Goal: Information Seeking & Learning: Understand process/instructions

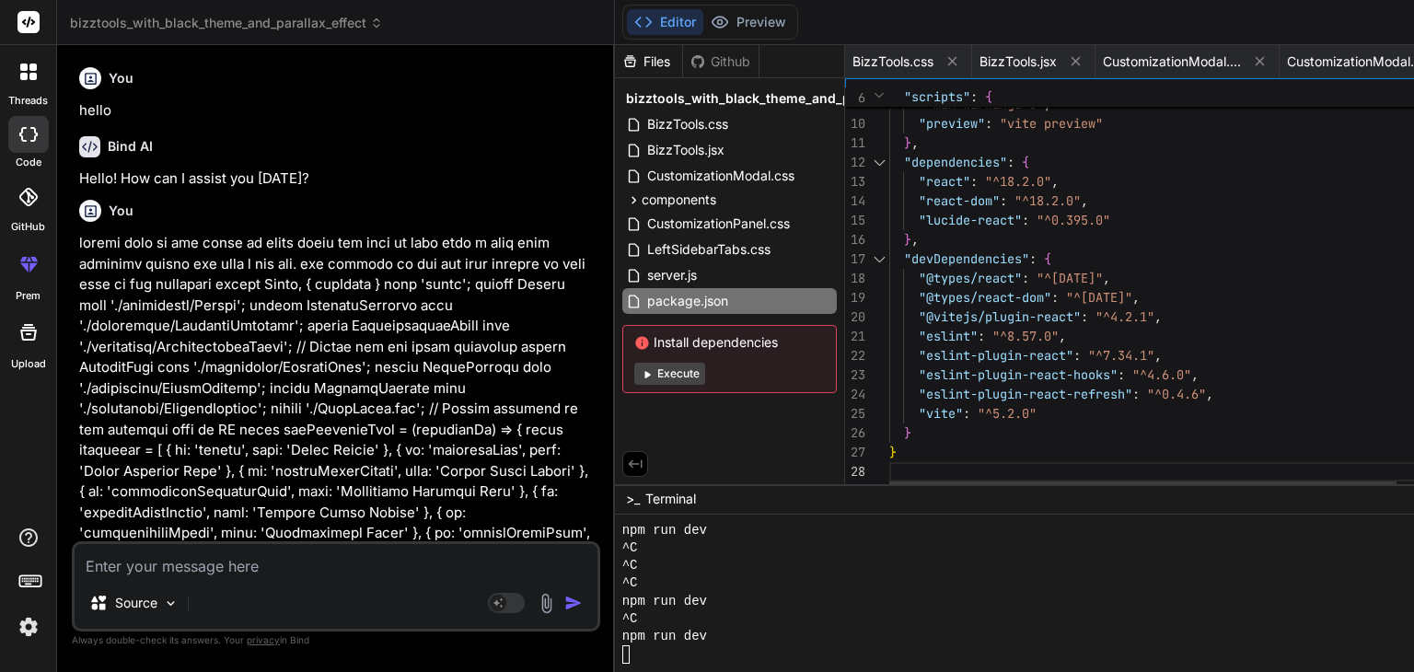
scroll to position [1891, 0]
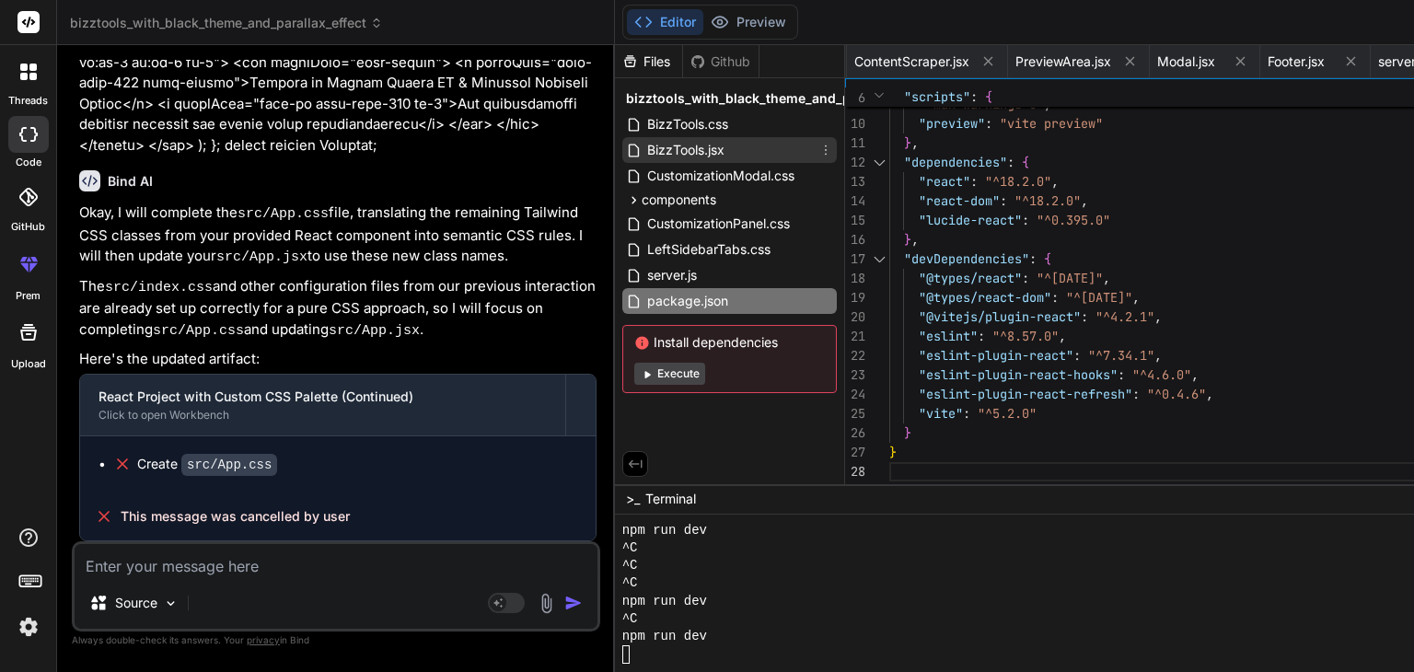
click at [646, 156] on span "BizzTools.jsx" at bounding box center [686, 150] width 81 height 22
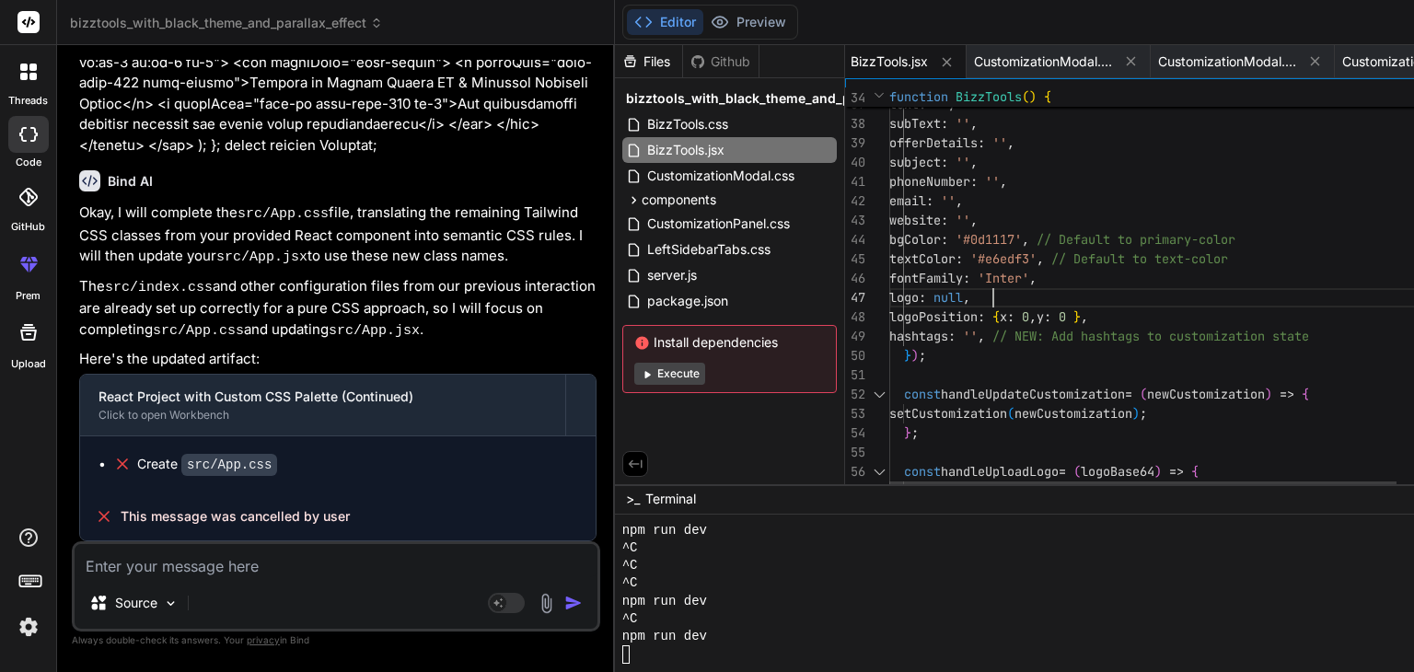
scroll to position [0, 0]
click at [1012, 295] on div "const [ customization , setCustomization ] = useState ( { text : '' , subText :…" at bounding box center [1201, 468] width 622 height 2138
click at [851, 61] on span "BizzTools.jsx" at bounding box center [889, 61] width 77 height 18
click at [995, 190] on div "const [ customization , setCustomization ] = useState ( { text : '' , subText :…" at bounding box center [1201, 468] width 622 height 2138
click at [914, 207] on div "const [ customization , setCustomization ] = useState ( { text : '' , subText :…" at bounding box center [1201, 468] width 622 height 2138
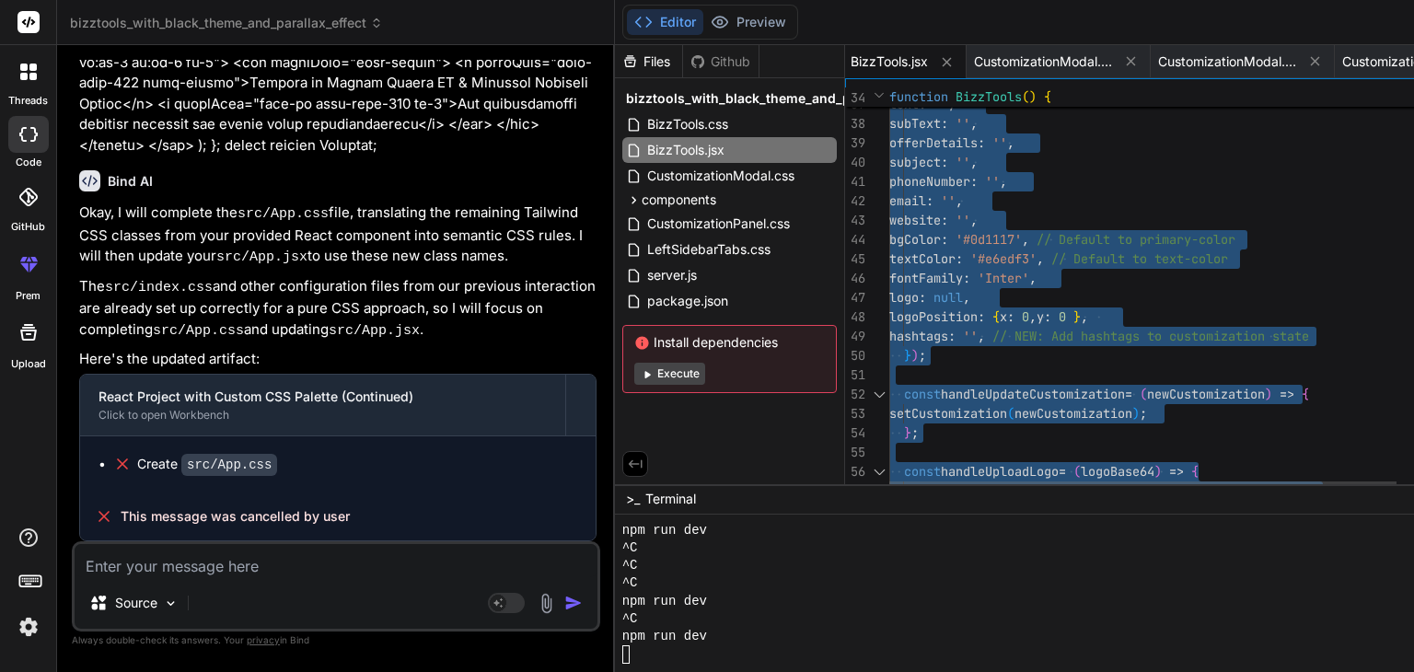
type textarea "phoneNumber: '', email: '', website: '', bgColor: '#0d1117', // Default to prim…"
click at [914, 207] on div "const [ customization , setCustomization ] = useState ( { text : '' , subText :…" at bounding box center [1201, 468] width 622 height 2138
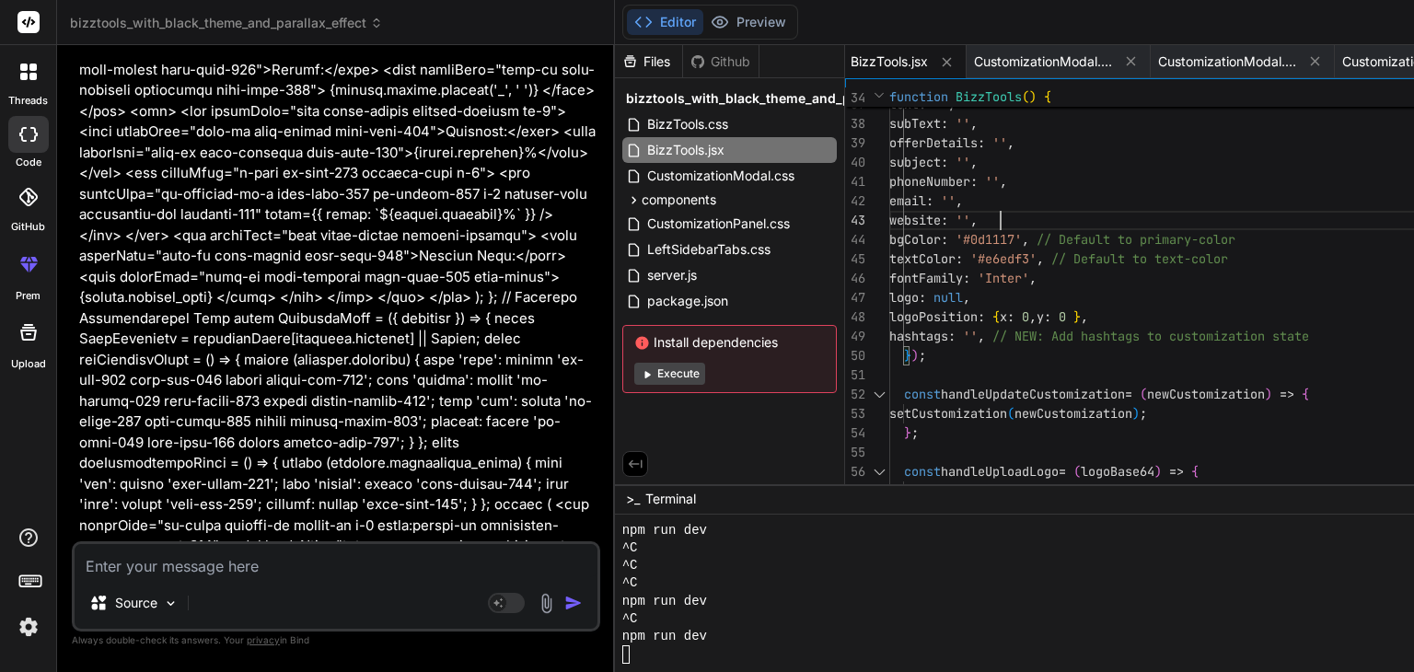
scroll to position [28570, 0]
click at [227, 545] on textarea at bounding box center [336, 560] width 523 height 33
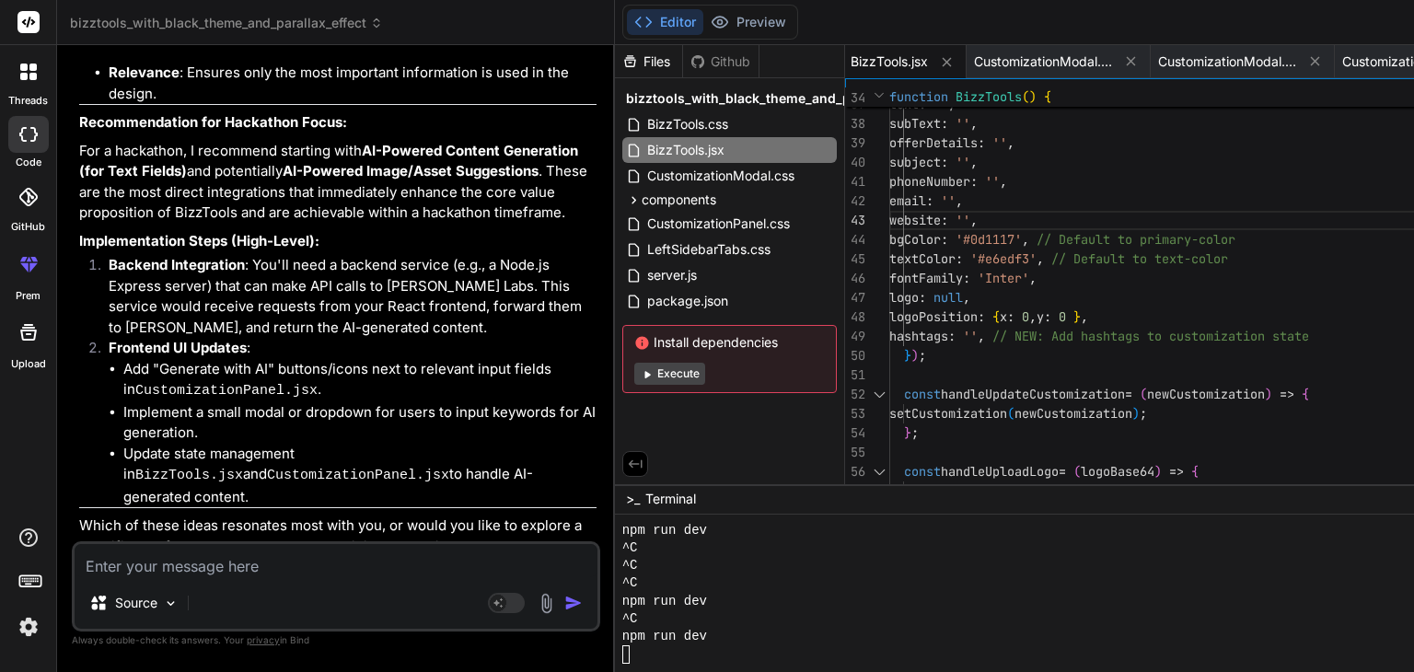
scroll to position [17681, 0]
click at [226, 557] on textarea at bounding box center [336, 560] width 523 height 33
type textarea "r"
type textarea "x"
type textarea "re"
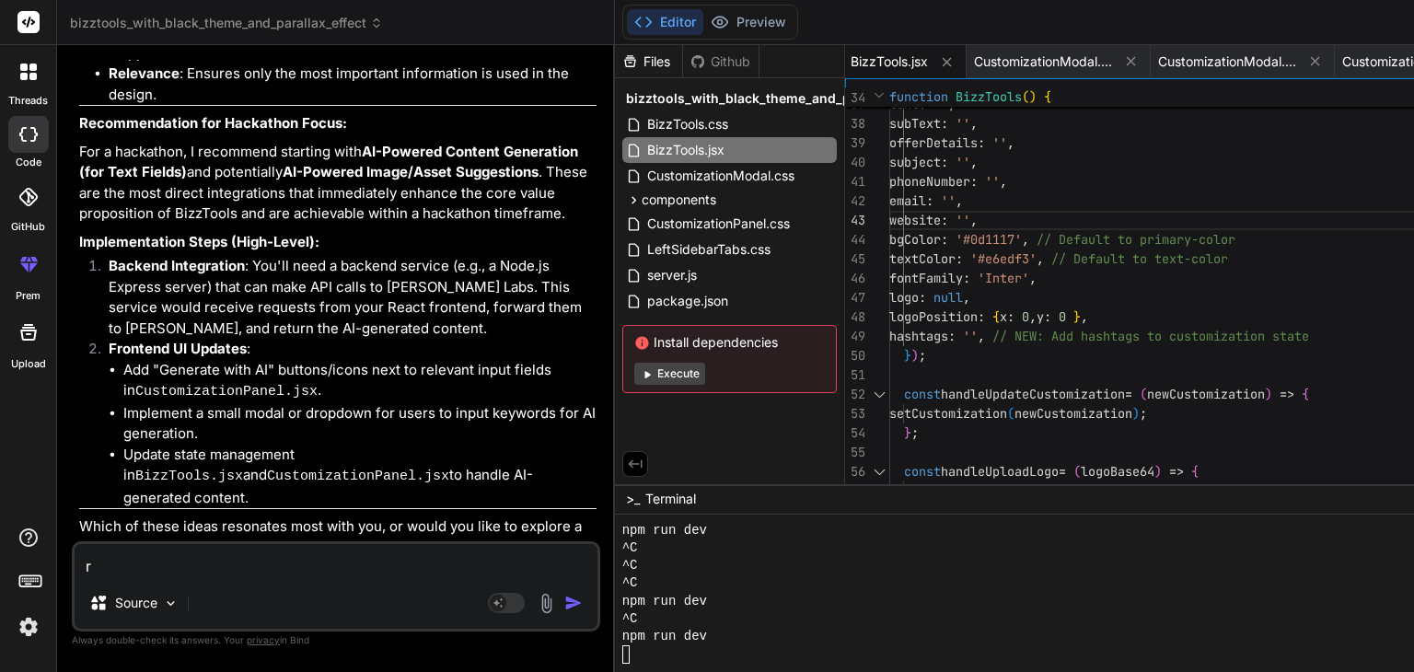
type textarea "x"
type textarea "rev"
type textarea "x"
type textarea "revo"
type textarea "x"
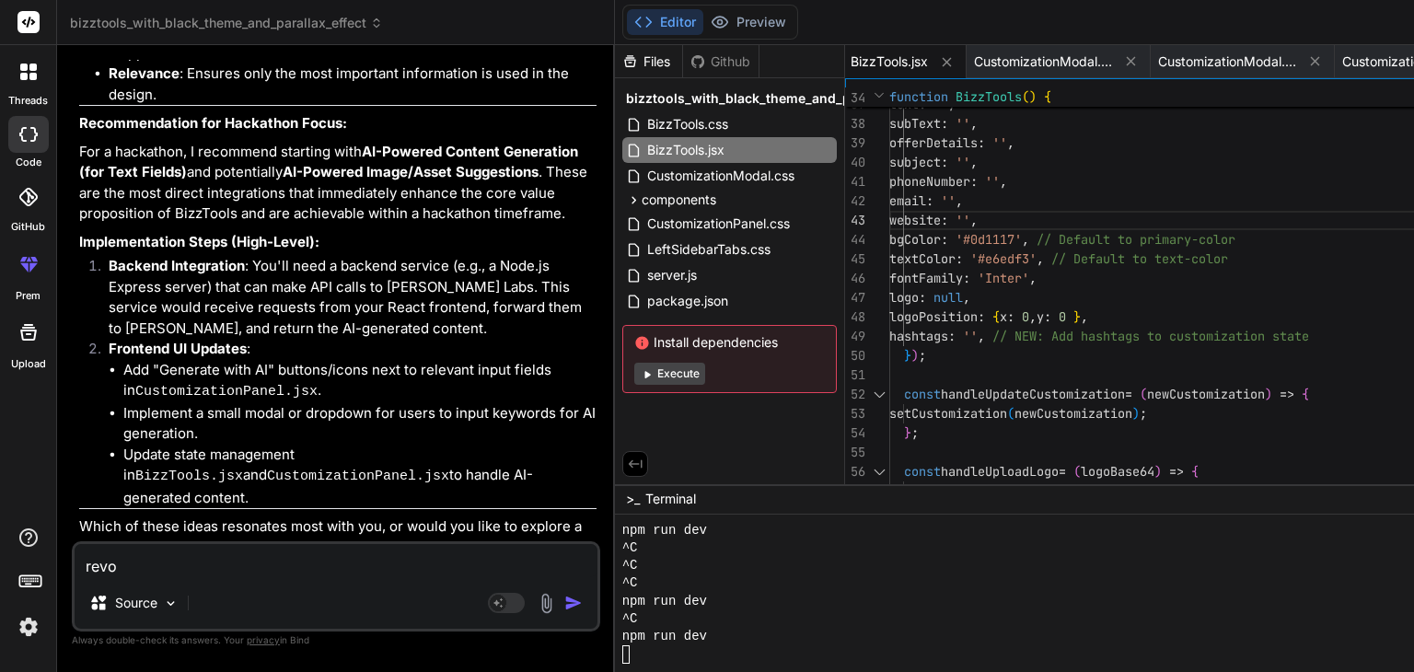
type textarea "revok"
type textarea "x"
type textarea "revoke"
type textarea "x"
type textarea "revoke"
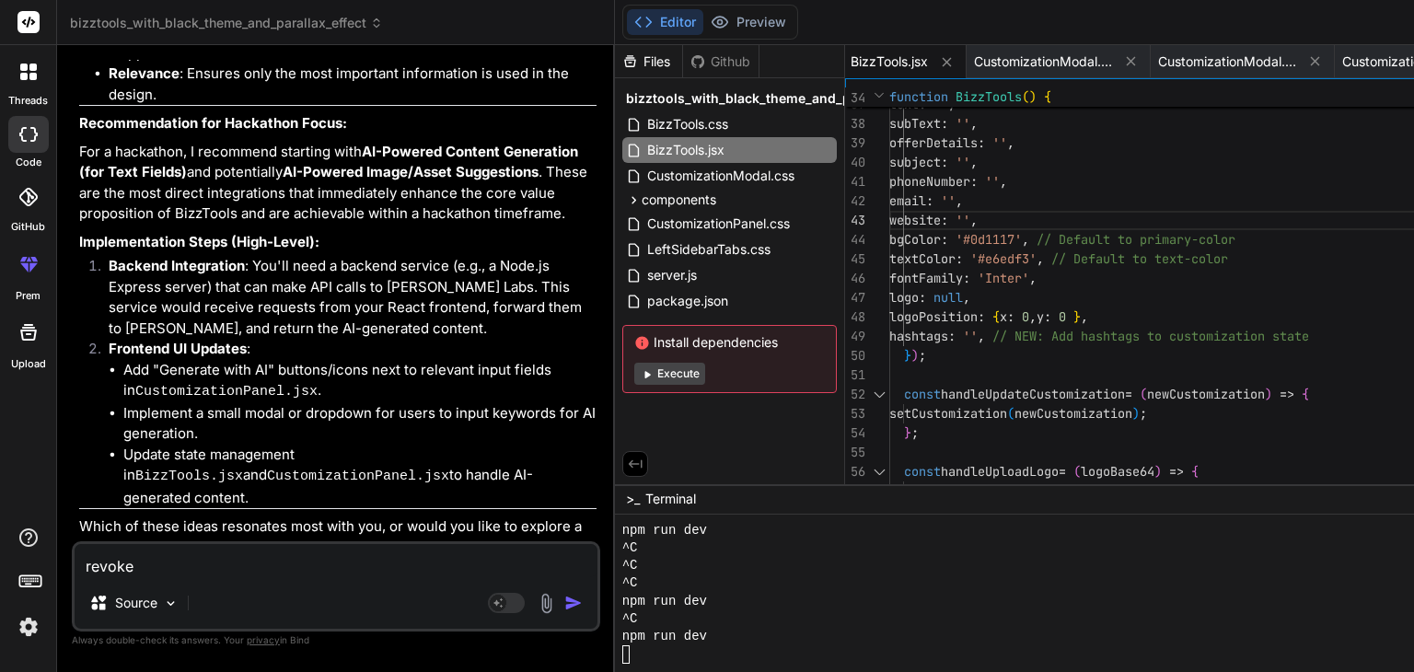
type textarea "x"
type textarea "revoke b"
type textarea "x"
type textarea "revoke ba"
type textarea "x"
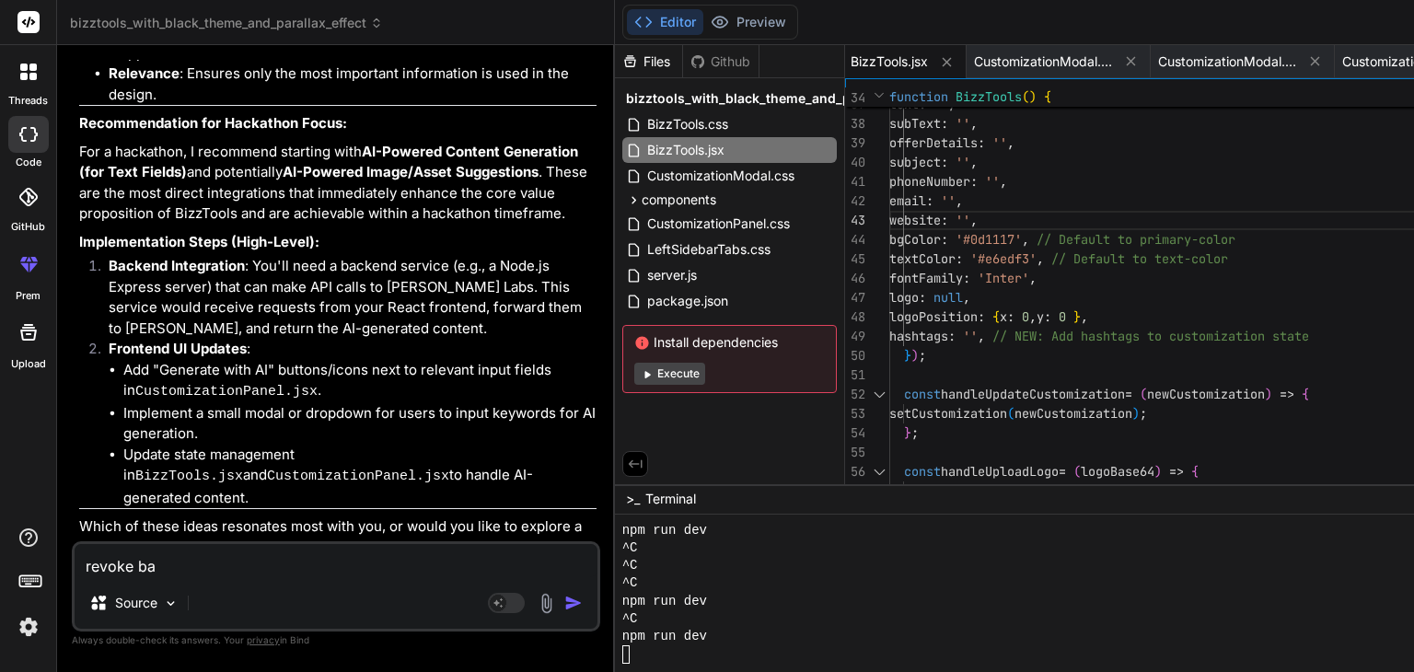
type textarea "revoke bac"
type textarea "x"
type textarea "revoke back"
type textarea "x"
type textarea "revoke back"
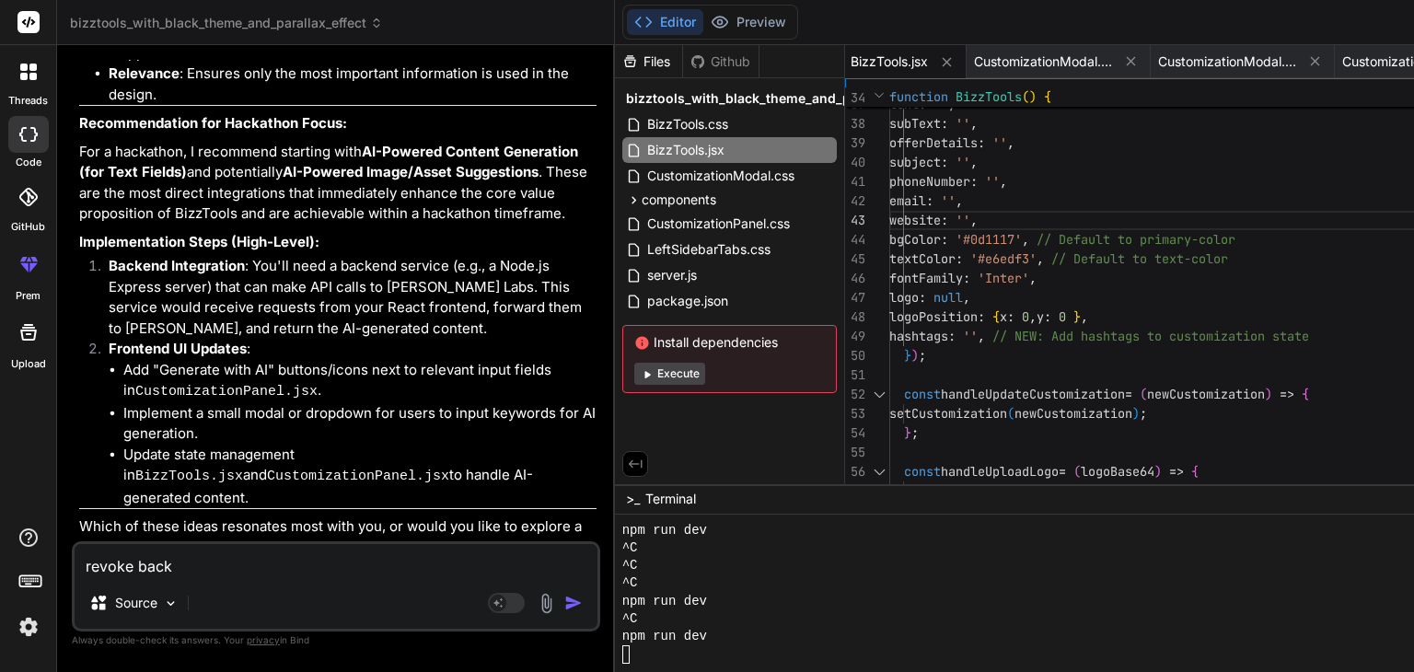
type textarea "x"
type textarea "revoke back u"
type textarea "x"
type textarea "revoke back up"
type textarea "x"
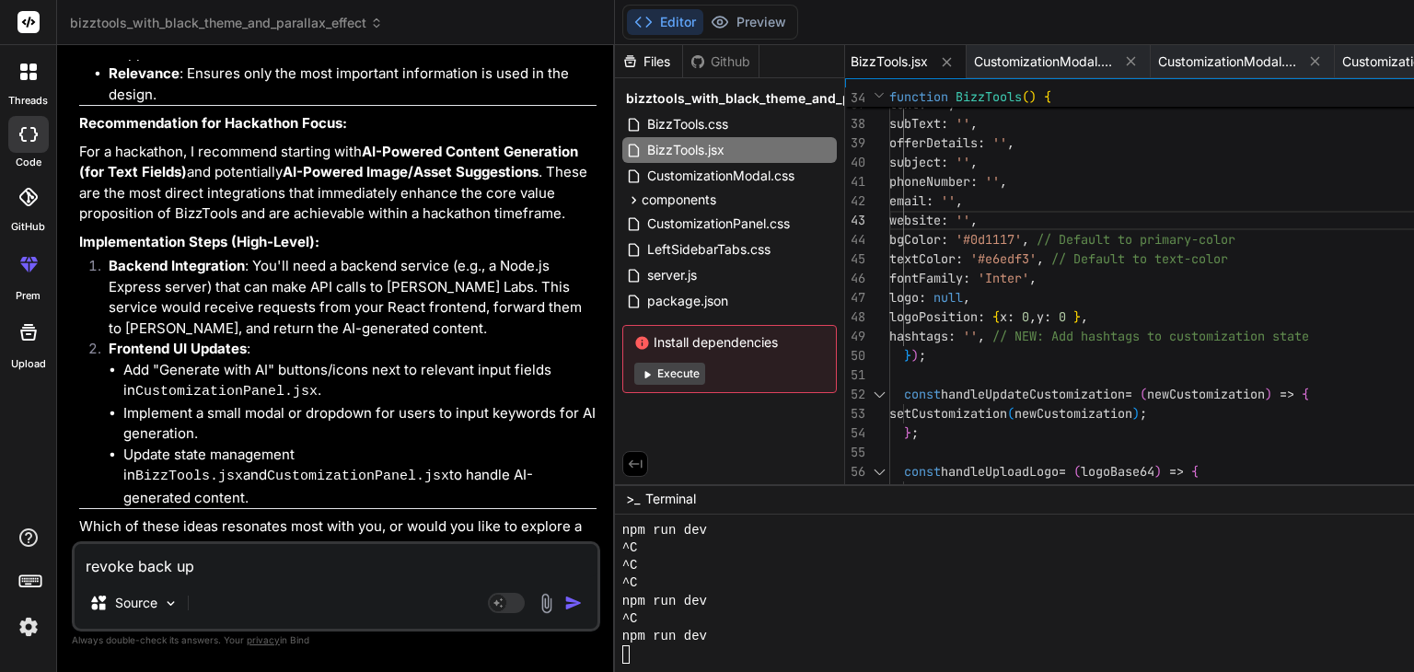
type textarea "revoke back upt"
type textarea "x"
type textarea "revoke back upto"
type textarea "x"
type textarea "revoke back upto"
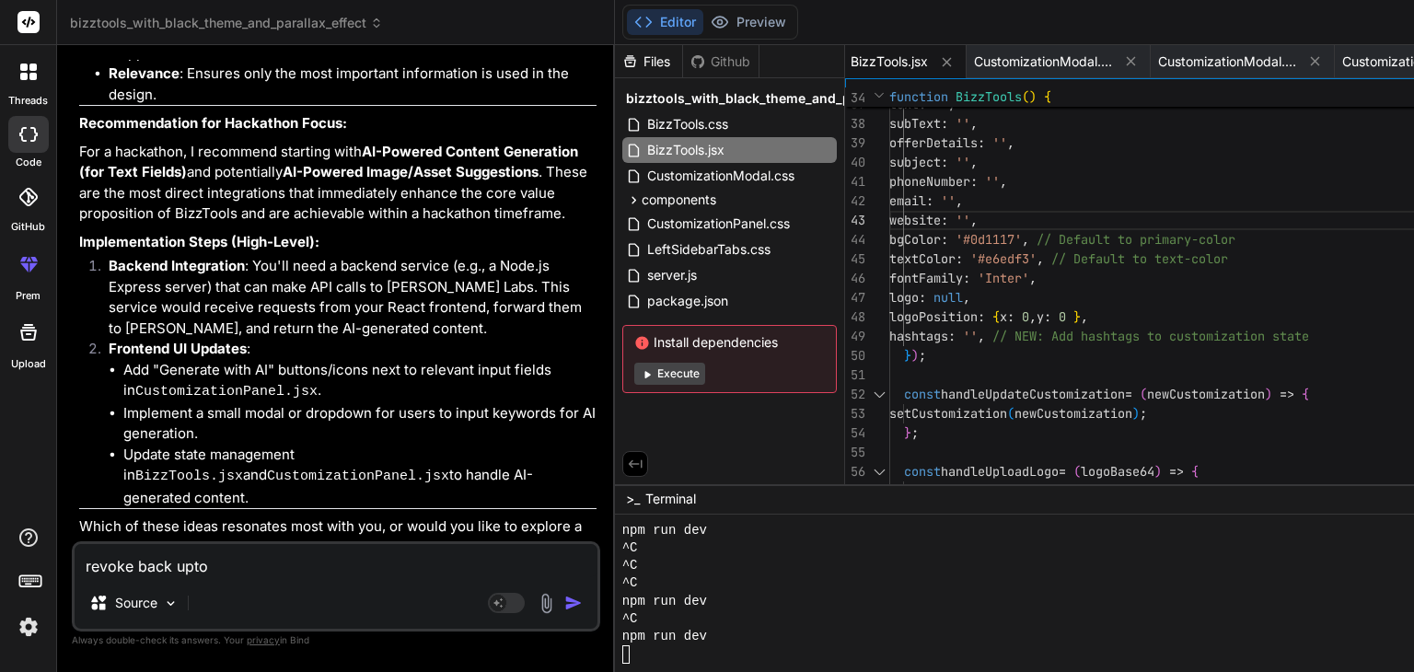
type textarea "x"
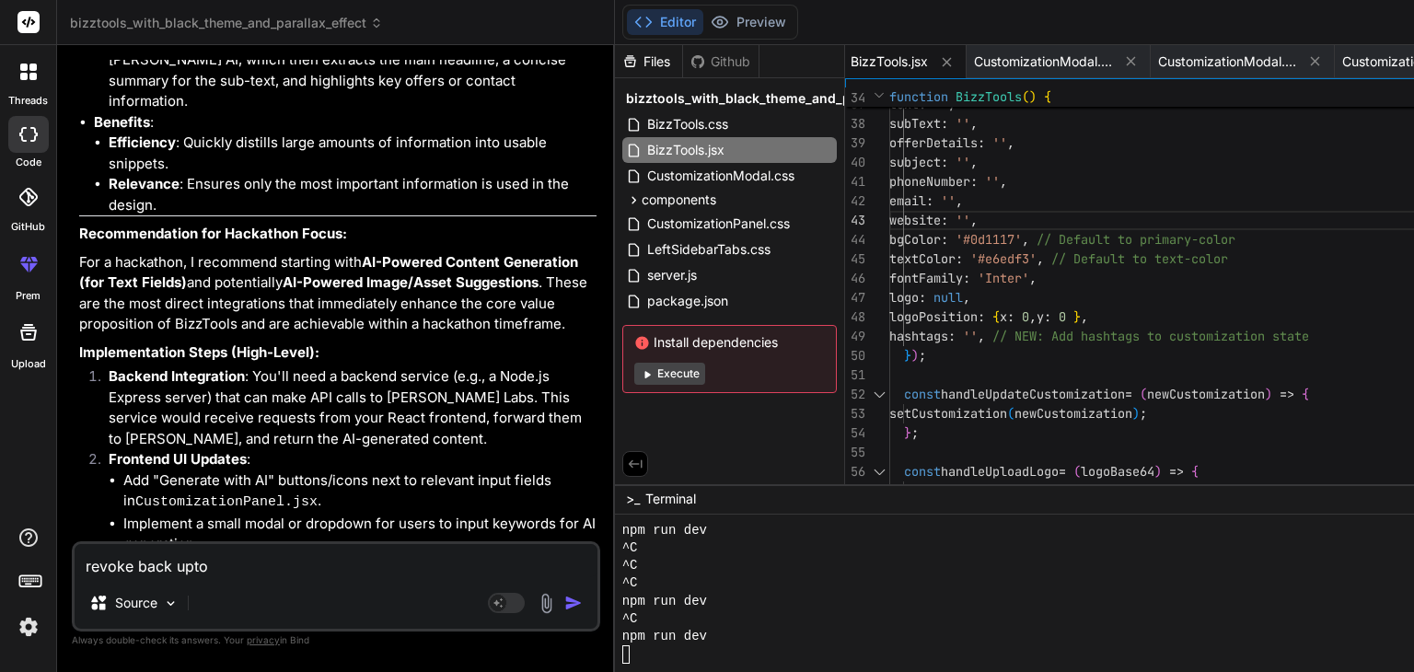
scroll to position [17585, 0]
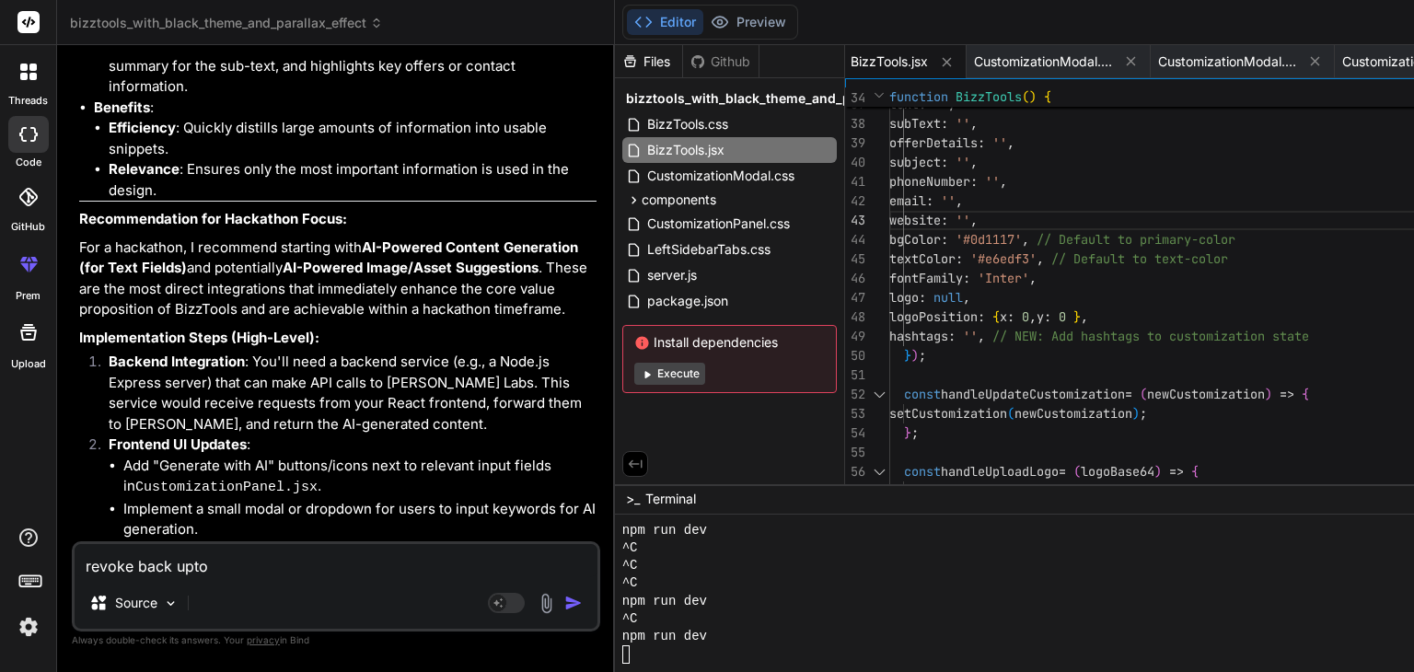
drag, startPoint x: 79, startPoint y: 186, endPoint x: 258, endPoint y: 180, distance: 178.7
copy p "remove icons in templates"
click at [260, 561] on textarea "revoke back upto" at bounding box center [336, 560] width 523 height 33
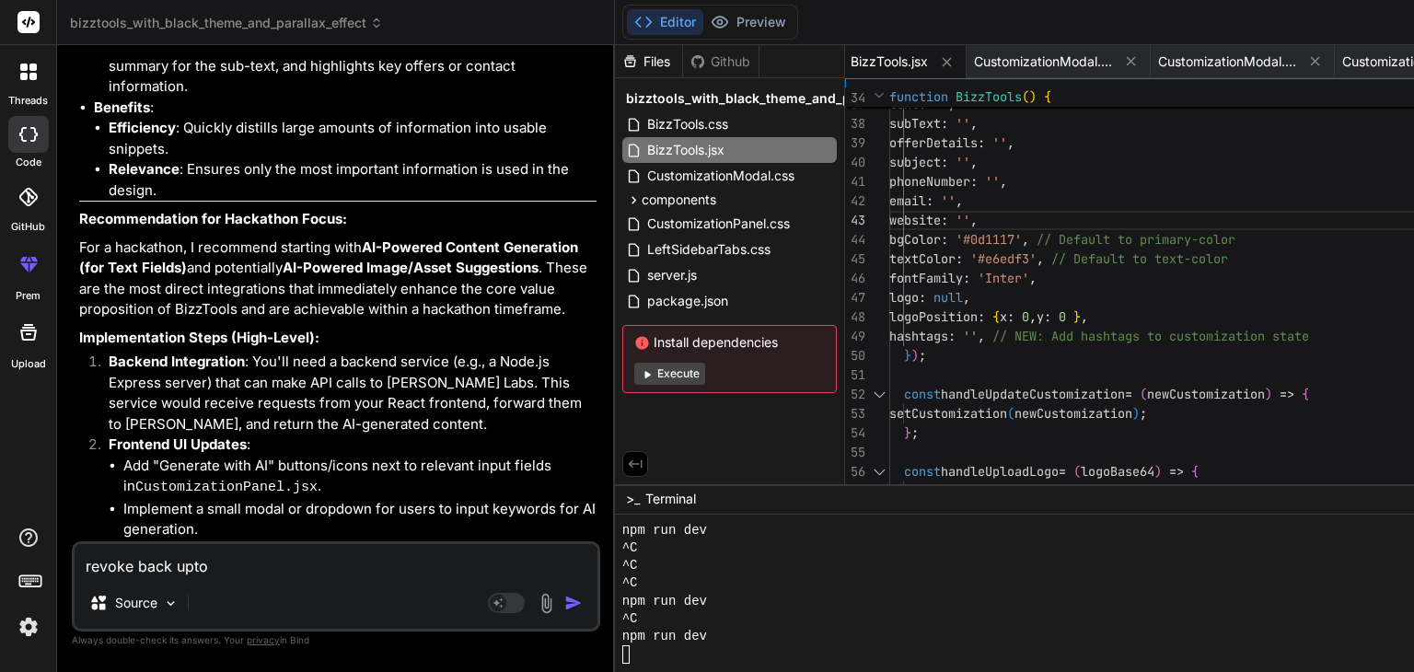
paste textarea "remove icons in templates"
type textarea "revoke back upto remove icons in templates"
type textarea "x"
type textarea "revoke back upto remove icons in templates"
type textarea "x"
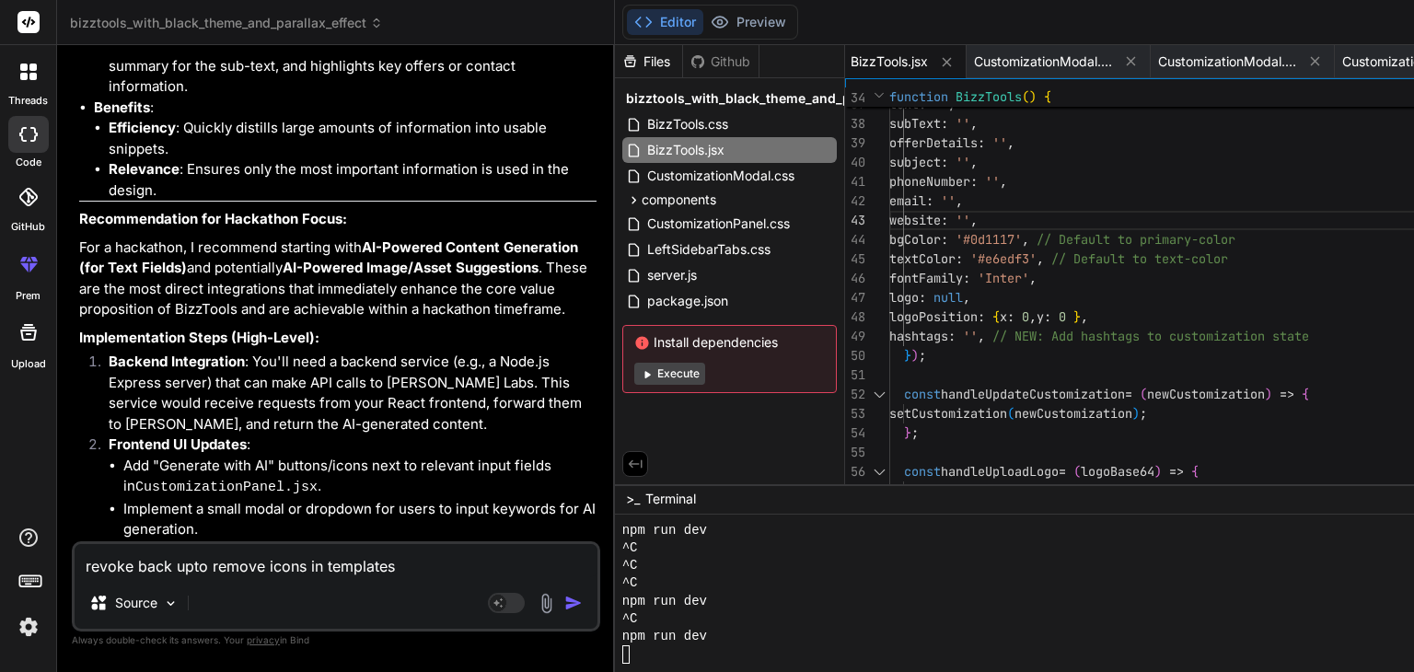
type textarea "revoke back upto remove icons in templates p"
type textarea "x"
type textarea "revoke back upto remove icons in templates pr"
type textarea "x"
type textarea "revoke back upto remove icons in templates pro"
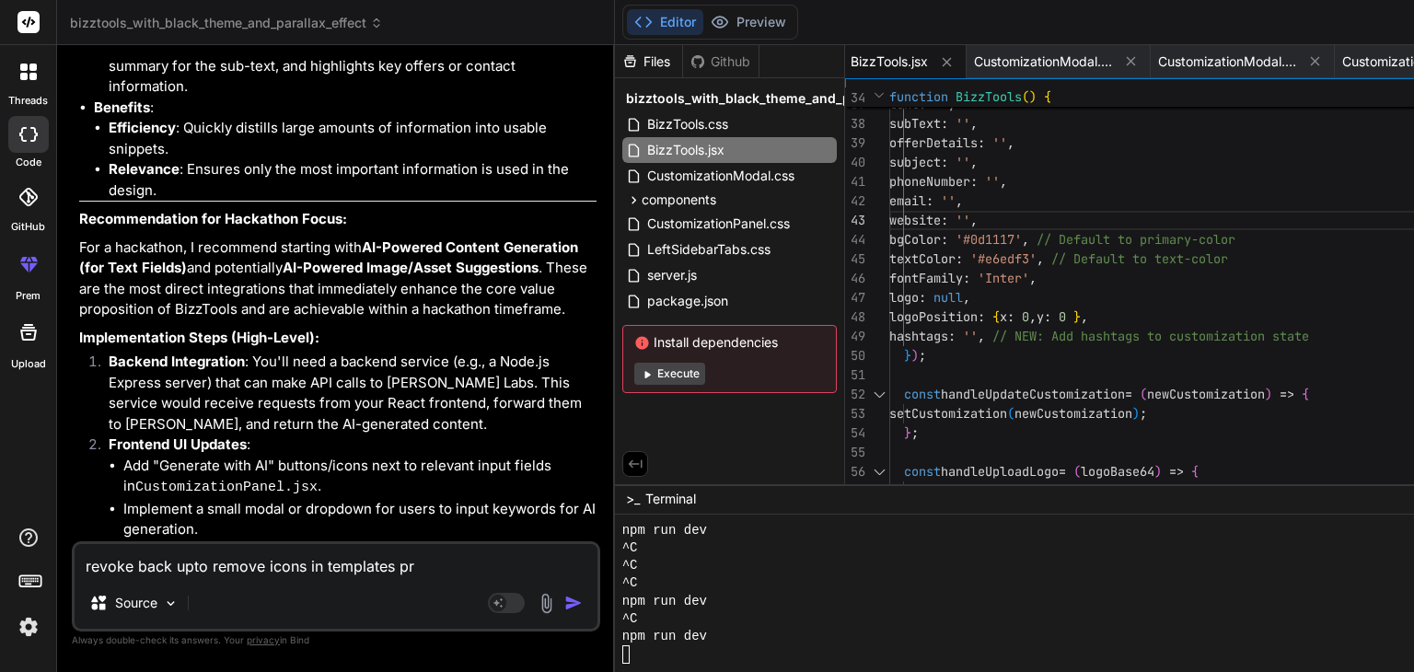
type textarea "x"
type textarea "revoke back upto remove icons in templates prom"
type textarea "x"
type textarea "revoke back upto remove icons in templates promp"
type textarea "x"
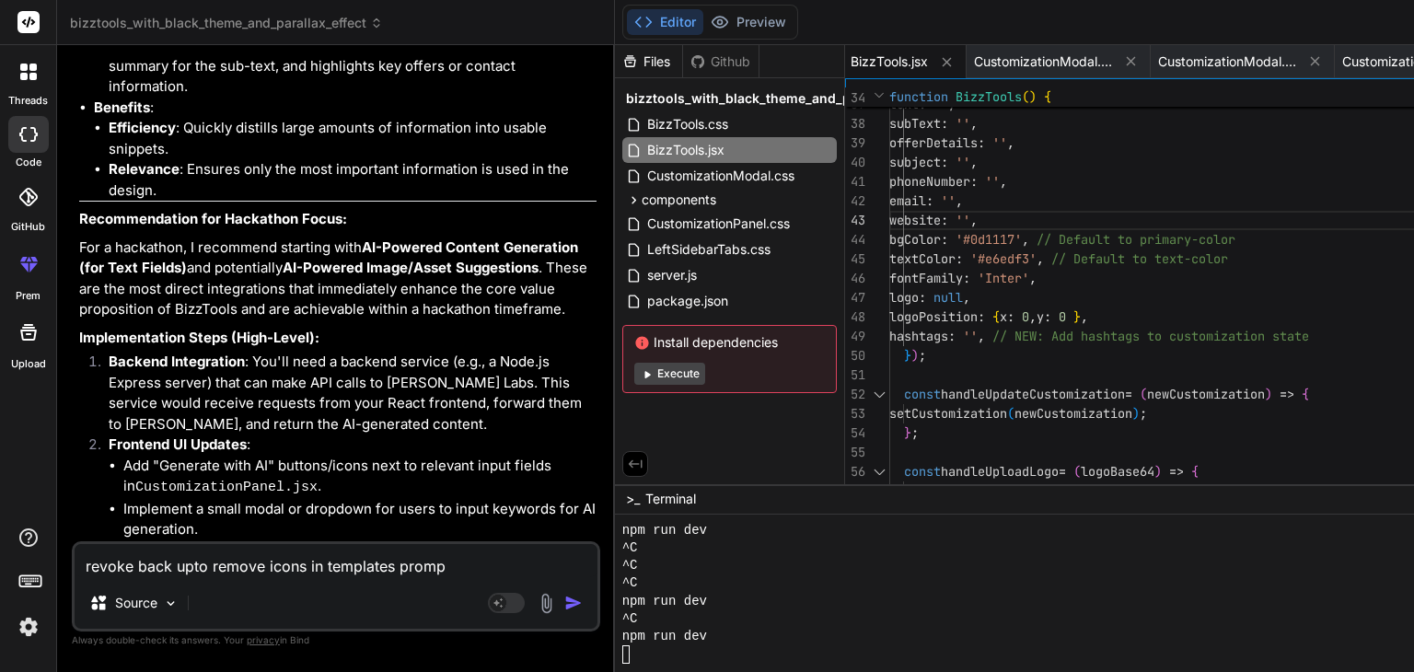
type textarea "revoke back upto remove icons in templates prompt"
type textarea "x"
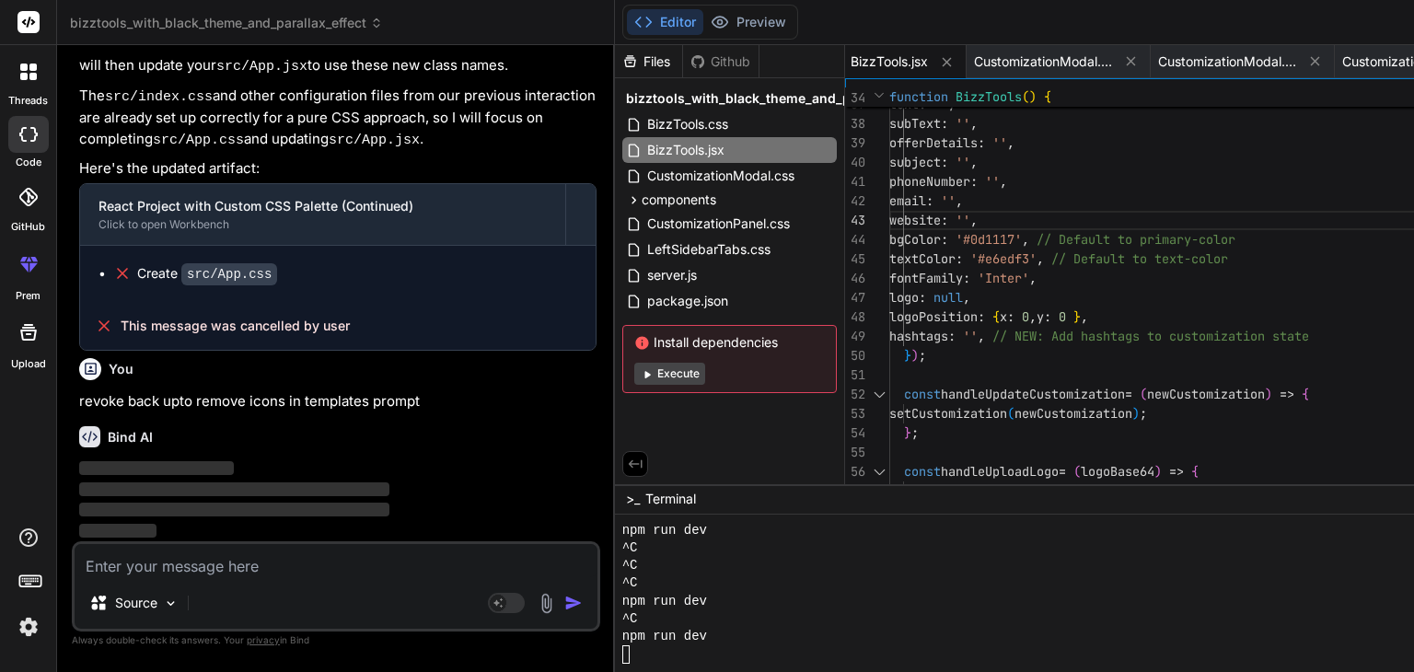
scroll to position [58680, 0]
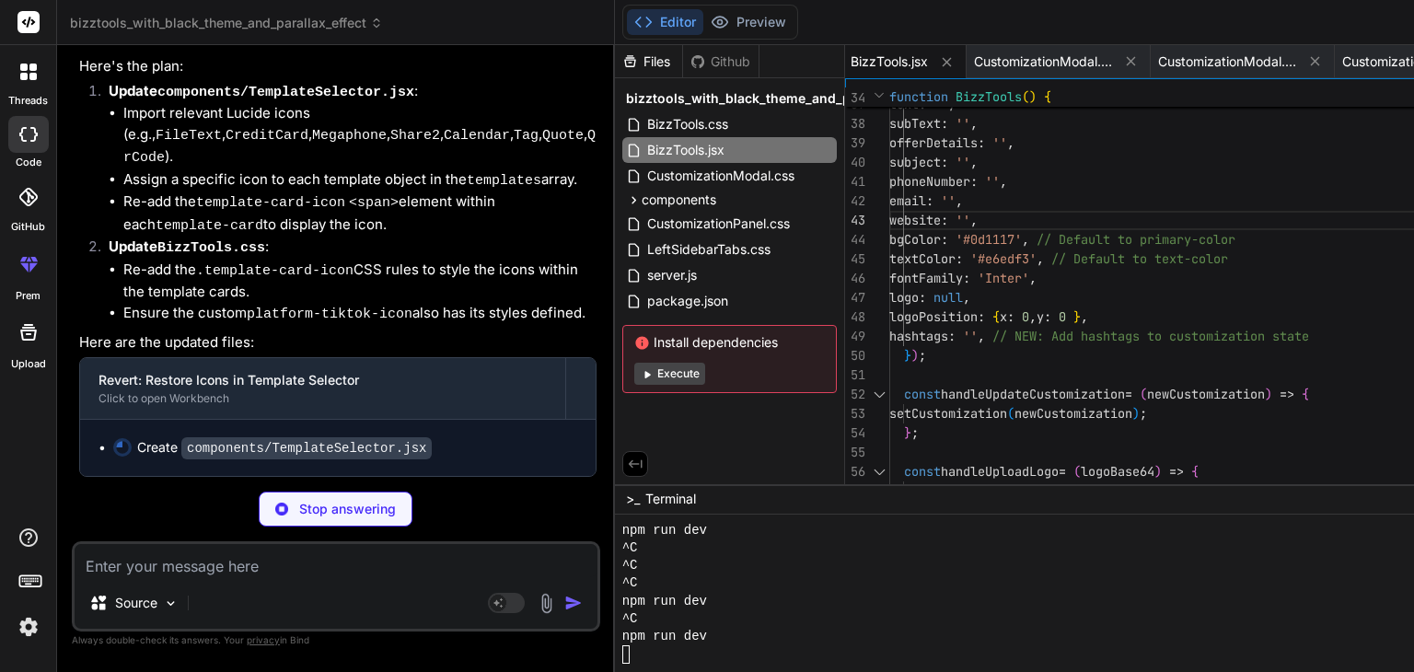
type textarea "x"
type textarea "</span> <span className="template-card-name">{[DOMAIN_NAME]}</span> </div> ))} …"
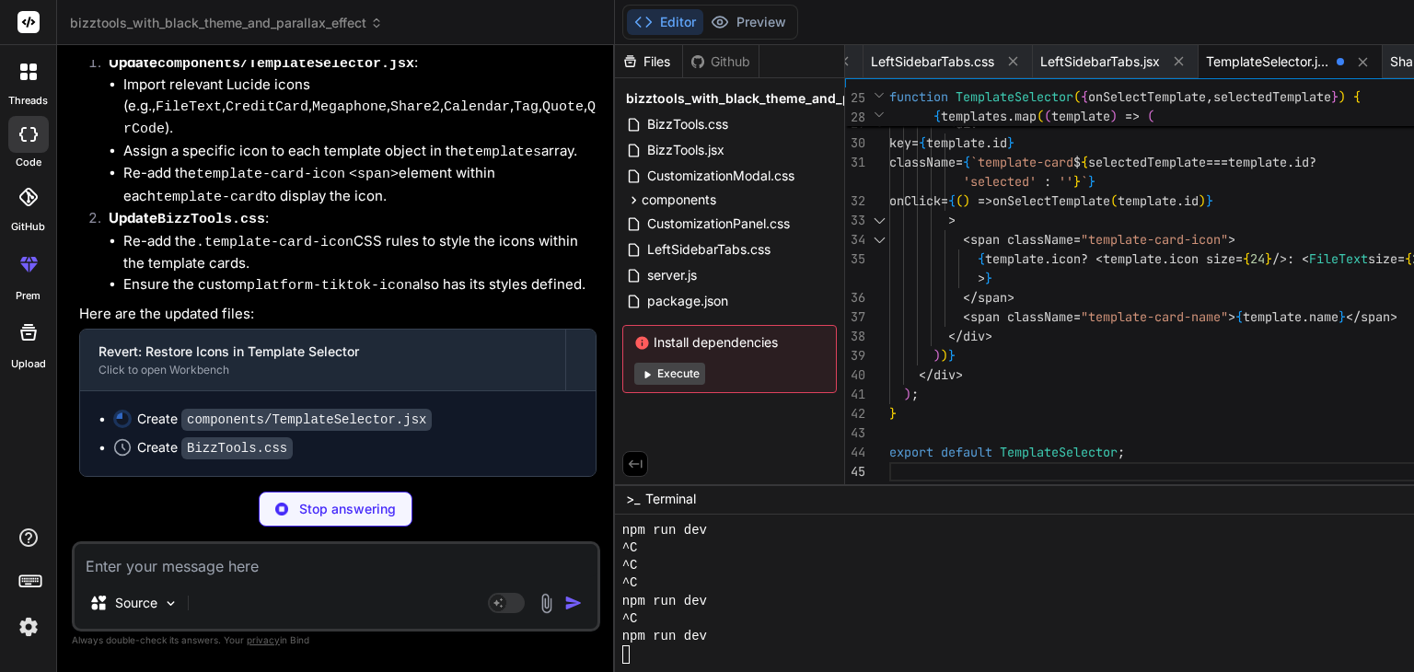
scroll to position [59246, 0]
type textarea "x"
click at [299, 517] on p "Stop answering" at bounding box center [347, 509] width 97 height 18
type textarea "x"
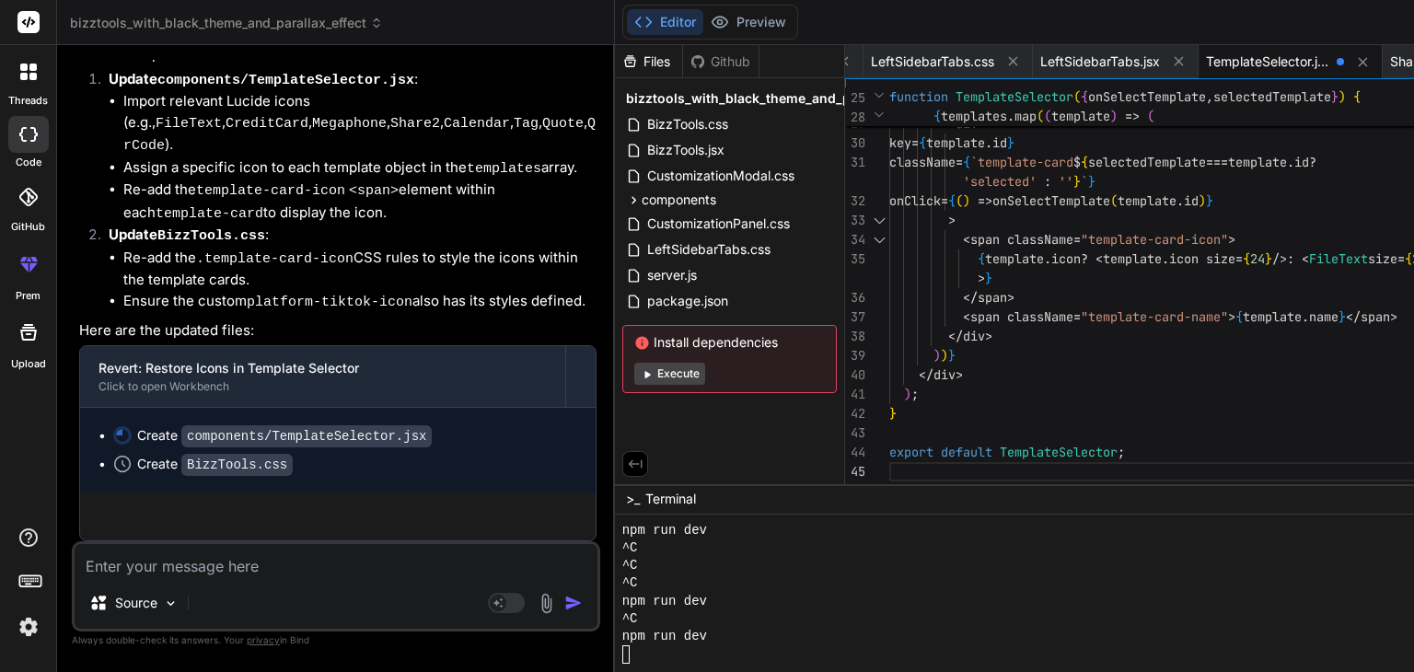
scroll to position [59229, 0]
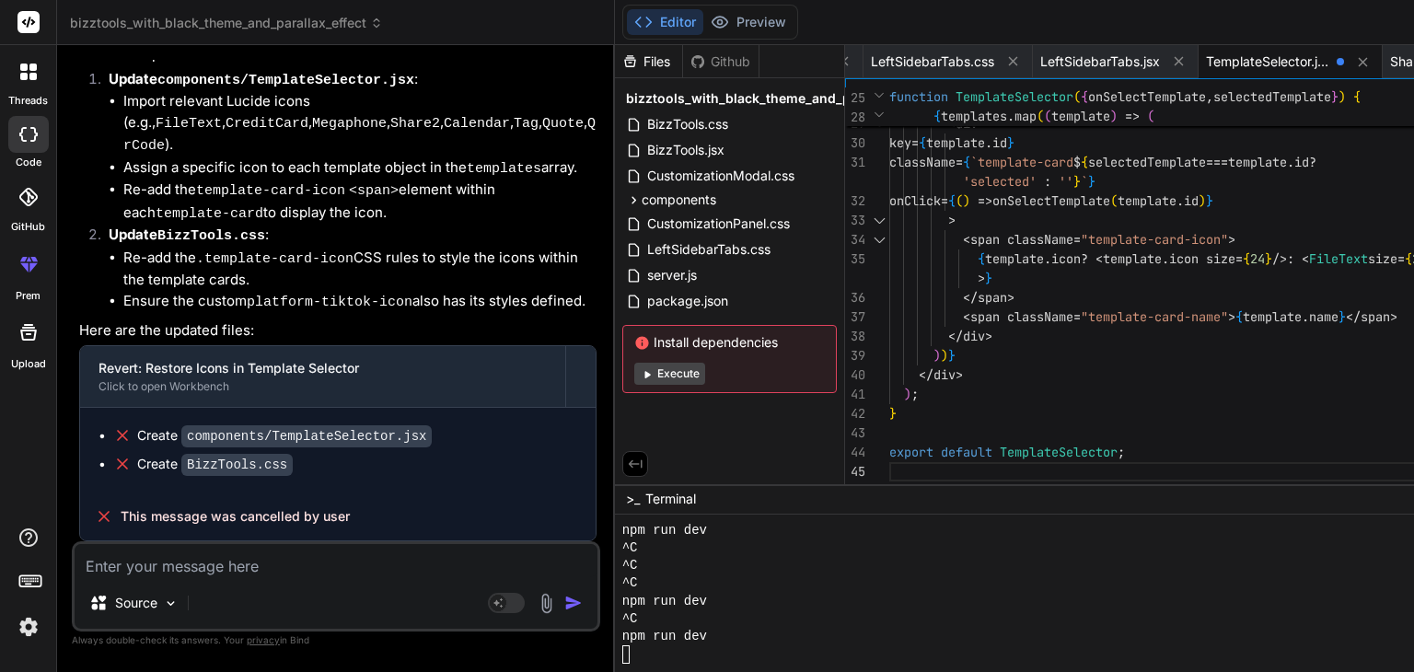
click at [276, 576] on textarea at bounding box center [336, 560] width 523 height 33
type textarea "i"
type textarea "x"
type textarea "i"
type textarea "x"
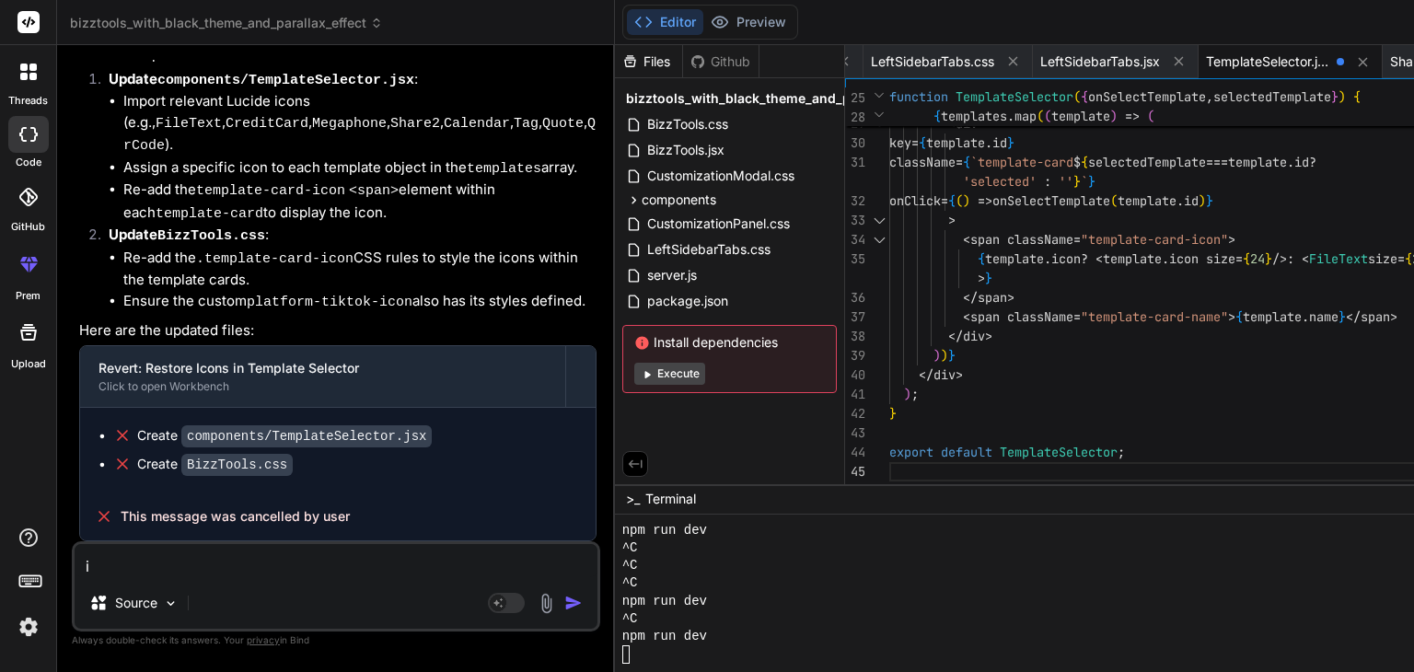
type textarea "i a"
type textarea "x"
type textarea "i as"
type textarea "x"
type textarea "i ask"
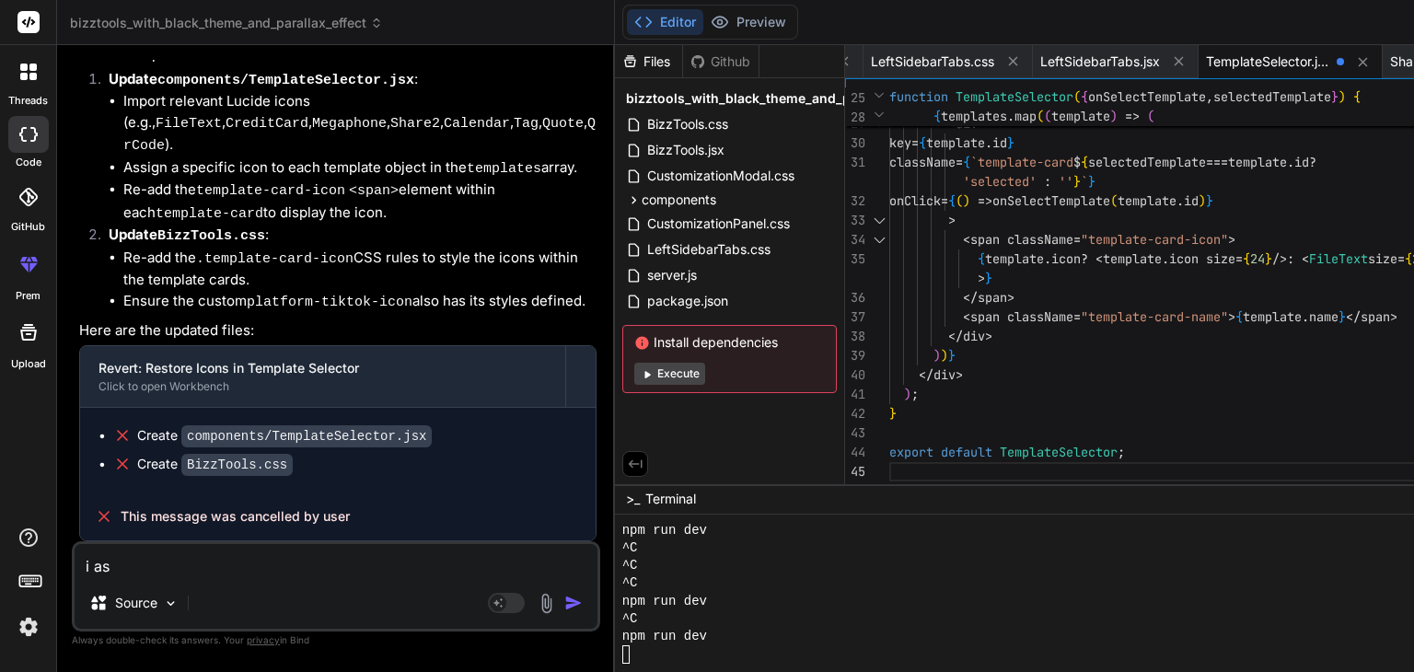
type textarea "x"
type textarea "i aske"
type textarea "x"
type textarea "i asked"
type textarea "x"
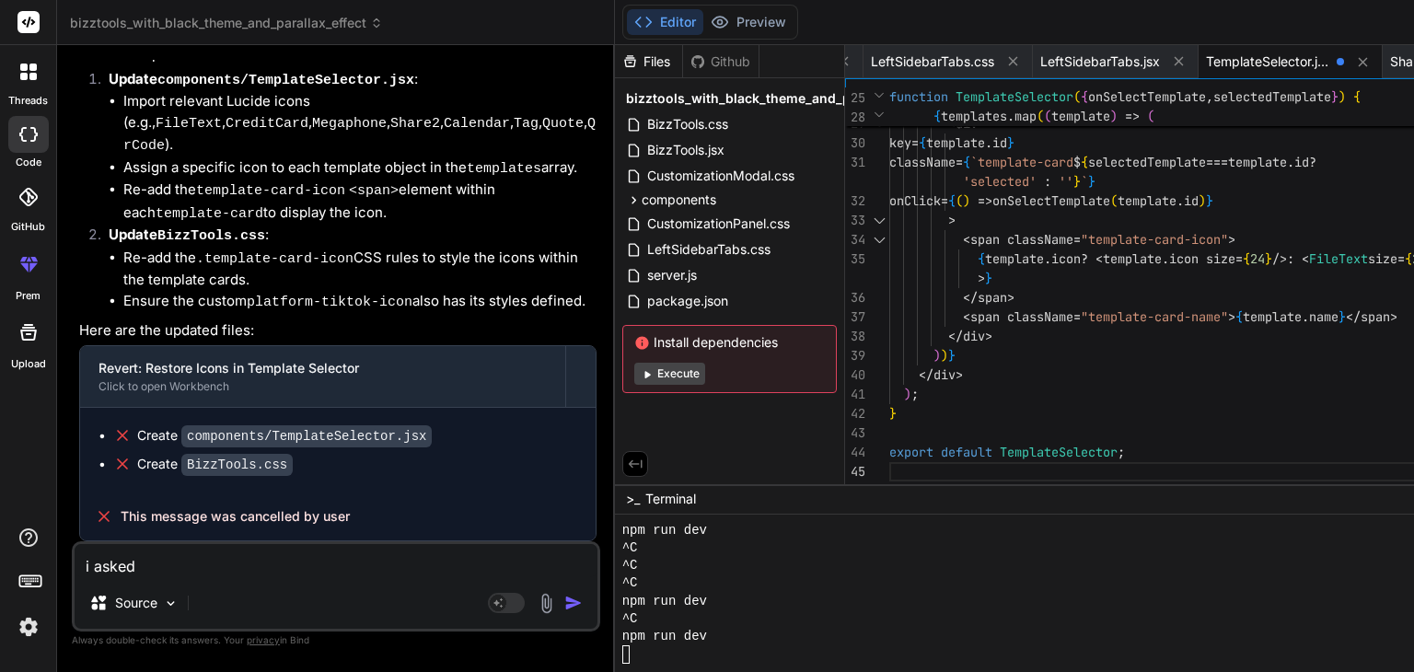
type textarea "i asked"
type textarea "x"
type textarea "i asked y"
type textarea "x"
type textarea "i asked yo"
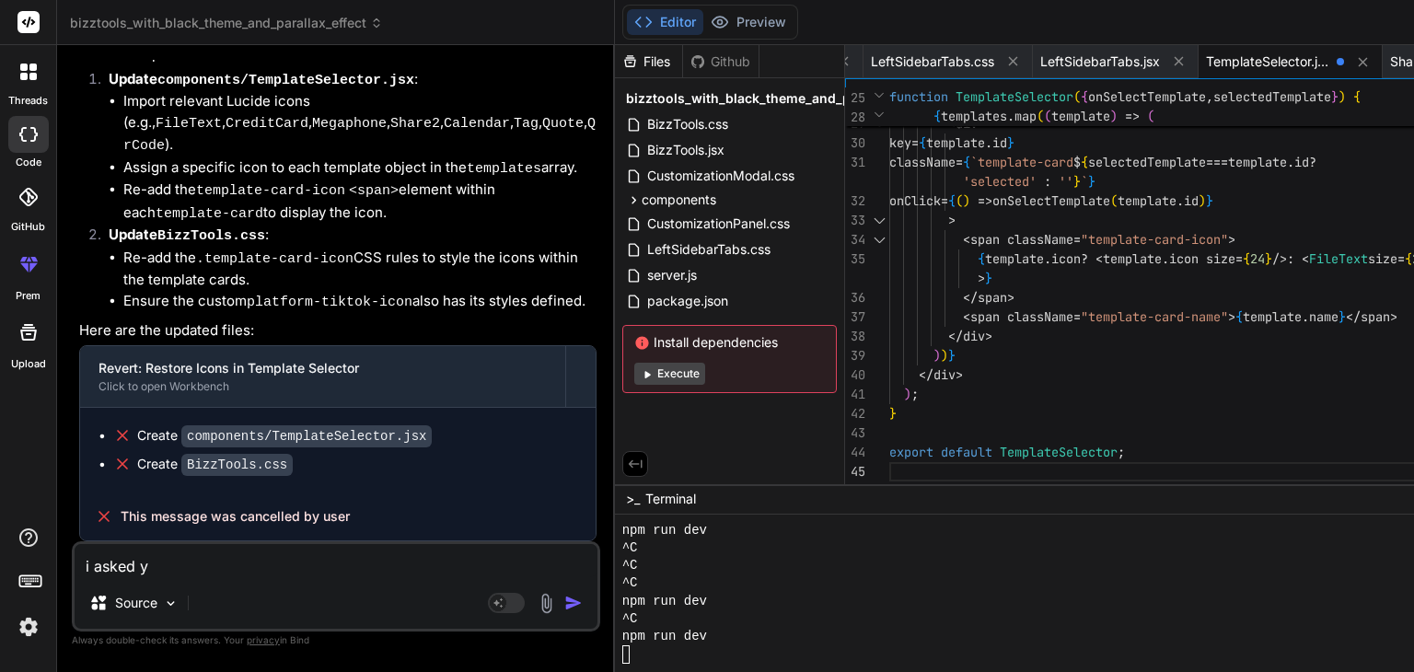
type textarea "x"
type textarea "i asked you"
type textarea "x"
type textarea "i asked you"
type textarea "x"
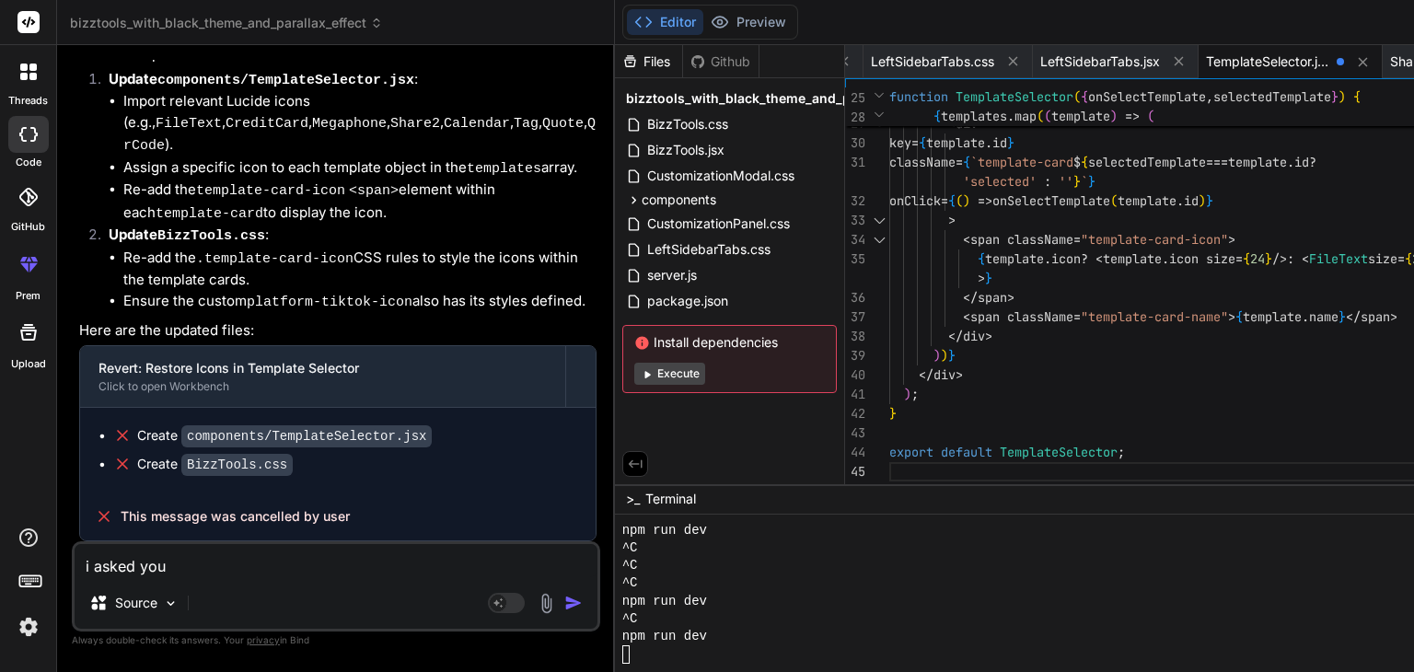
type textarea "i asked you t"
type textarea "x"
type textarea "i asked you to"
type textarea "x"
type textarea "i asked you to"
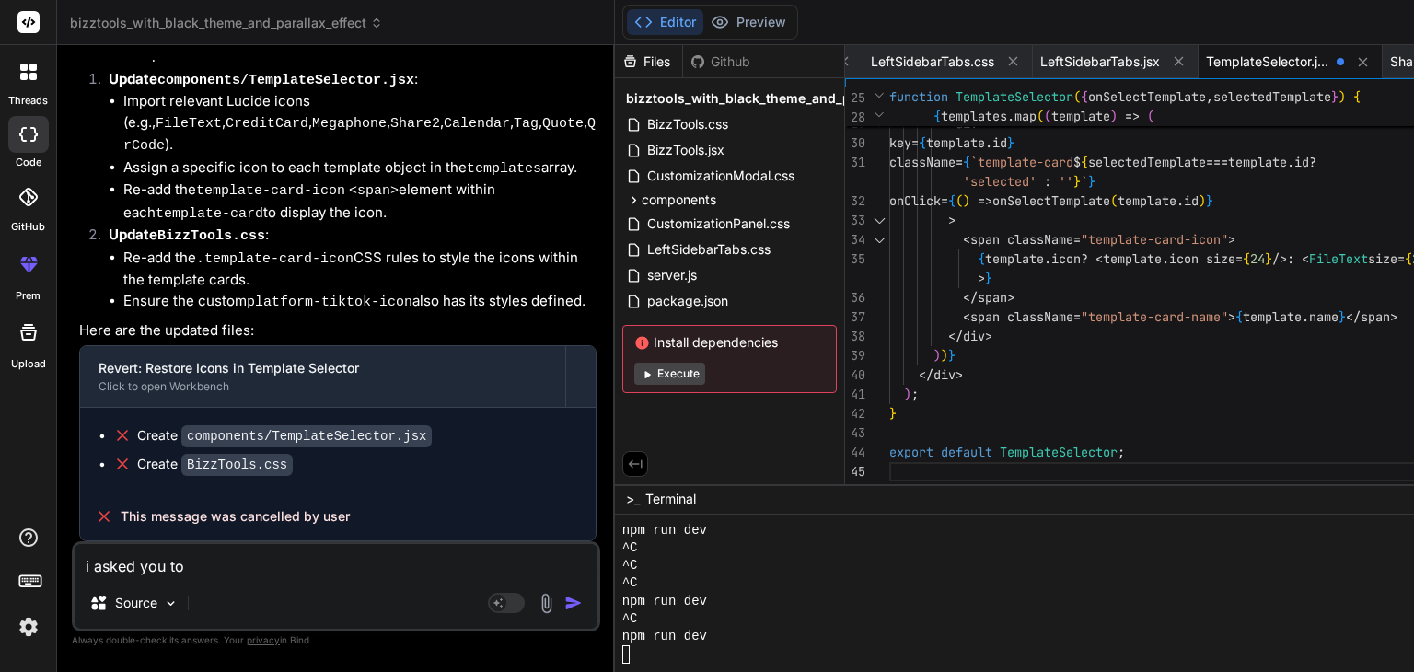
type textarea "x"
type textarea "i asked you to r"
type textarea "x"
type textarea "i asked you to re"
type textarea "x"
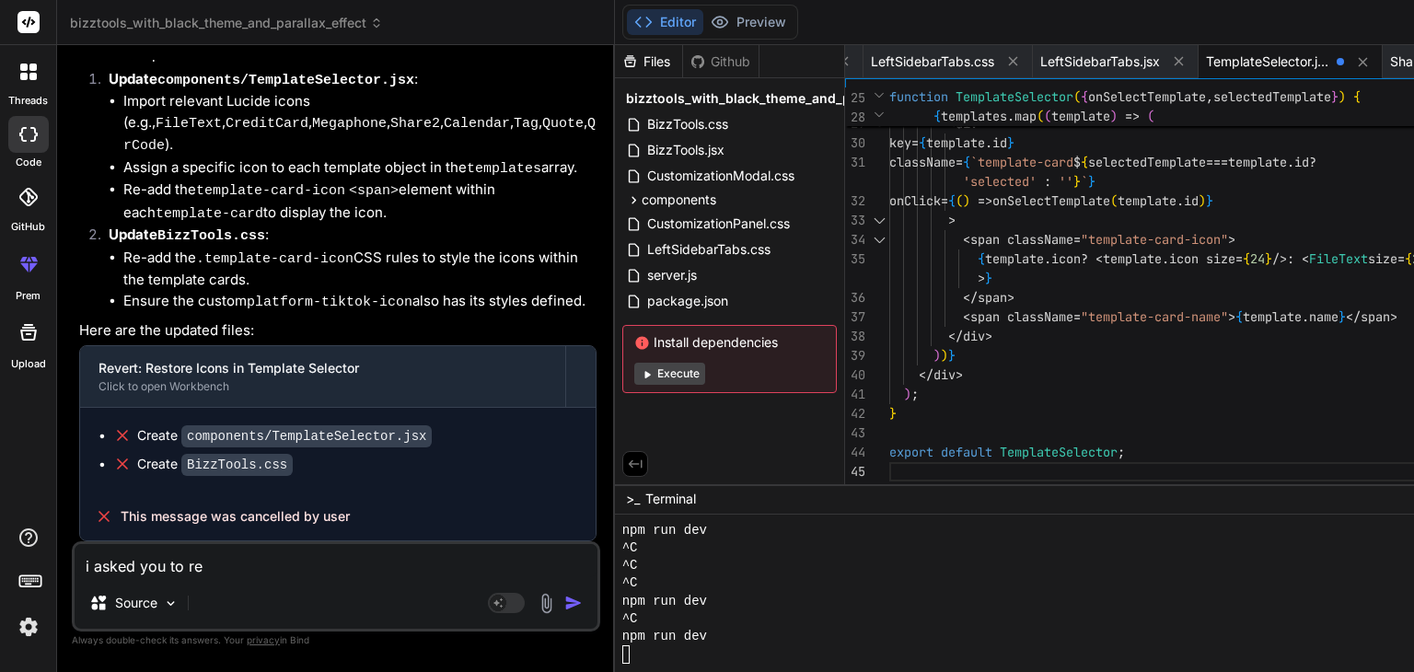
type textarea "i asked you to rev"
type textarea "x"
type textarea "i asked you to revo"
type textarea "x"
type textarea "i asked you to revok"
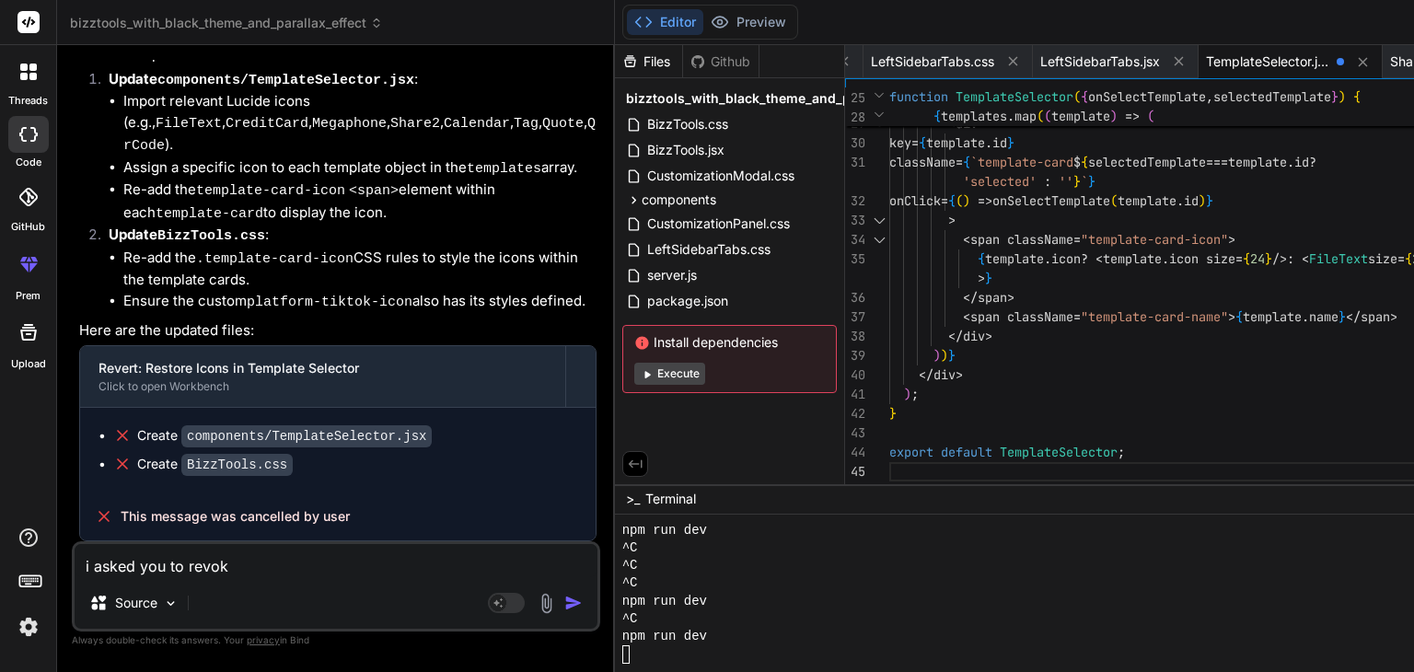
type textarea "x"
type textarea "i asked you to revoke"
type textarea "x"
type textarea "i asked you to revoke"
type textarea "x"
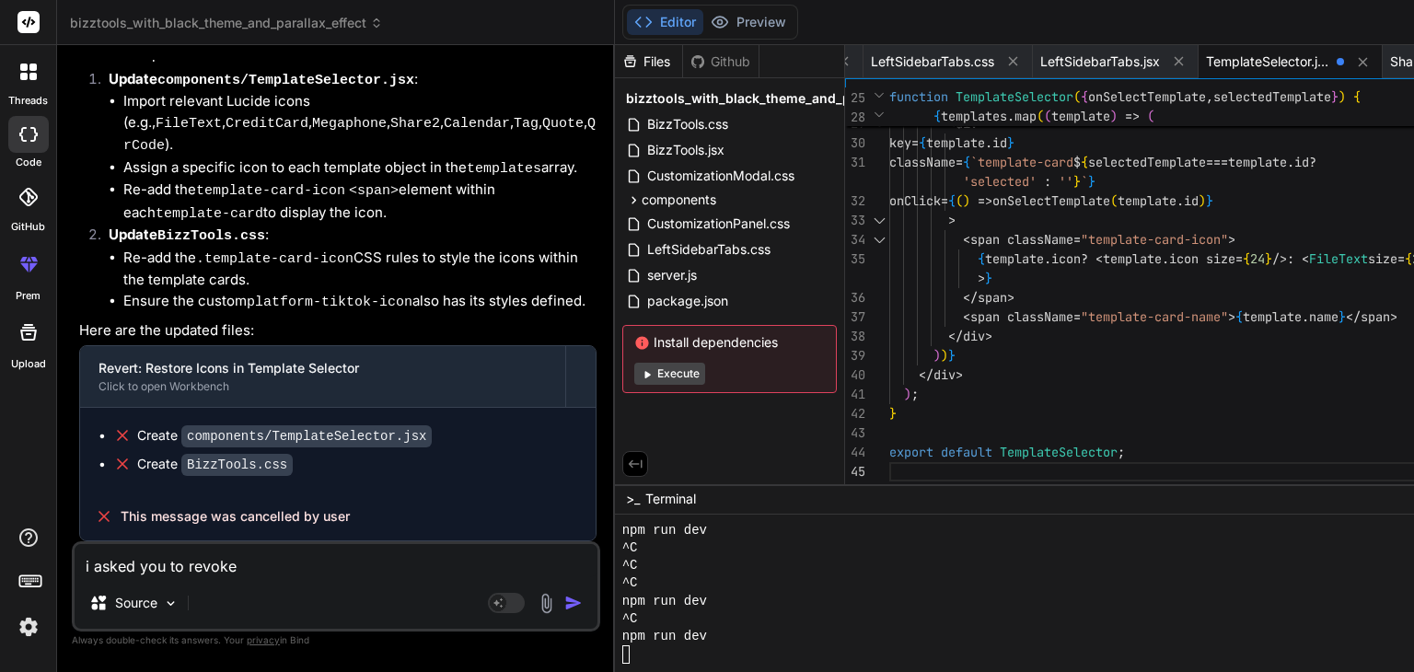
type textarea "i asked you to revoke a"
type textarea "x"
type textarea "i asked you to revoke al"
type textarea "x"
type textarea "i asked you to revoke al"
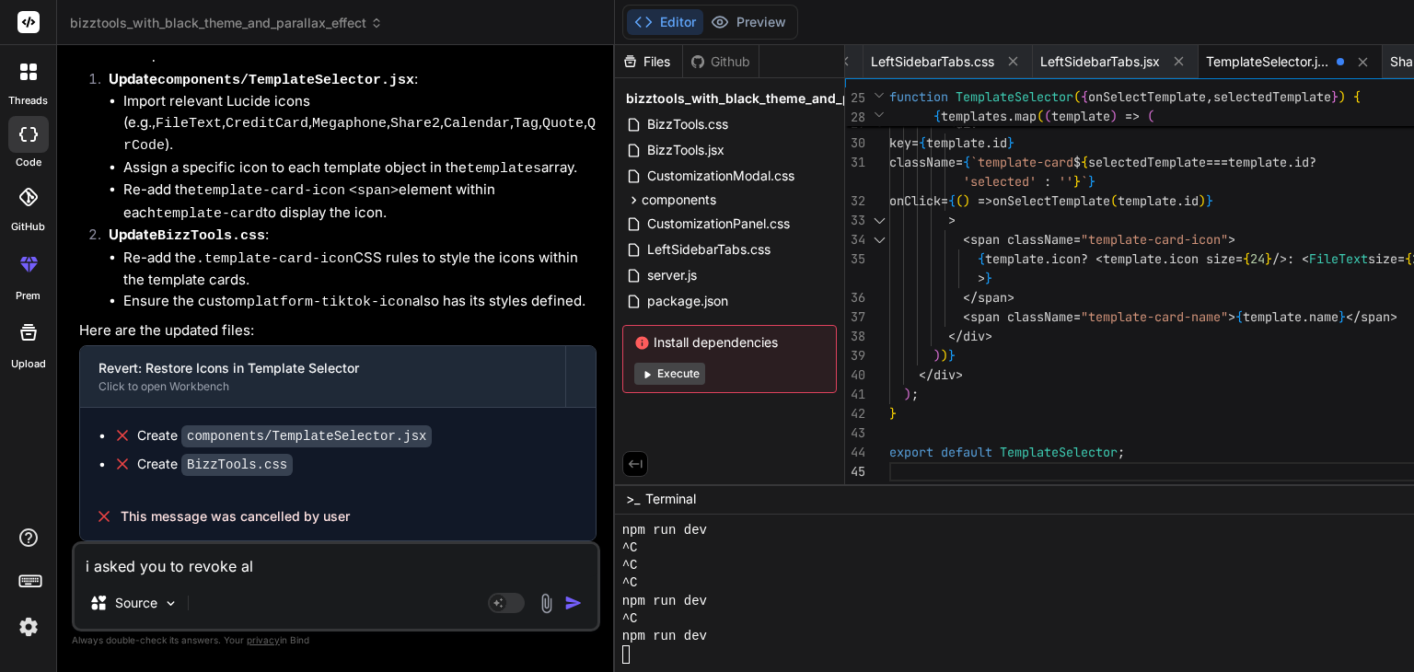
type textarea "x"
type textarea "i asked you to revoke al"
type textarea "x"
type textarea "i asked you to revoke a"
type textarea "x"
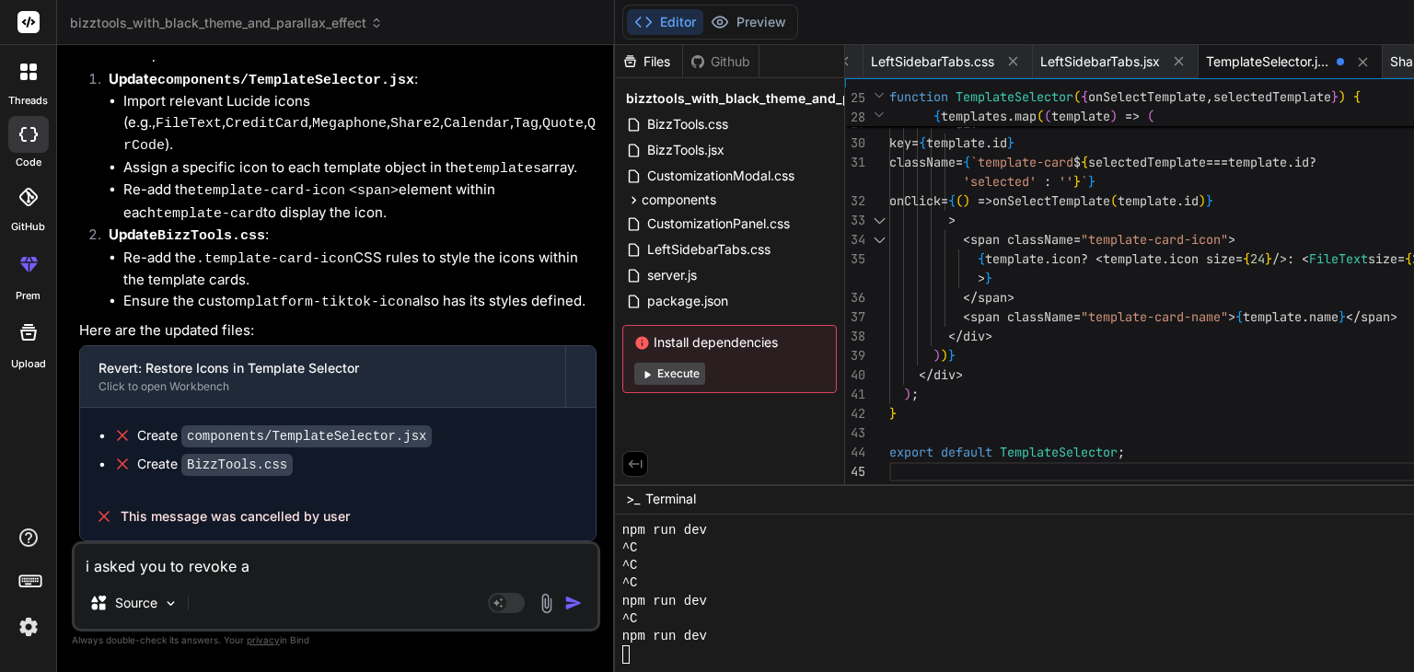
type textarea "i asked you to revoke"
type textarea "x"
type textarea "i asked you to revoke t"
type textarea "x"
type textarea "i asked you to revoke th"
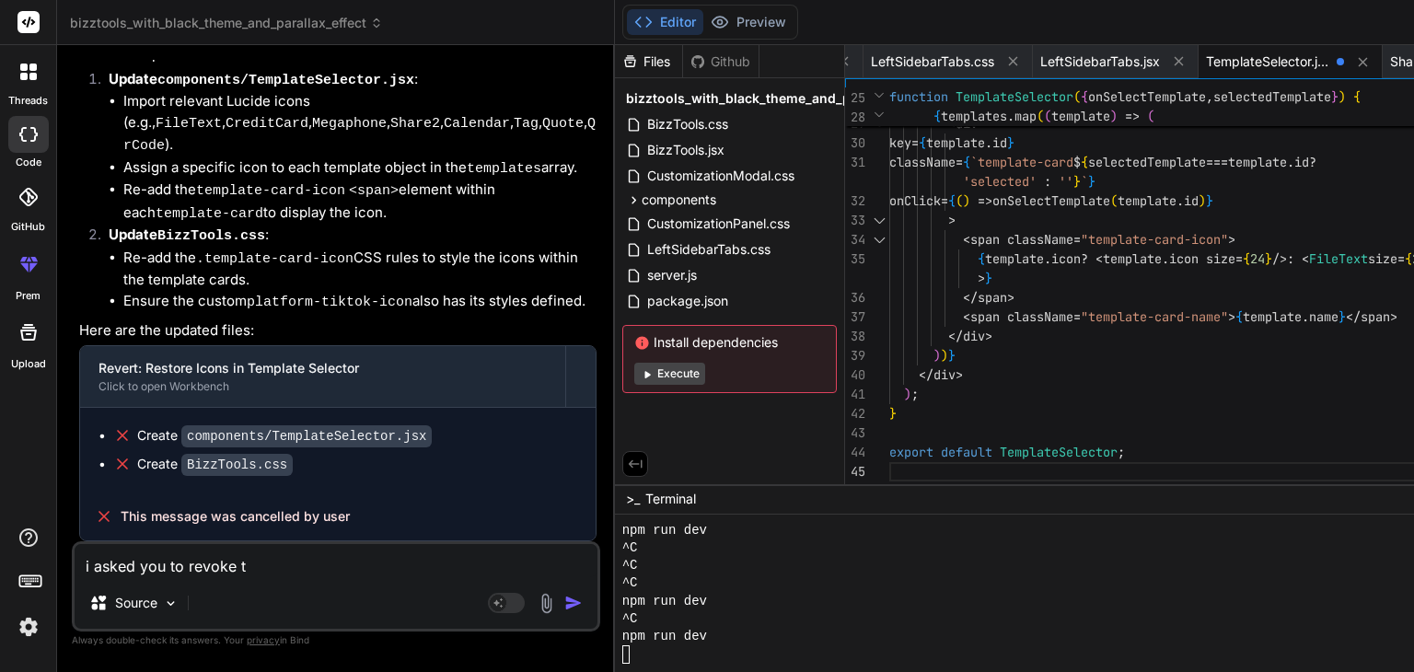
type textarea "x"
type textarea "i asked you to revoke the"
type textarea "x"
type textarea "i asked you to revoke the"
type textarea "x"
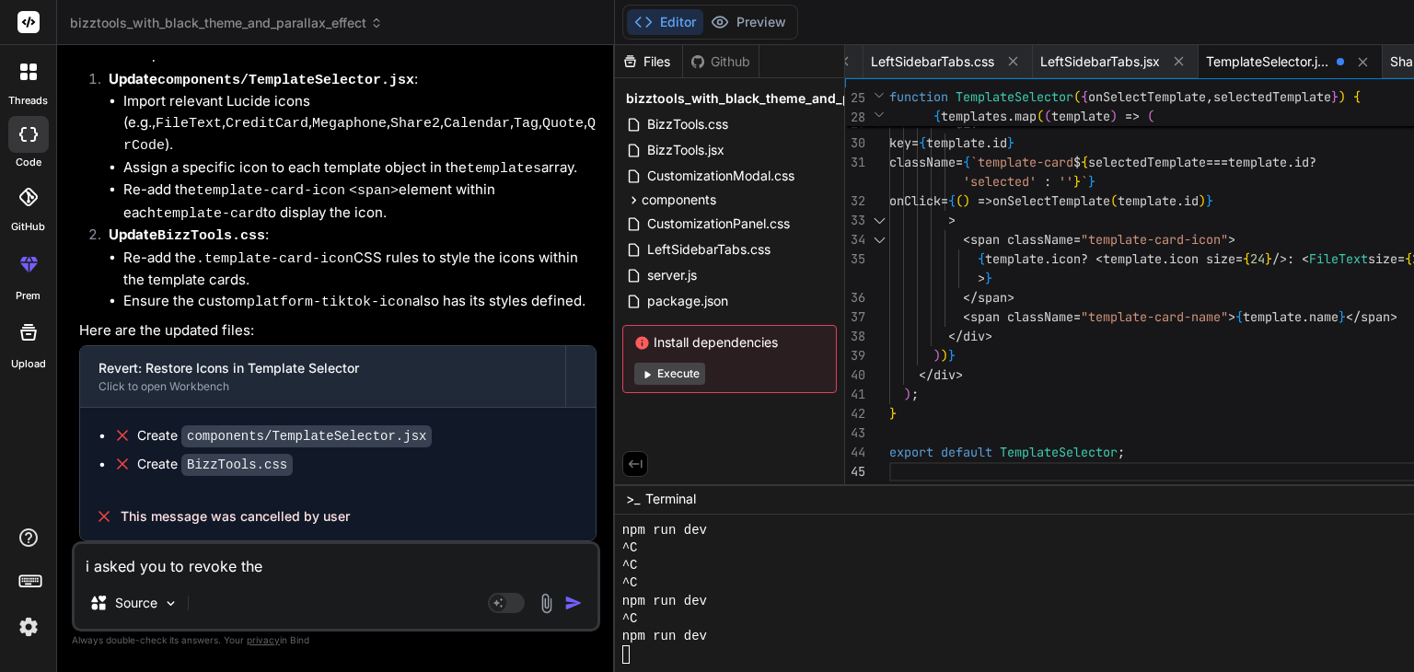
type textarea "i asked you to revoke the s"
type textarea "x"
type textarea "i asked you to revoke the st"
type textarea "x"
type textarea "i asked you to revoke the sta"
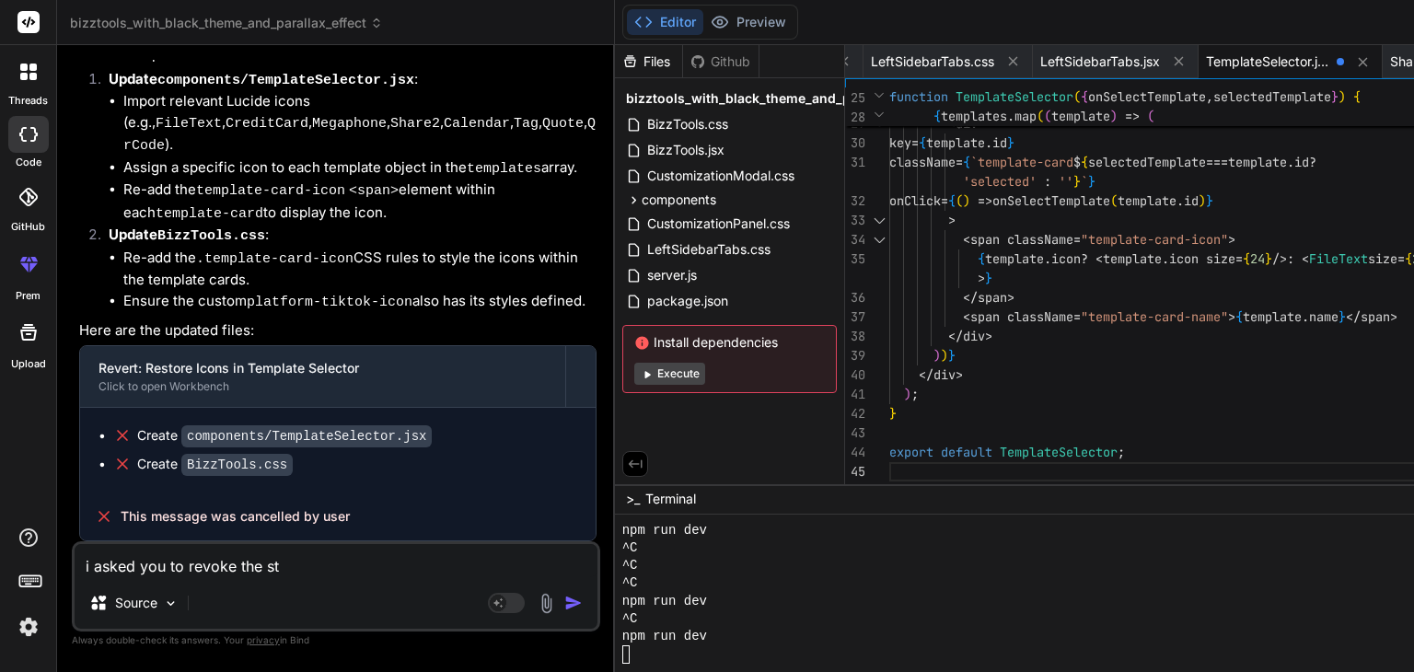
type textarea "x"
type textarea "i asked you to revoke the stat"
type textarea "x"
type textarea "i asked you to revoke the statu"
type textarea "x"
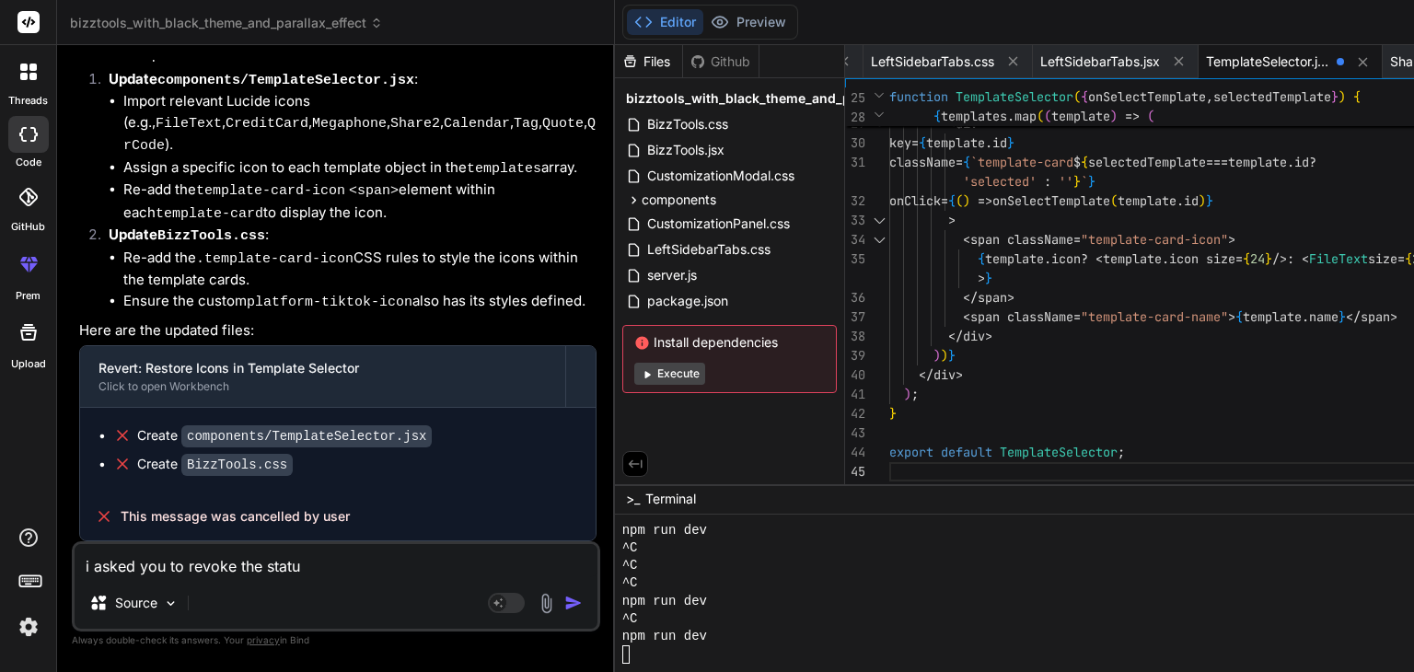
type textarea "i asked you to revoke the status"
type textarea "x"
type textarea "i asked you to revoke the status"
type textarea "x"
type textarea "i asked you to revoke the status o"
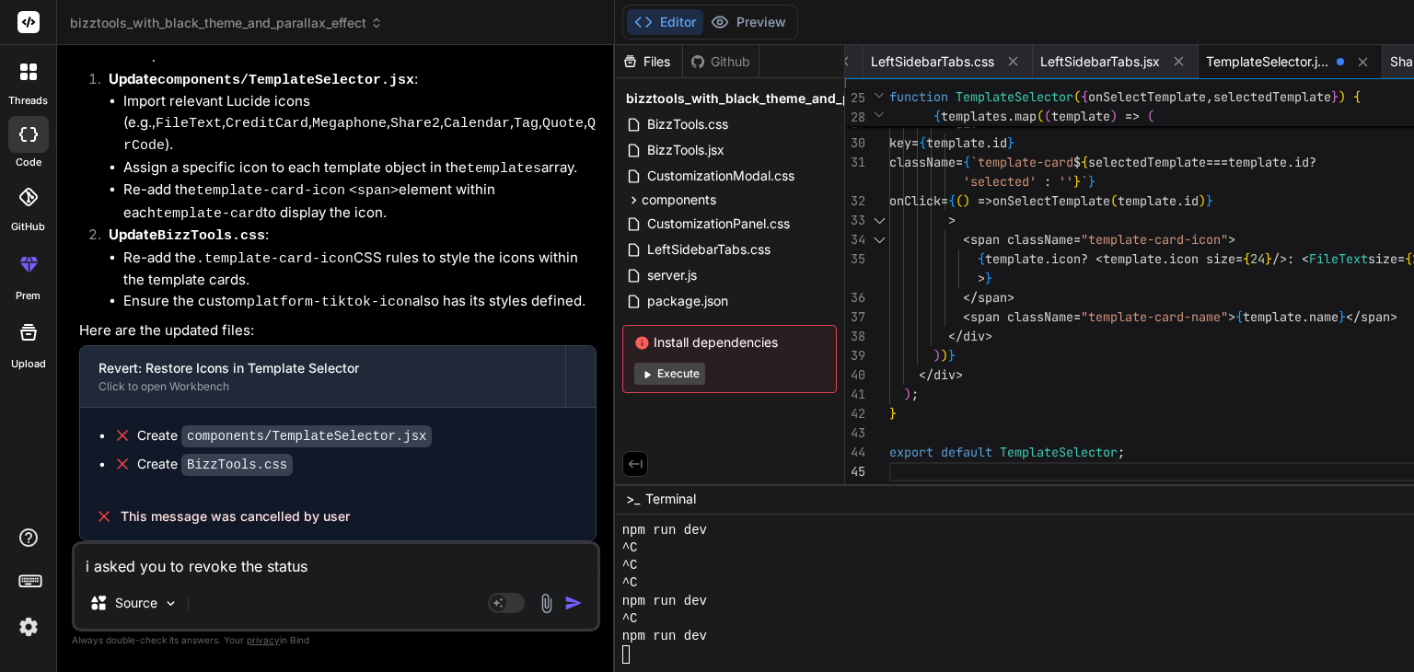
type textarea "x"
type textarea "i asked you to revoke the status of"
type textarea "x"
type textarea "i asked you to revoke the status of"
type textarea "x"
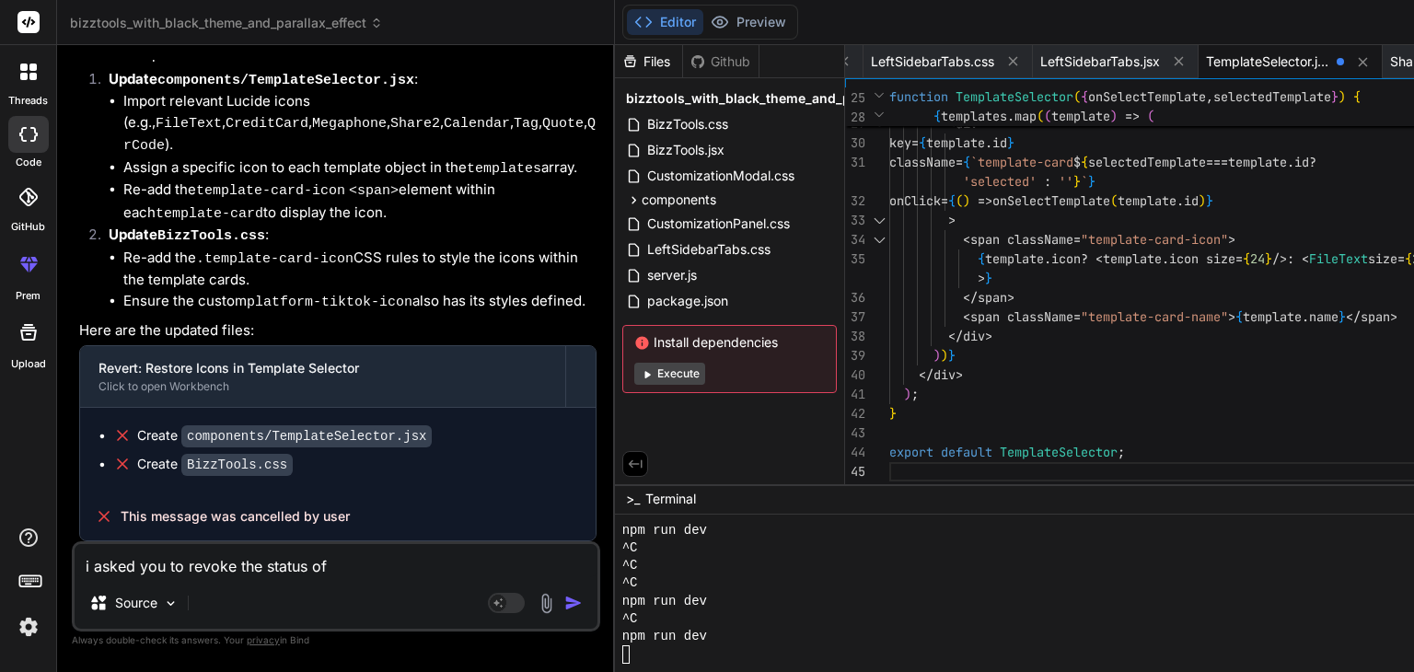
type textarea "i asked you to revoke the status of a"
type textarea "x"
type textarea "i asked you to revoke the status of"
type textarea "x"
type textarea "i asked you to revoke the status of w"
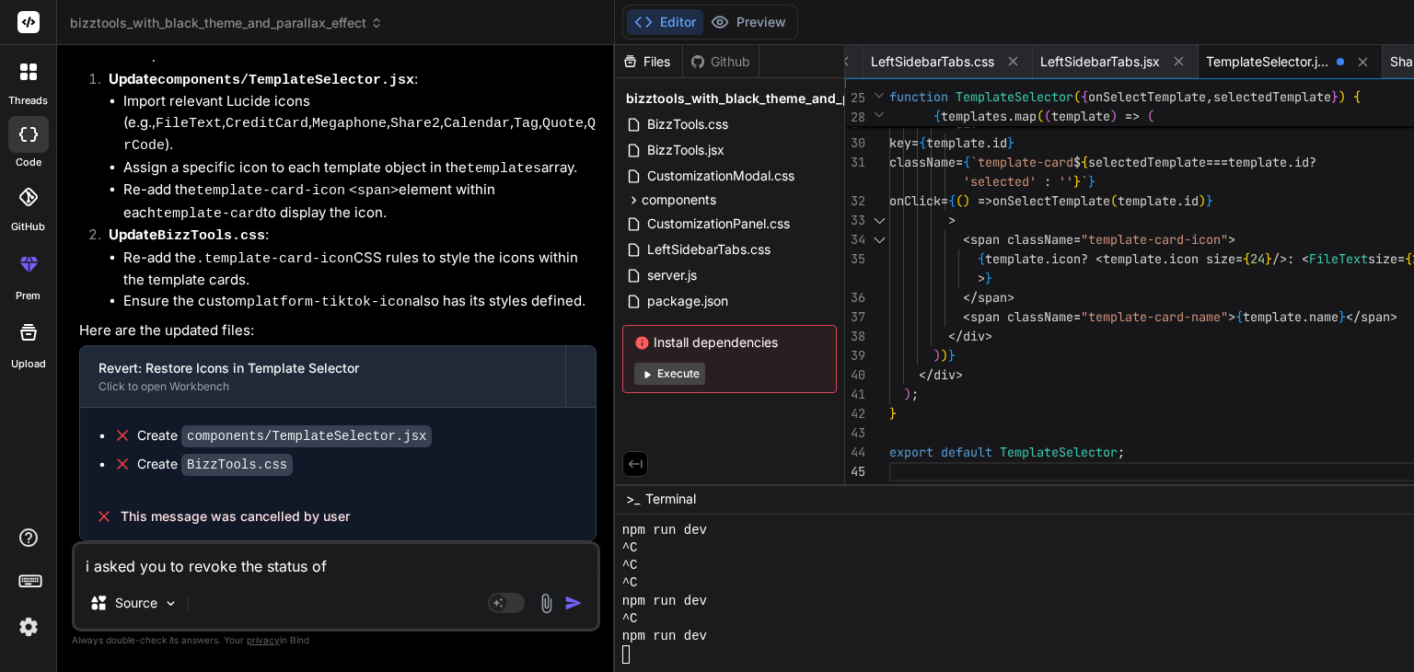
type textarea "x"
type textarea "i asked you to revoke the status of wh"
type textarea "x"
type textarea "i asked you to revoke the status of who"
type textarea "x"
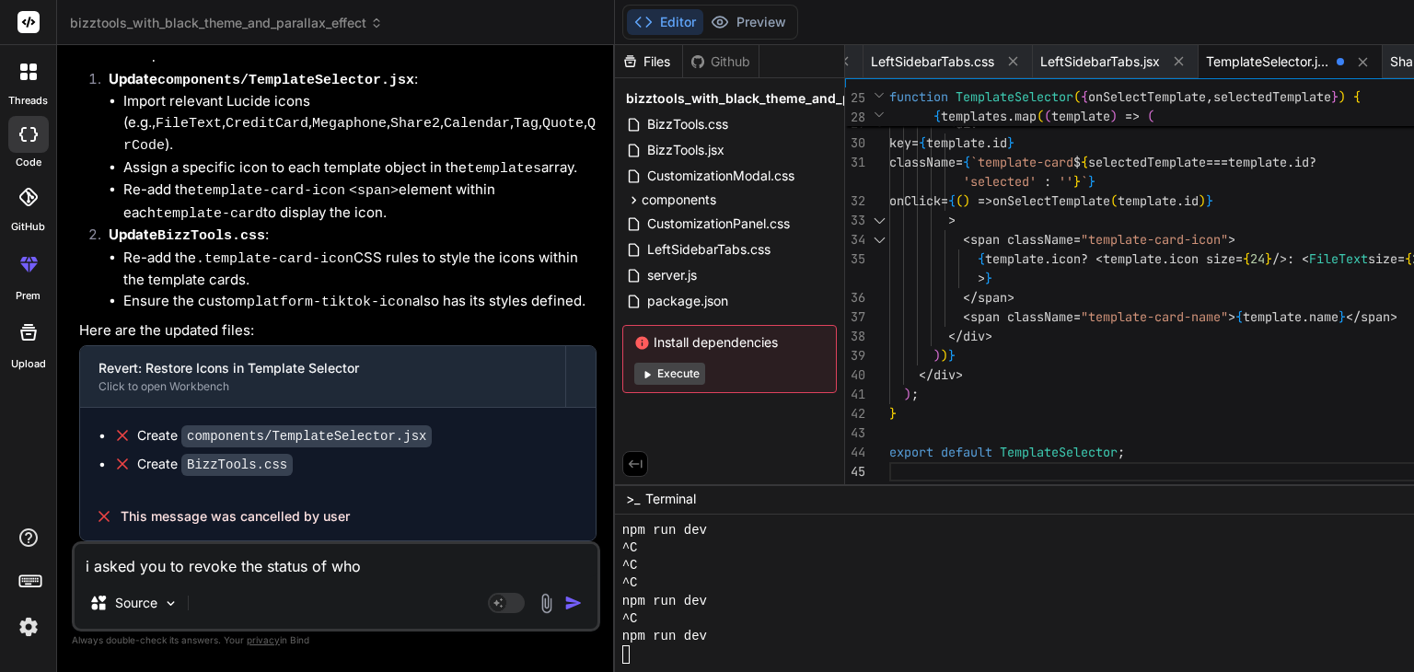
type textarea "i asked you to revoke the status of whol"
type textarea "x"
type textarea "i asked you to revoke the status of whole"
type textarea "x"
type textarea "i asked you to revoke the status of whole"
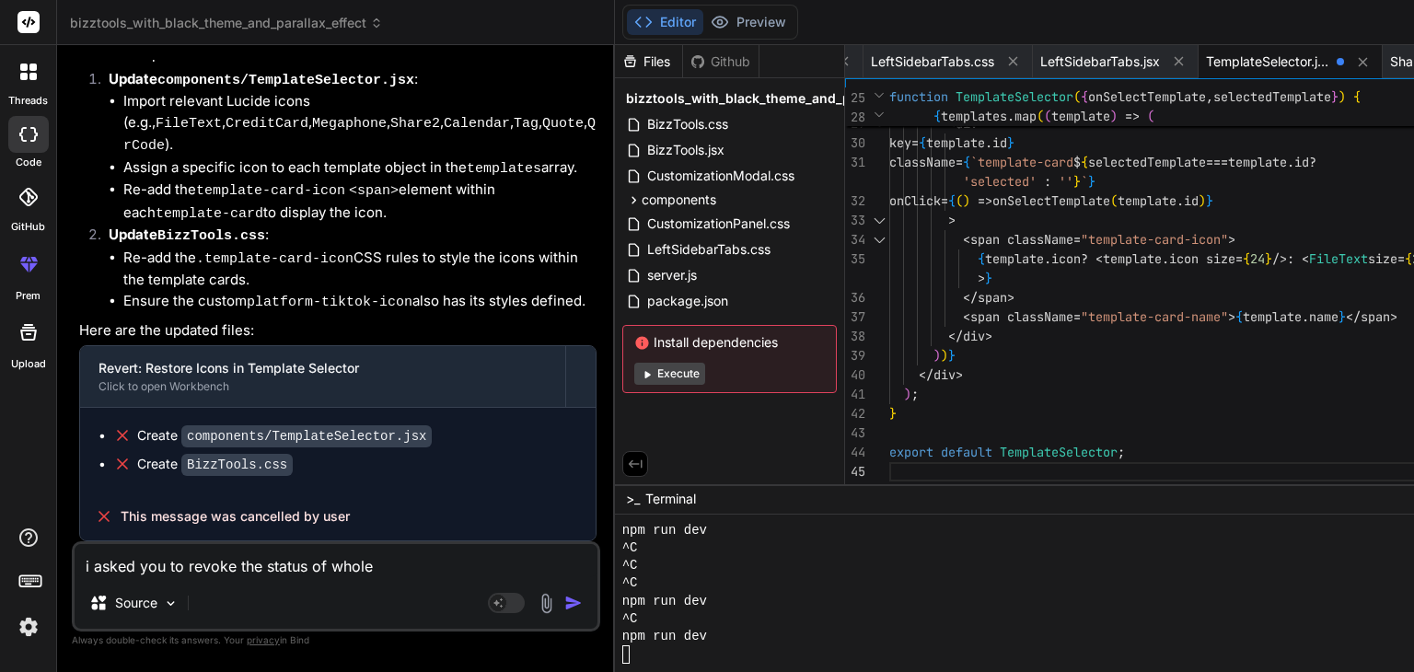
type textarea "x"
type textarea "i asked you to revoke the status of whole p"
type textarea "x"
type textarea "i asked you to revoke the status of whole pr"
type textarea "x"
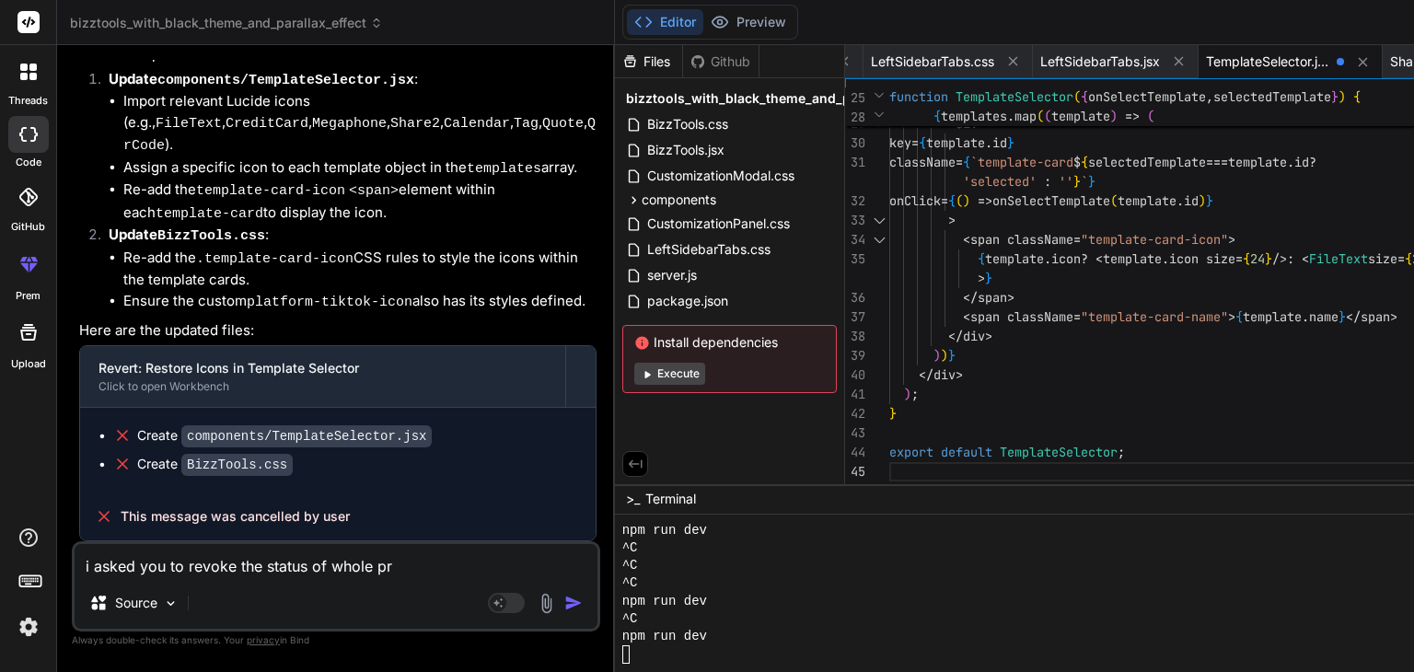
type textarea "i asked you to revoke the status of whole pro"
type textarea "x"
type textarea "i asked you to revoke the status of whole proj"
type textarea "x"
type textarea "i asked you to revoke the status of whole proje"
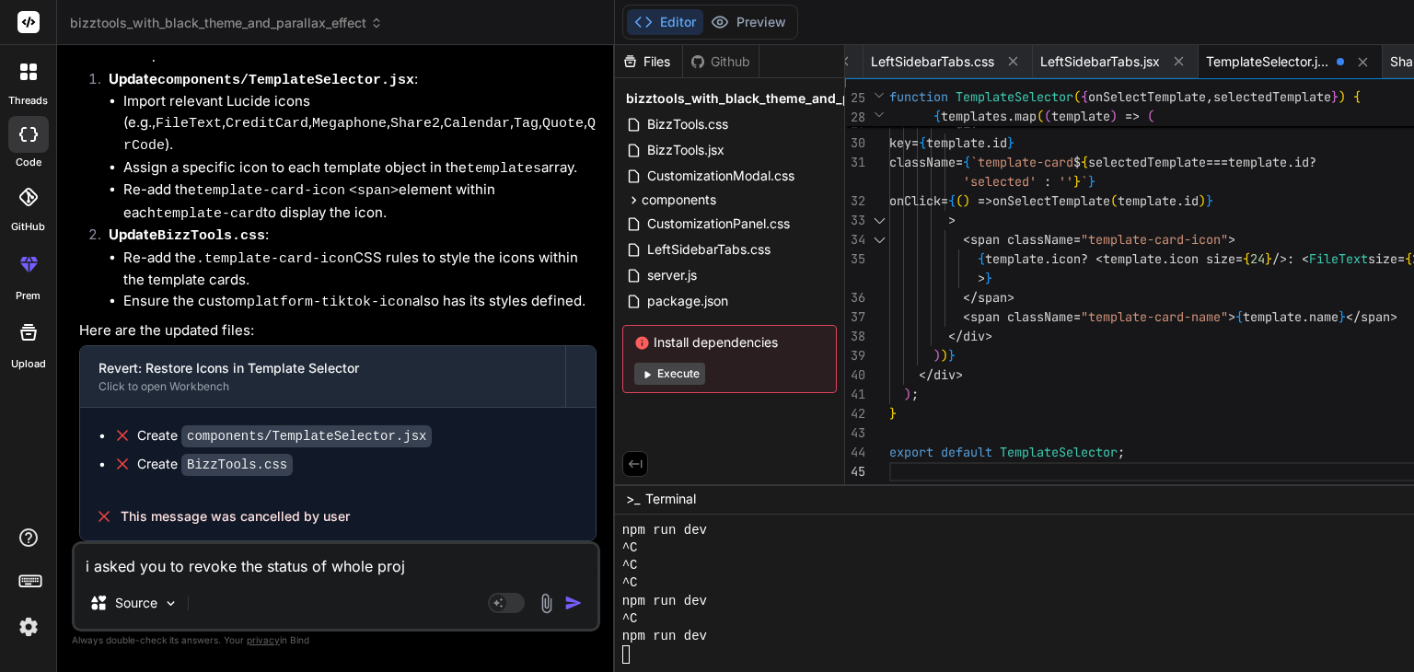
type textarea "x"
type textarea "i asked you to revoke the status of whole projec"
type textarea "x"
type textarea "i asked you to revoke the status of whole project"
type textarea "x"
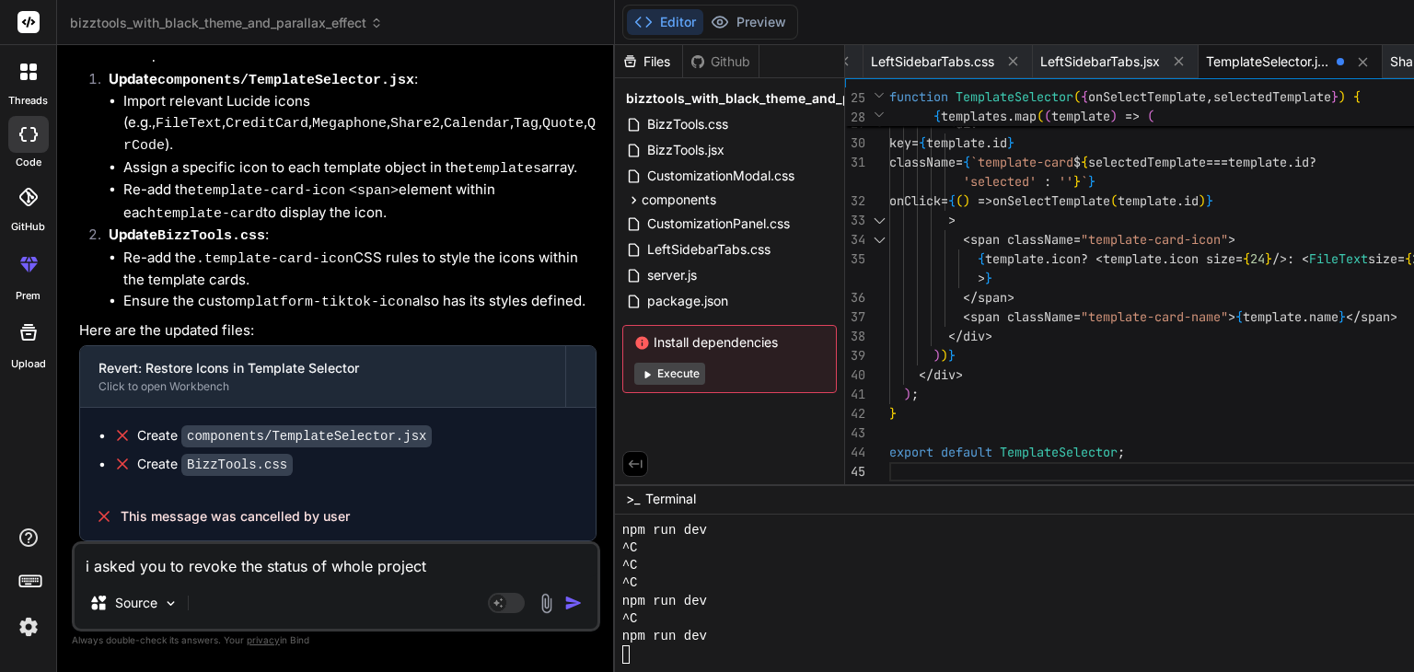
type textarea "i asked you to revoke the status of whole project"
type textarea "x"
type textarea "i asked you to revoke the status of whole project a"
type textarea "x"
type textarea "i asked you to revoke the status of whole project af"
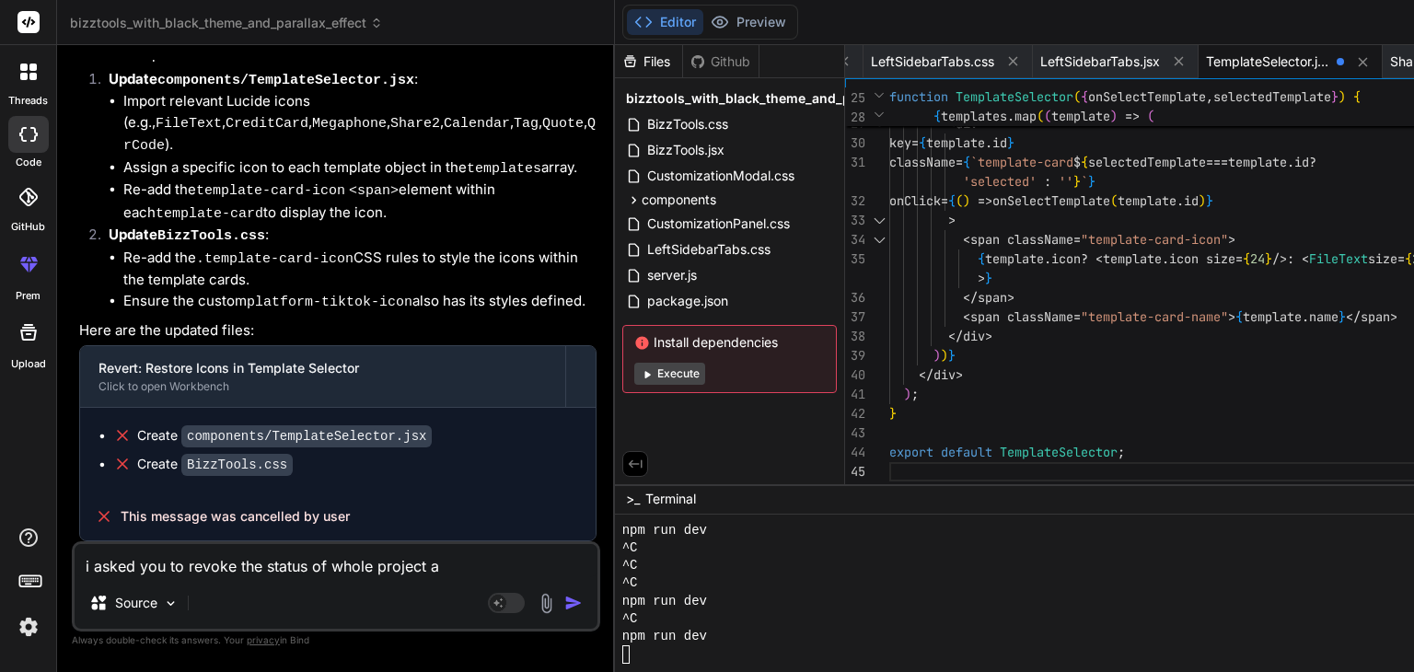
type textarea "x"
type textarea "i asked you to revoke the status of whole project aft"
type textarea "x"
type textarea "i asked you to revoke the status of whole project afte"
type textarea "x"
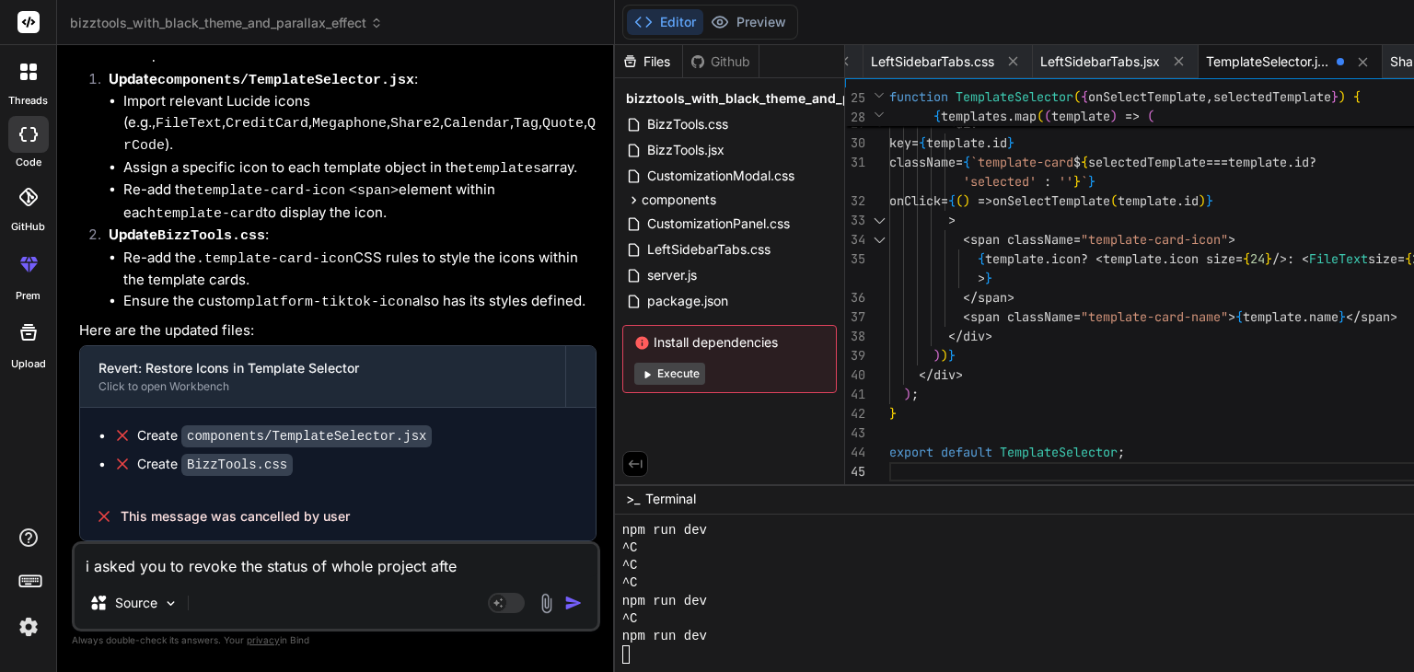
type textarea "i asked you to revoke the status of whole project after"
type textarea "x"
type textarea "i asked you to revoke the status of whole project after"
type textarea "x"
type textarea "i asked you to revoke the status of whole project after y"
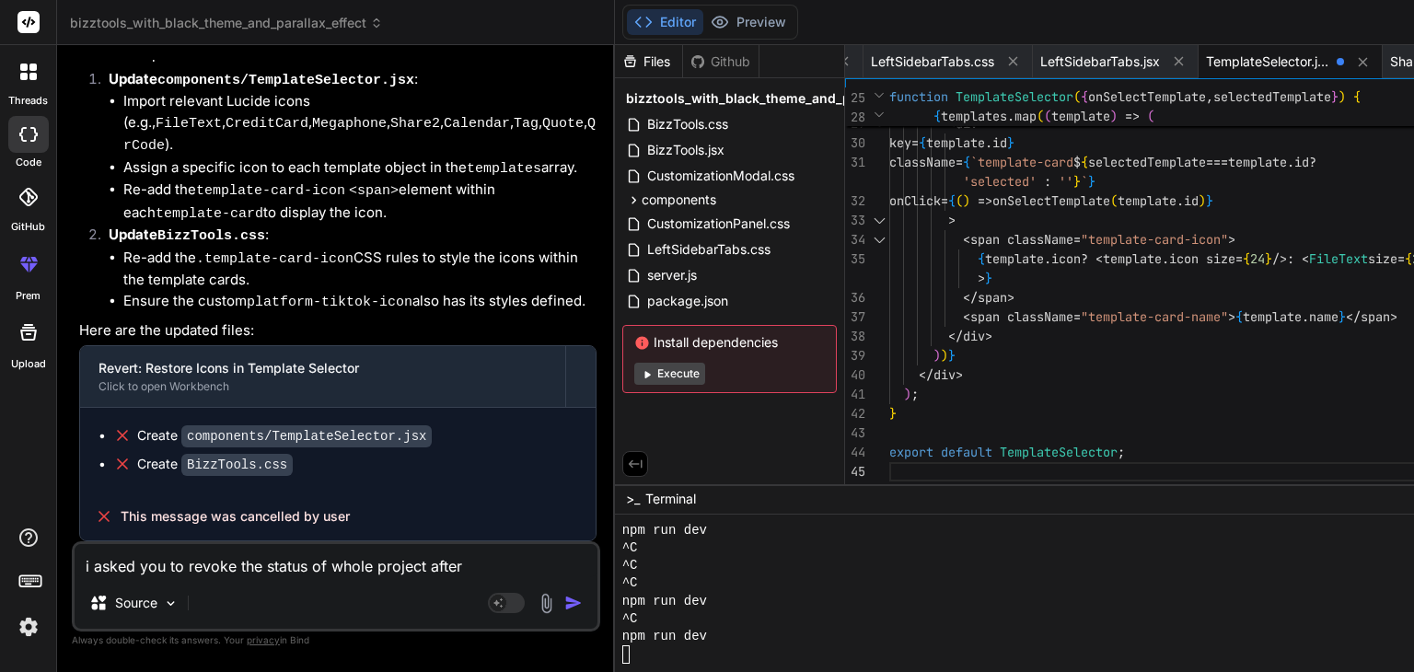
type textarea "x"
type textarea "i asked you to revoke the status of whole project after yo"
type textarea "x"
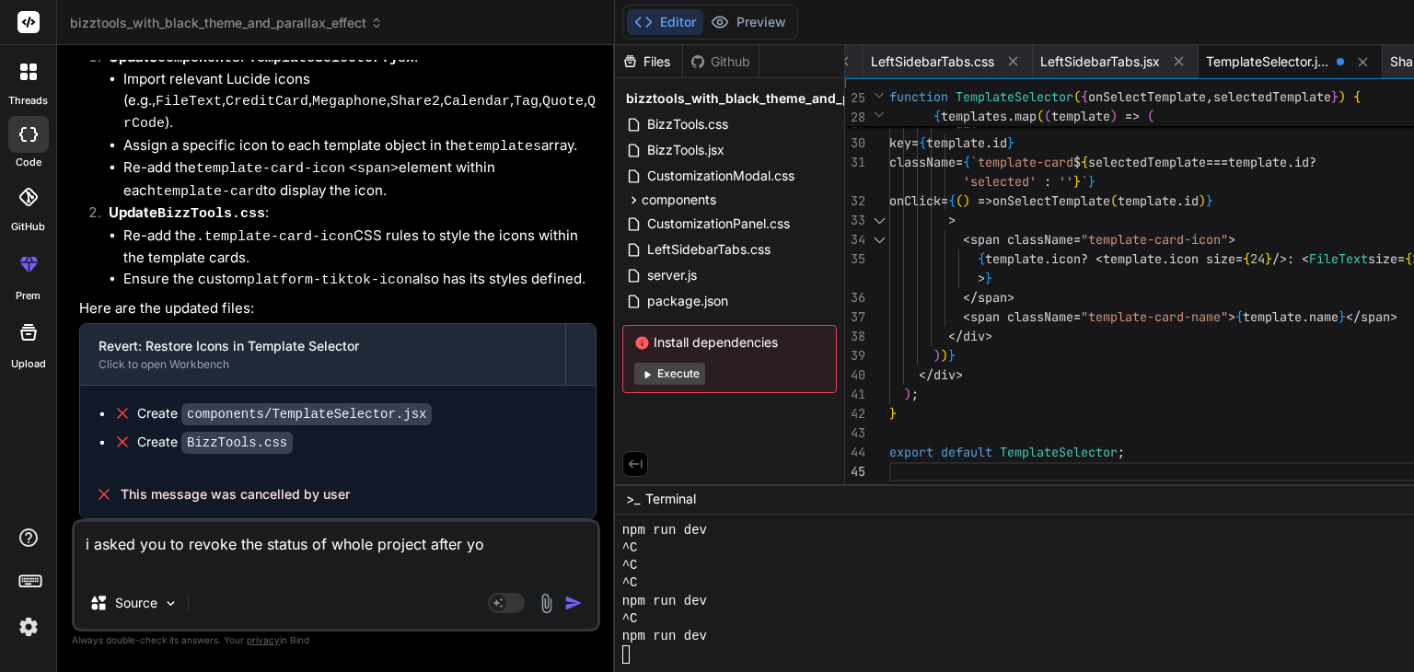
scroll to position [59246, 0]
type textarea "i asked you to revoke the status of whole project after you"
type textarea "x"
type textarea "i asked you to revoke the status of whole project after you"
type textarea "x"
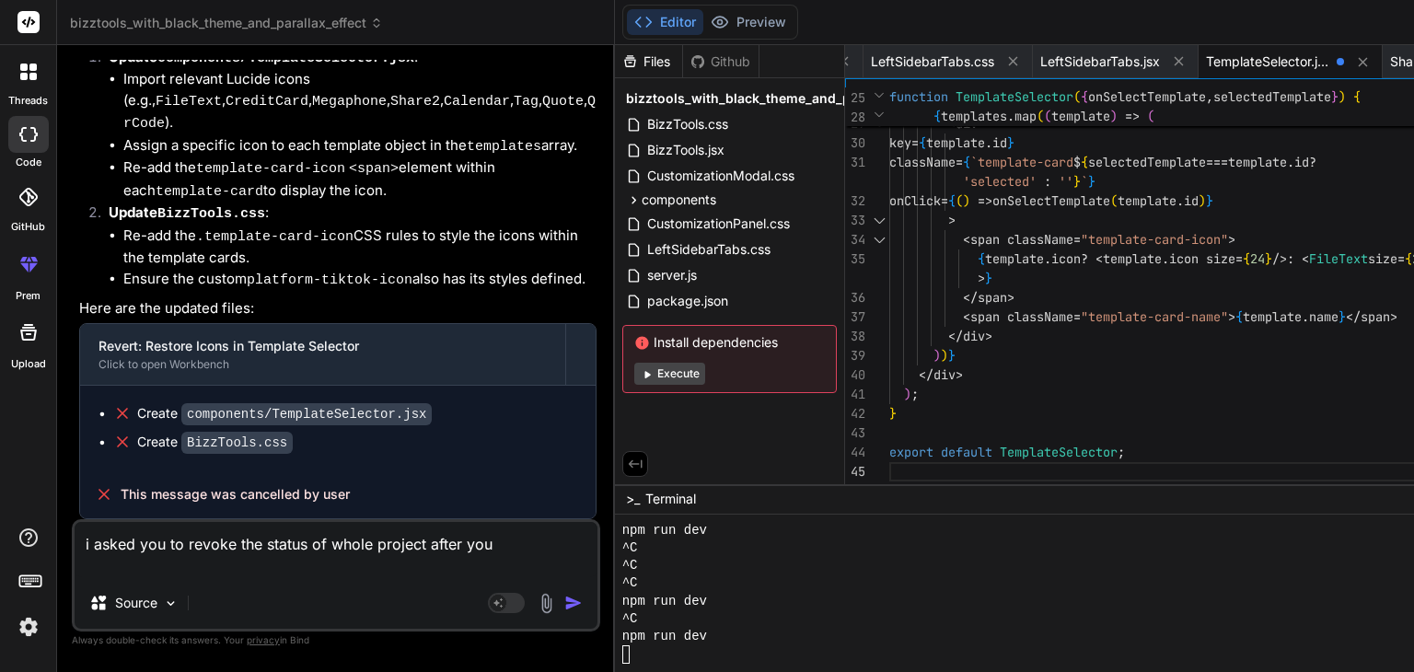
type textarea "i asked you to revoke the status of whole project after you c"
type textarea "x"
type textarea "i asked you to revoke the status of whole project after you"
type textarea "x"
type textarea "i asked you to revoke the status of whole project after you r"
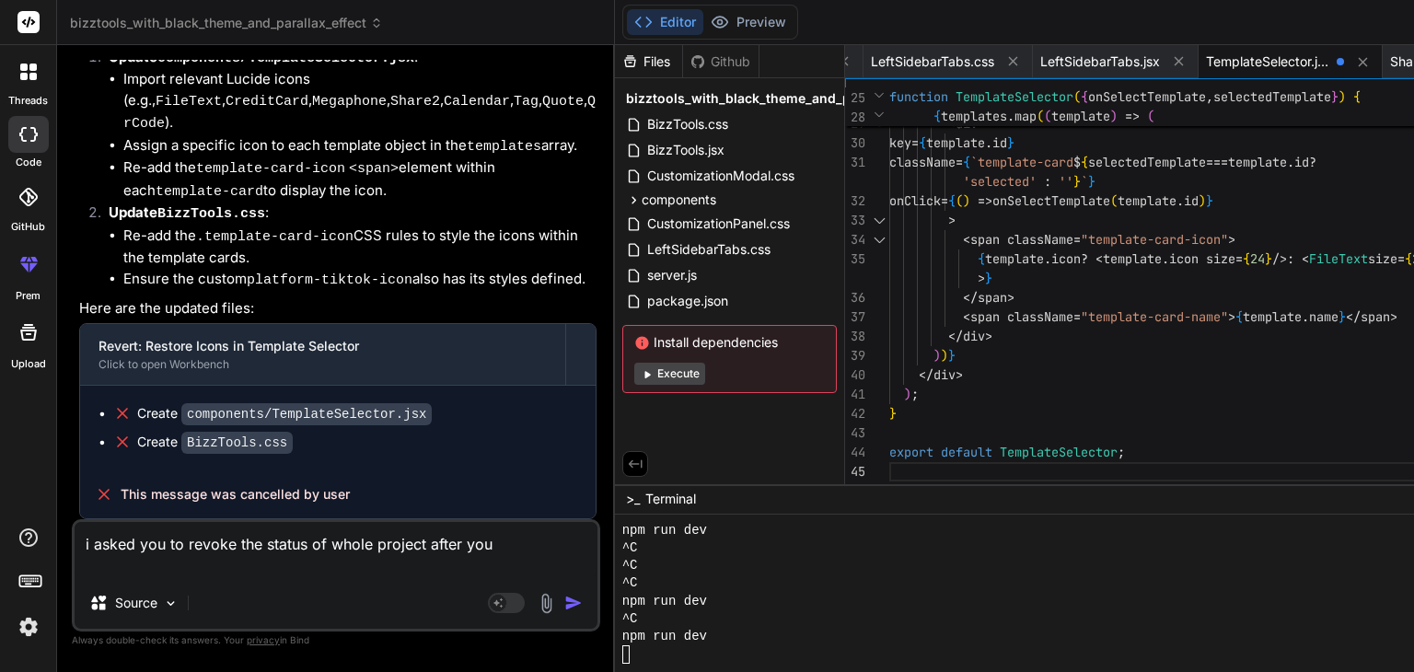
type textarea "x"
type textarea "i asked you to revoke the status of whole project after you re"
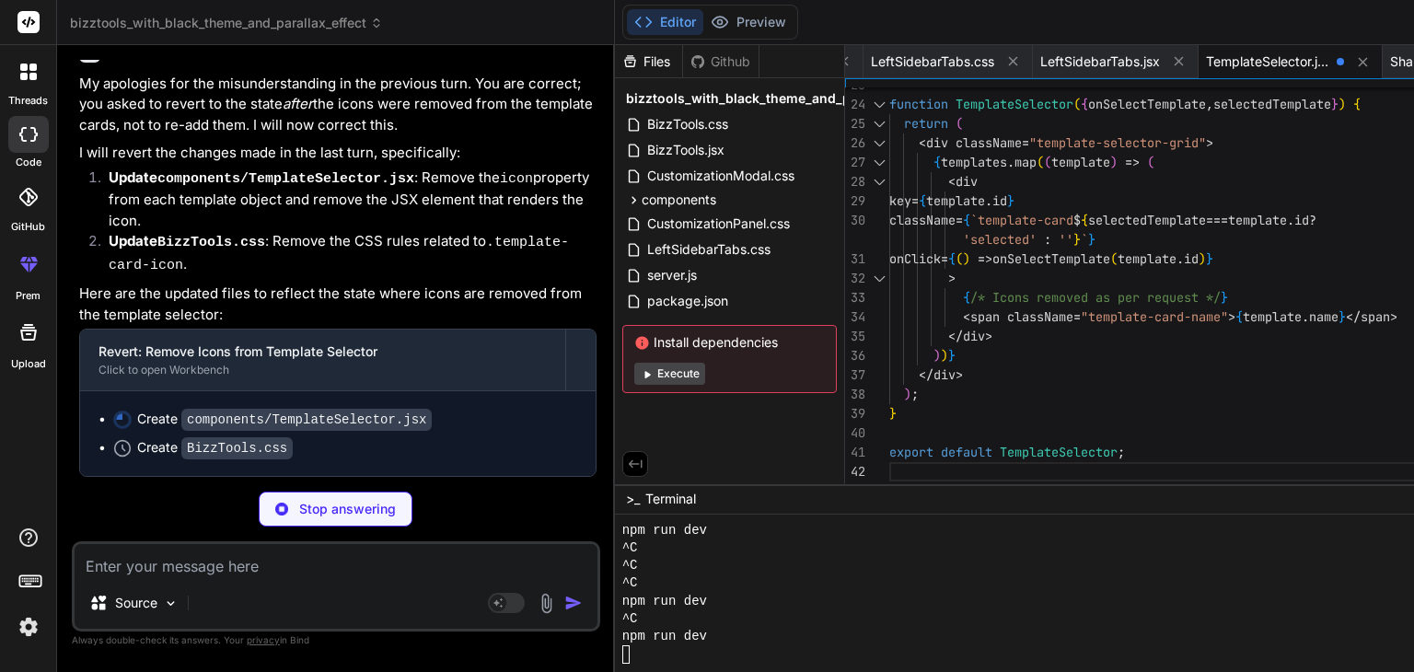
scroll to position [59841, 0]
click at [646, 145] on span "BizzTools.jsx" at bounding box center [686, 150] width 81 height 22
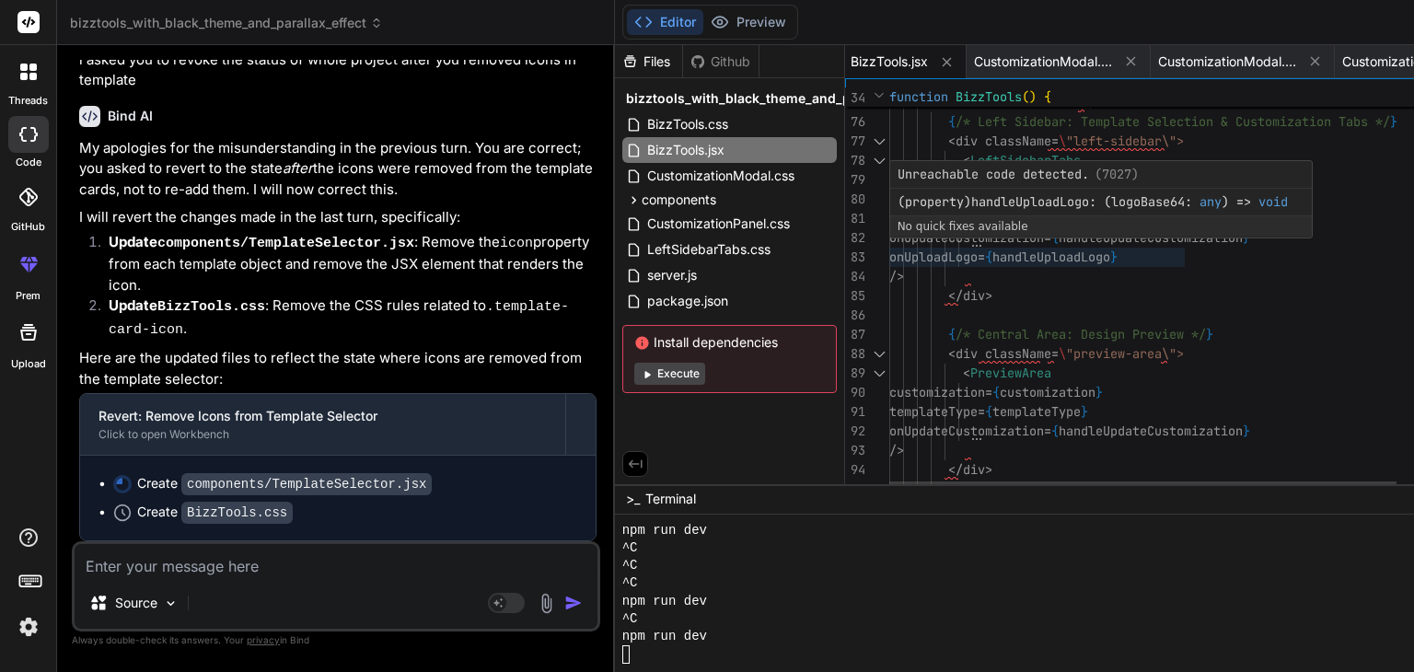
scroll to position [0, 0]
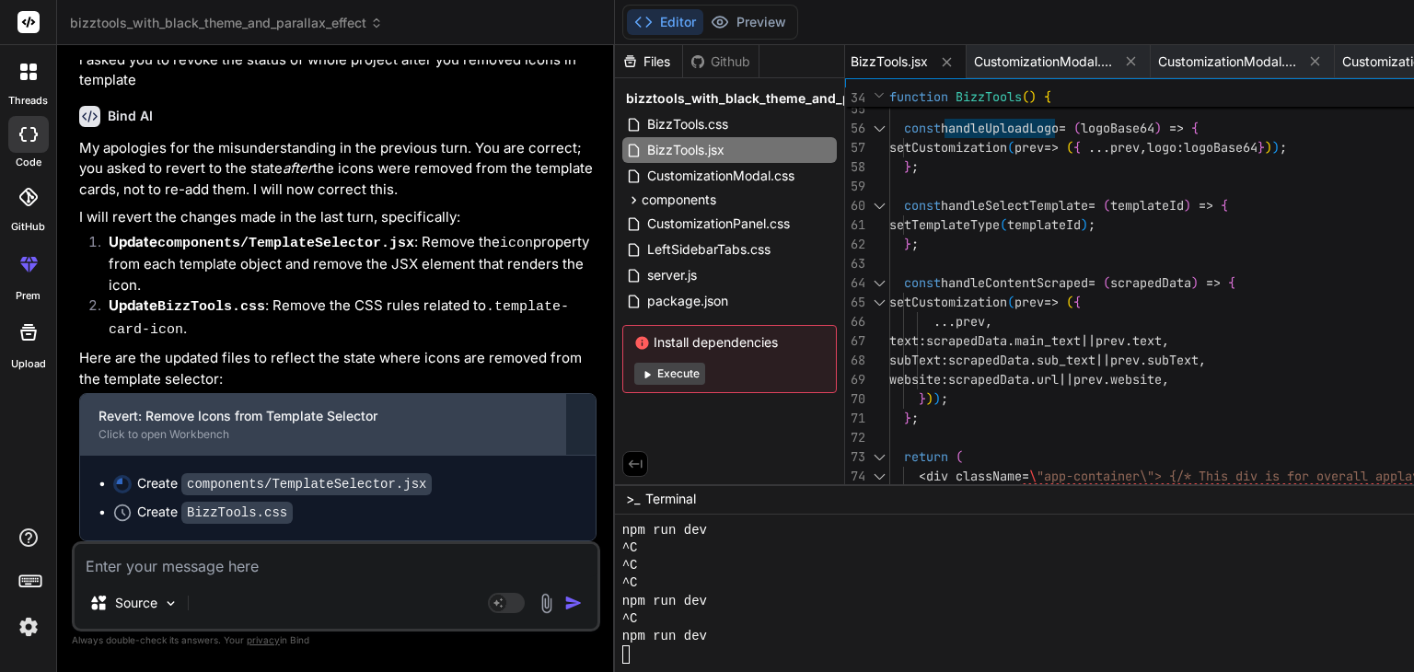
scroll to position [59777, 0]
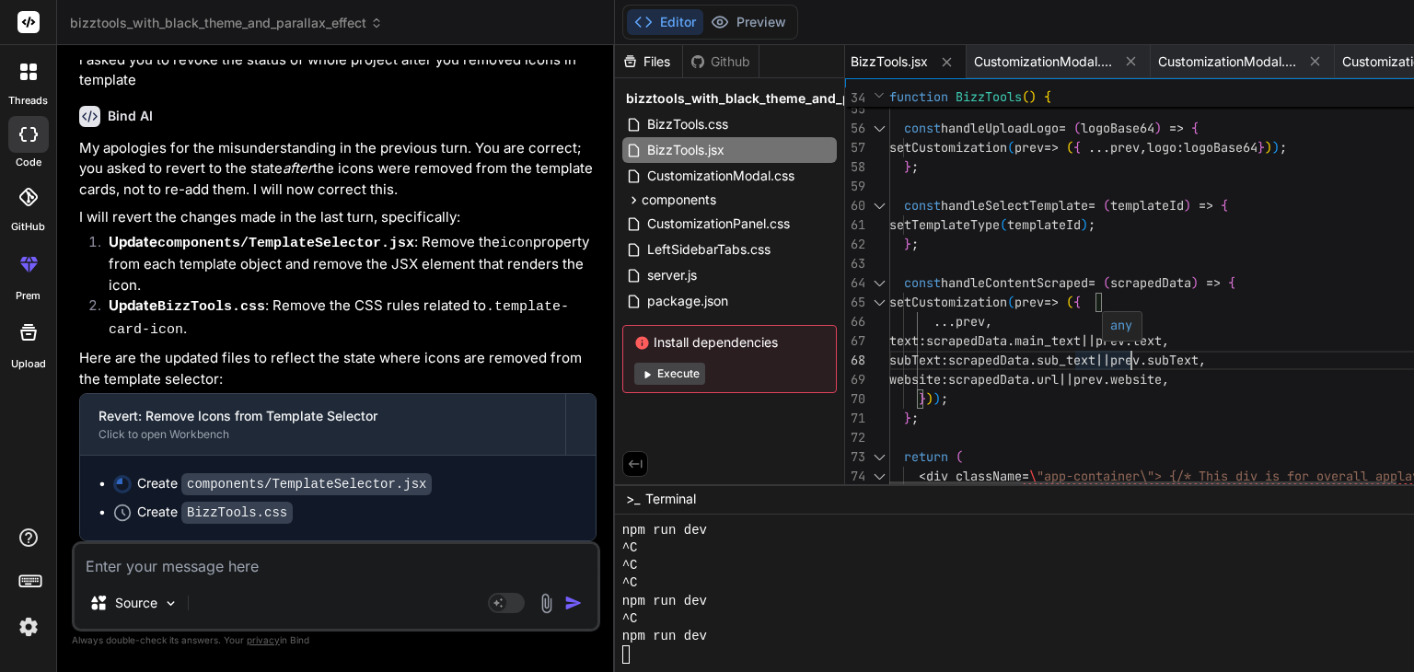
click at [1039, 375] on div "not just BizzTools content */} < div className = \ "app-container\"> {/* This d…" at bounding box center [1201, 124] width 622 height 2138
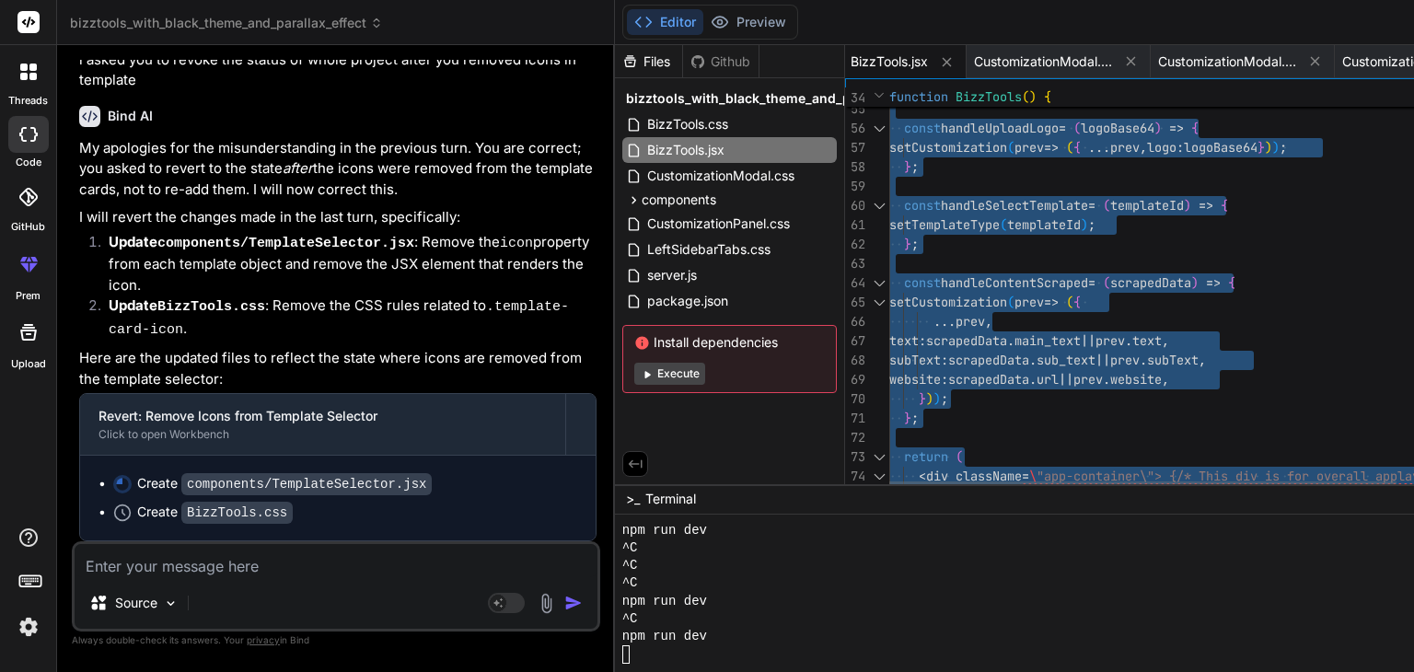
click at [1039, 375] on div "not just BizzTools content */} < div className = \ "app-container\"> {/* This d…" at bounding box center [1201, 124] width 622 height 2138
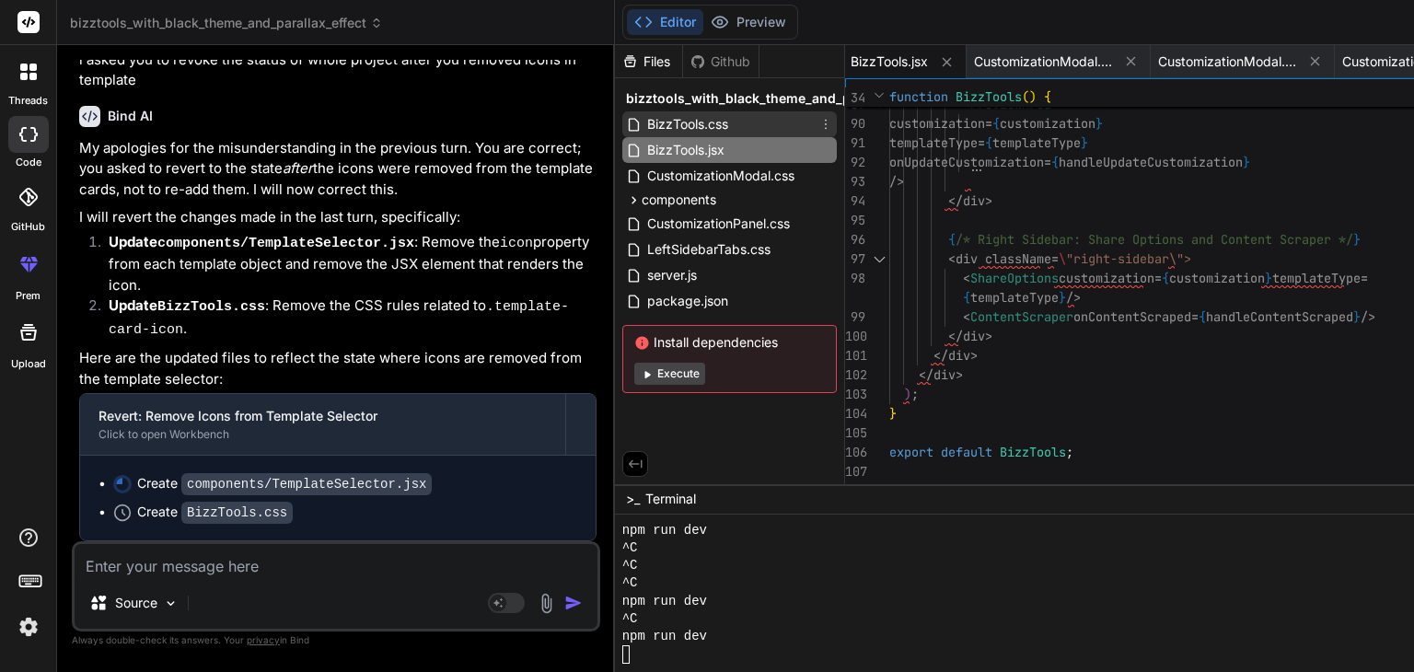
click at [646, 116] on span "BizzTools.css" at bounding box center [688, 124] width 85 height 22
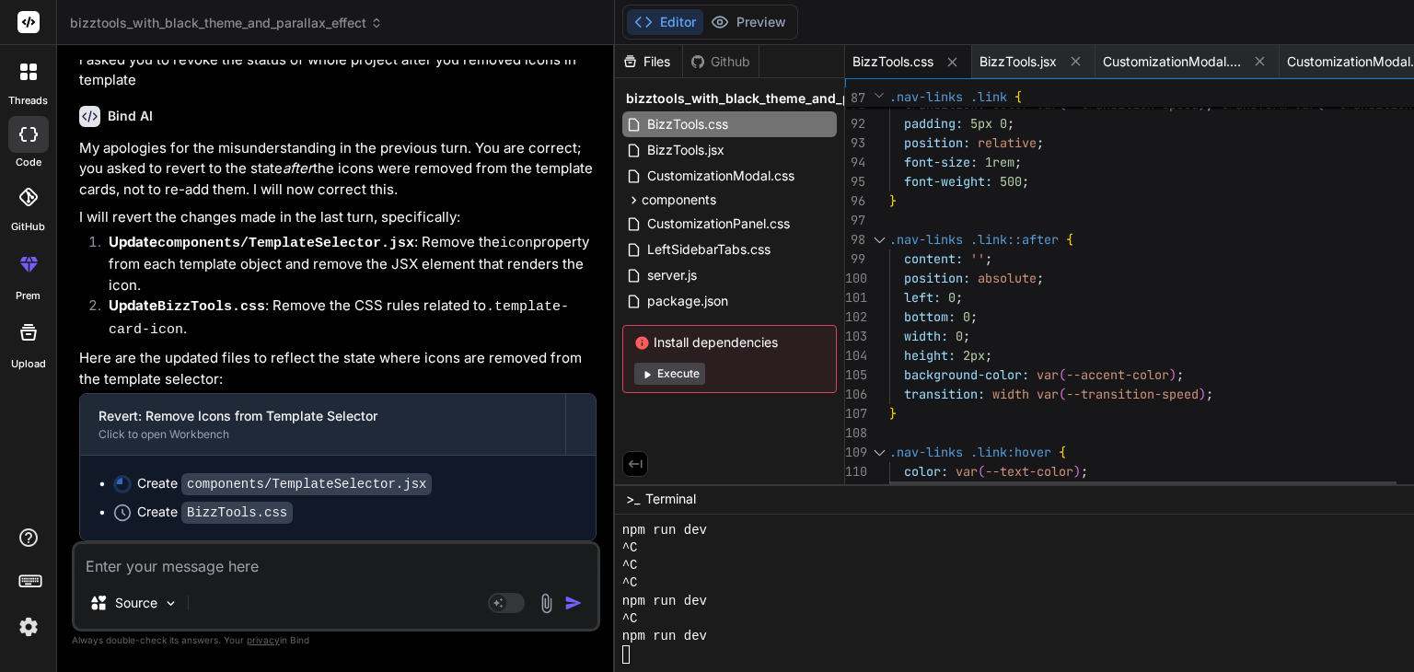
scroll to position [0, 0]
click at [646, 176] on span "CustomizationModal.css" at bounding box center [721, 176] width 151 height 22
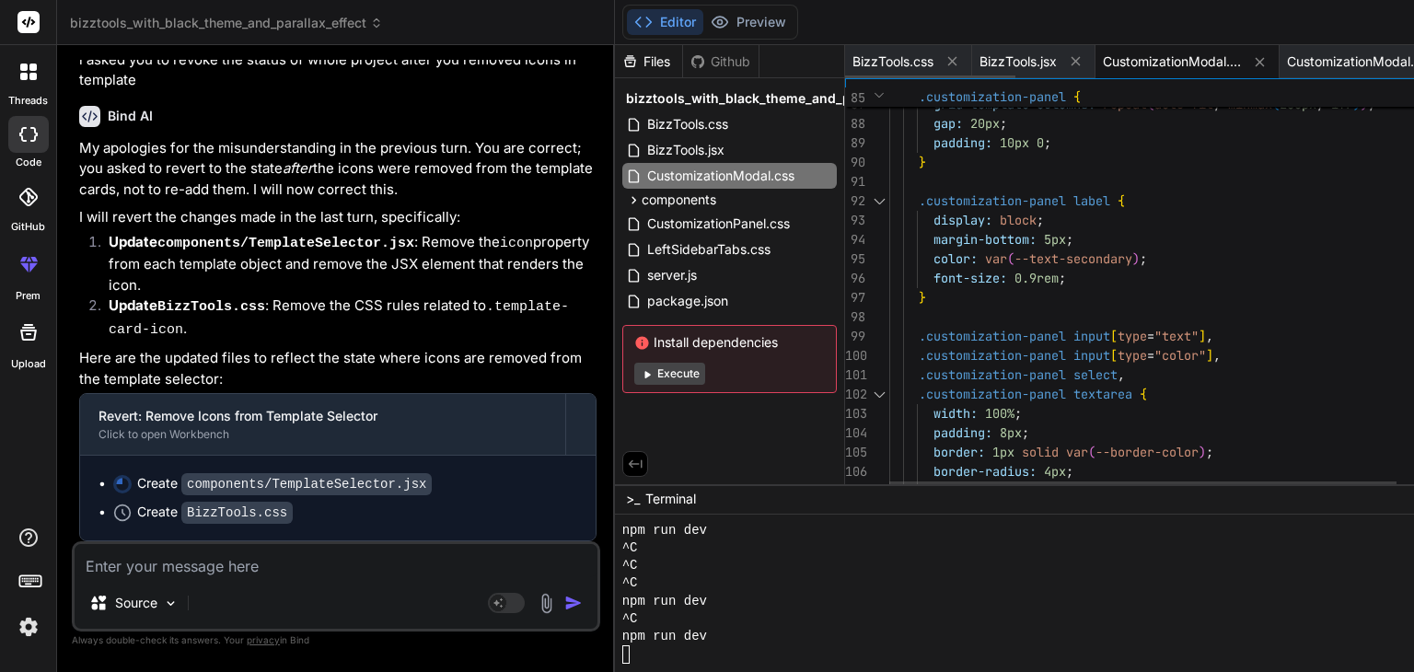
click at [1103, 56] on span "CustomizationModal.css" at bounding box center [1172, 61] width 138 height 18
click at [1170, 58] on span "CustomizationModal.jsx" at bounding box center [1239, 61] width 138 height 18
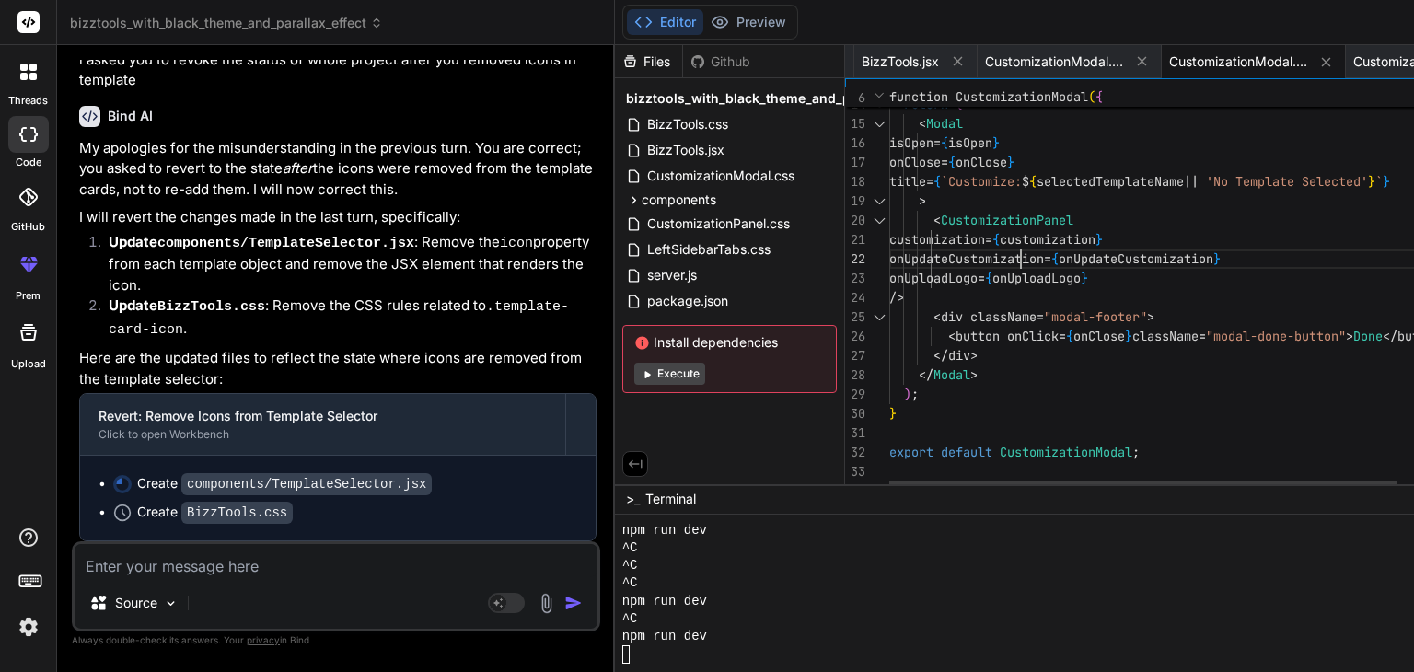
scroll to position [0, 0]
click at [920, 244] on div "} ) { return ( < Modal isOpen = { isOpen } onClose = { onClose } title = { `Cus…" at bounding box center [1201, 167] width 622 height 649
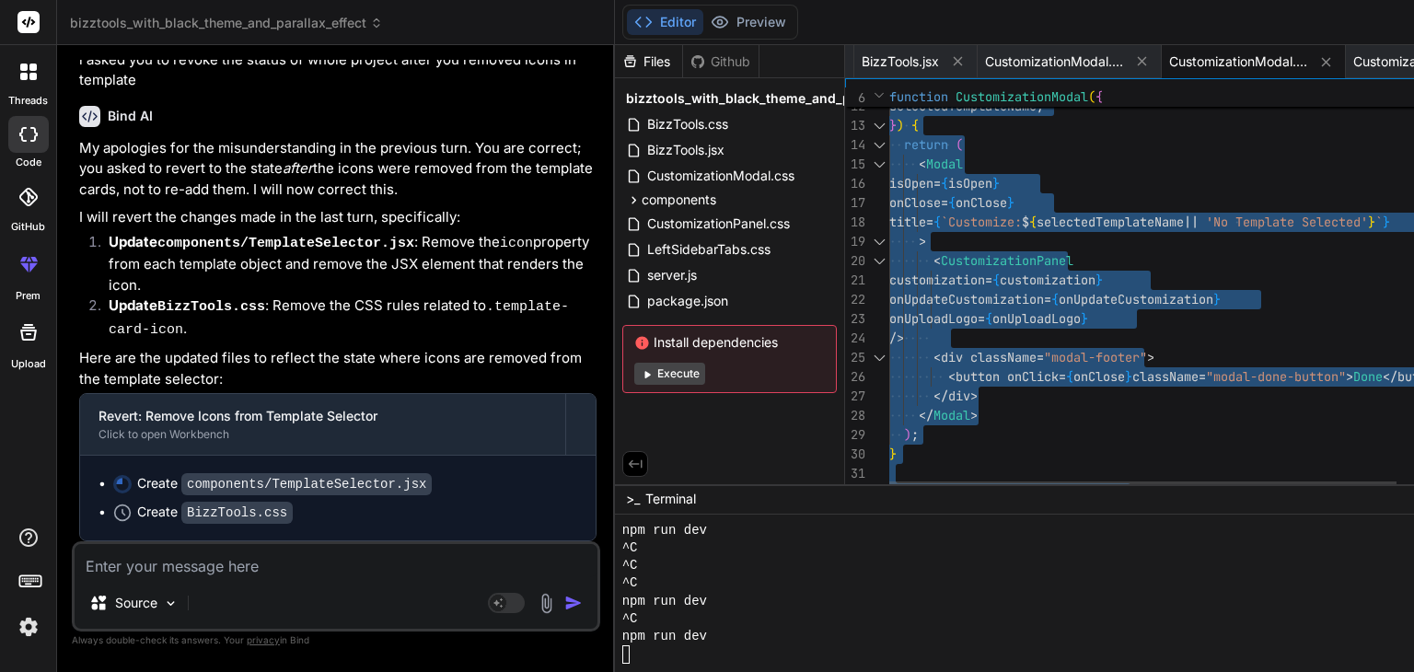
click at [920, 244] on div "} ) { return ( < Modal isOpen = { isOpen } onClose = { onClose } title = { `Cus…" at bounding box center [1201, 208] width 622 height 649
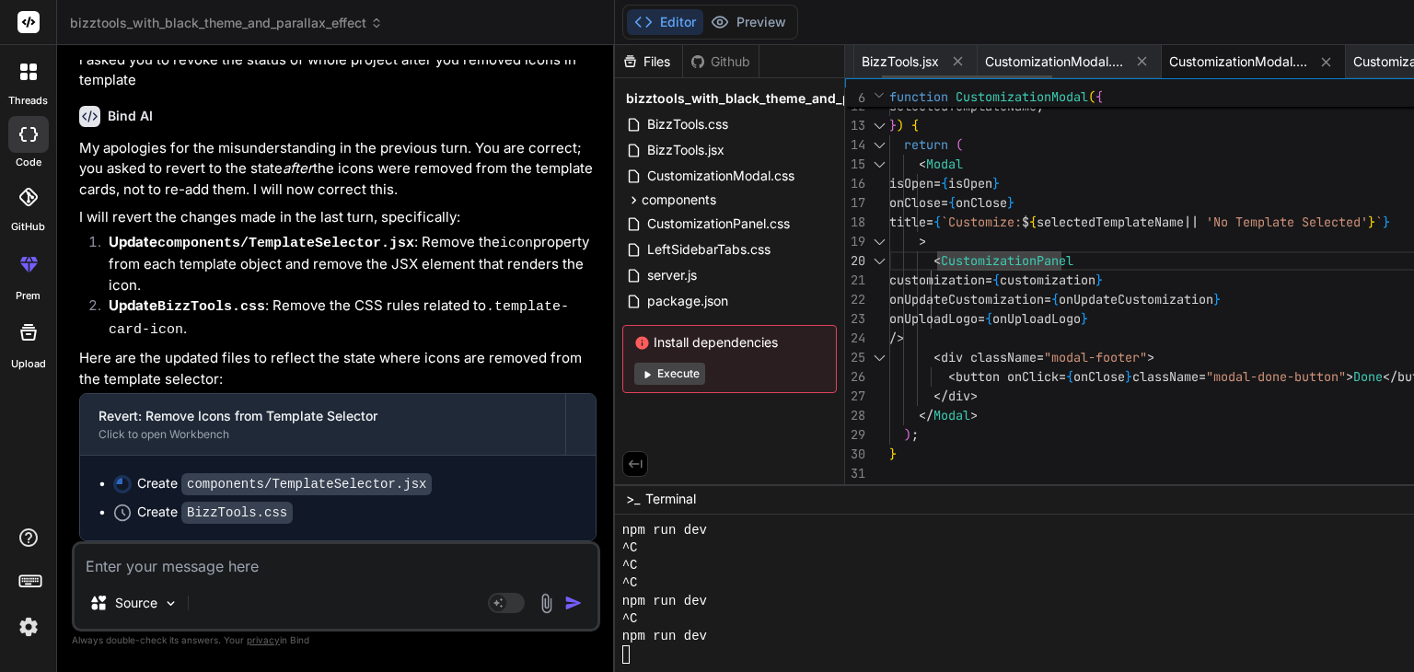
click at [1170, 65] on span "CustomizationModal.jsx" at bounding box center [1239, 61] width 138 height 18
click at [1190, 61] on span "CustomizationPanel.css" at bounding box center [1259, 61] width 138 height 18
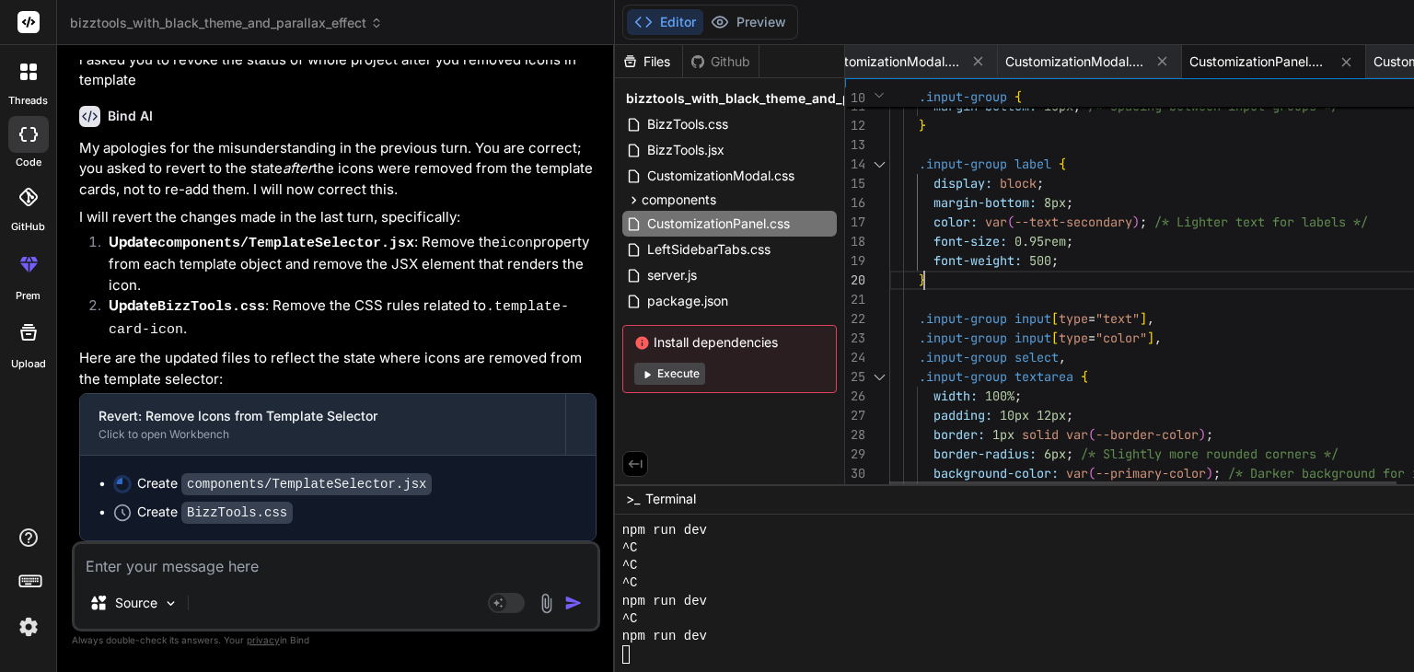
scroll to position [0, 0]
click at [1010, 278] on div ".input-group label { display: block ; margin-bottom: 8px ; color: var ( --text-…" at bounding box center [1201, 653] width 622 height 1539
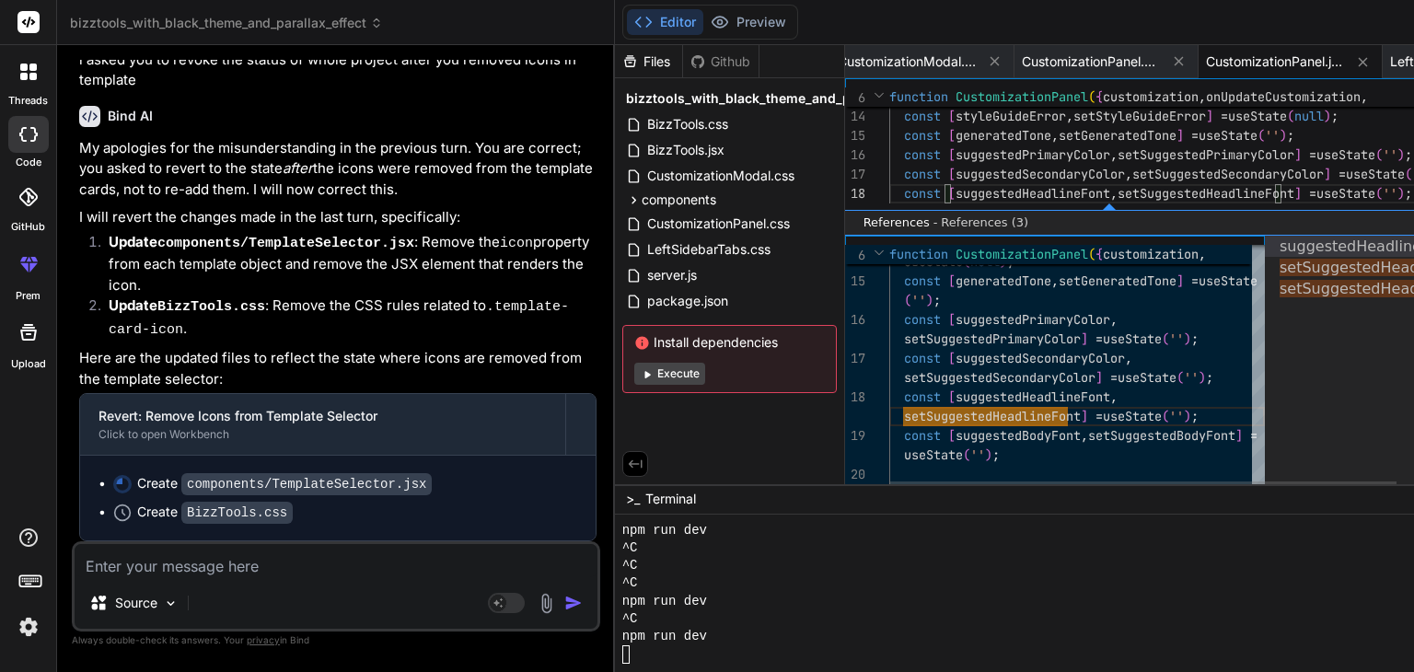
click at [1414, 219] on link "Close" at bounding box center [1436, 222] width 15 height 15
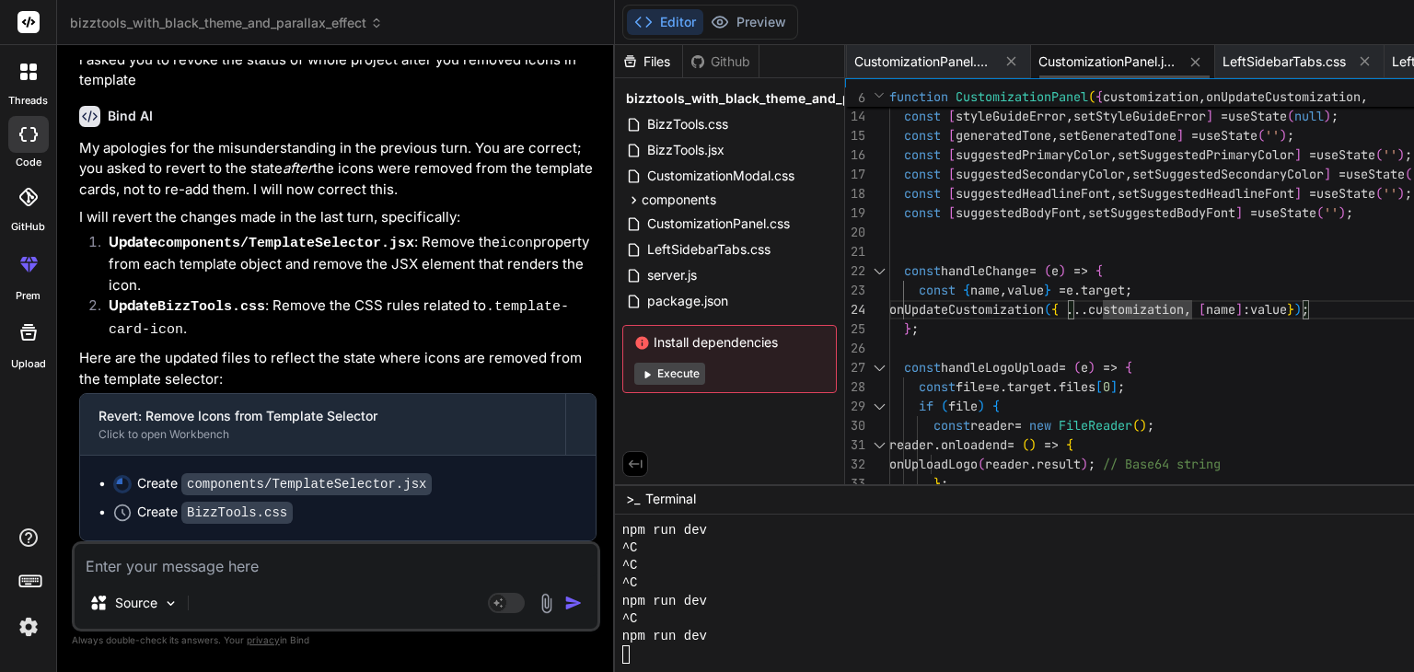
scroll to position [0, 619]
click at [1221, 57] on span "LeftSidebarTabs.css" at bounding box center [1282, 61] width 123 height 18
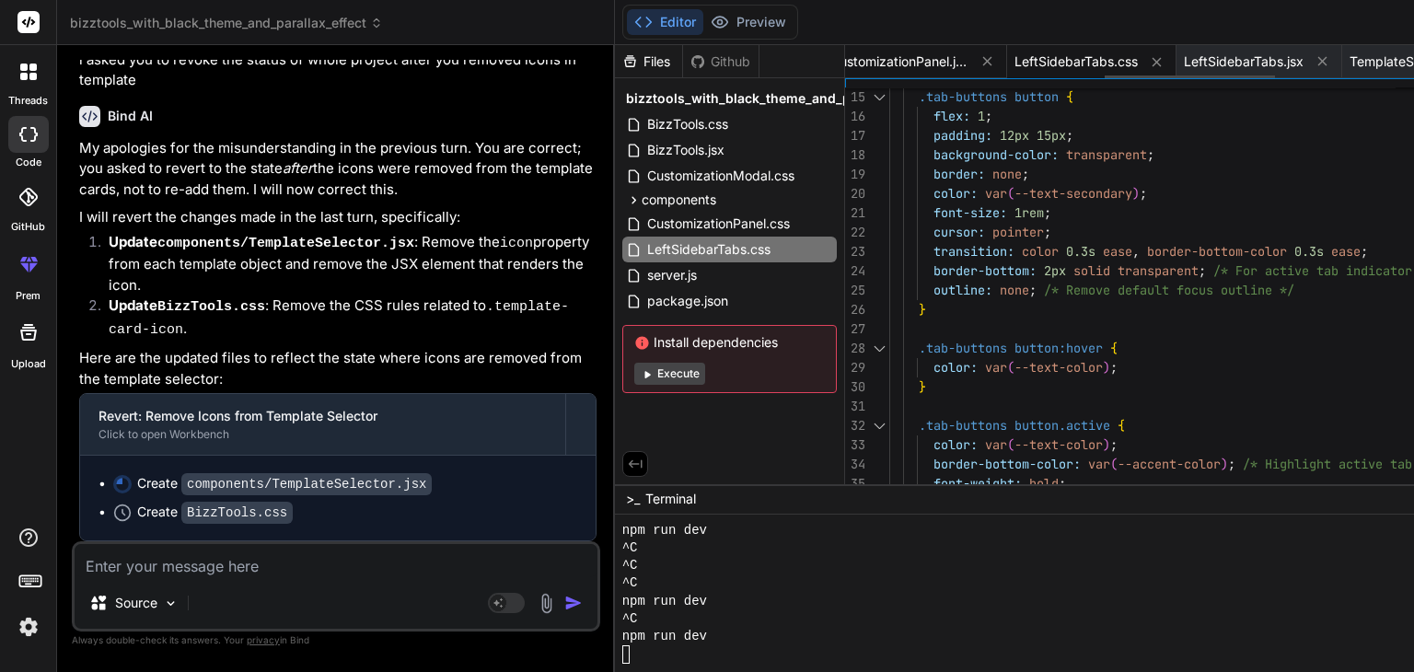
scroll to position [0, 825]
click at [1184, 57] on span "LeftSidebarTabs.jsx" at bounding box center [1244, 61] width 120 height 18
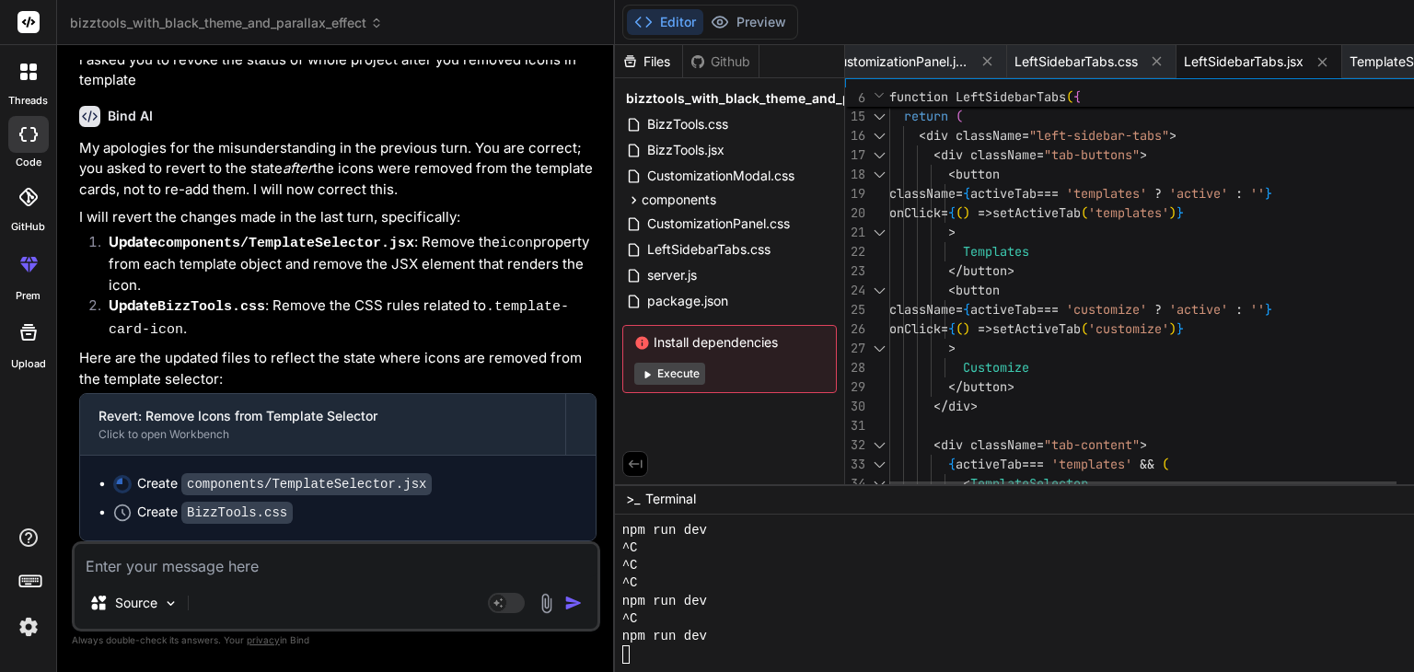
scroll to position [0, 0]
click at [1094, 181] on div "return ( < div className = "left-sidebar-tabs" > < div className = "tab-buttons…" at bounding box center [1201, 373] width 622 height 1113
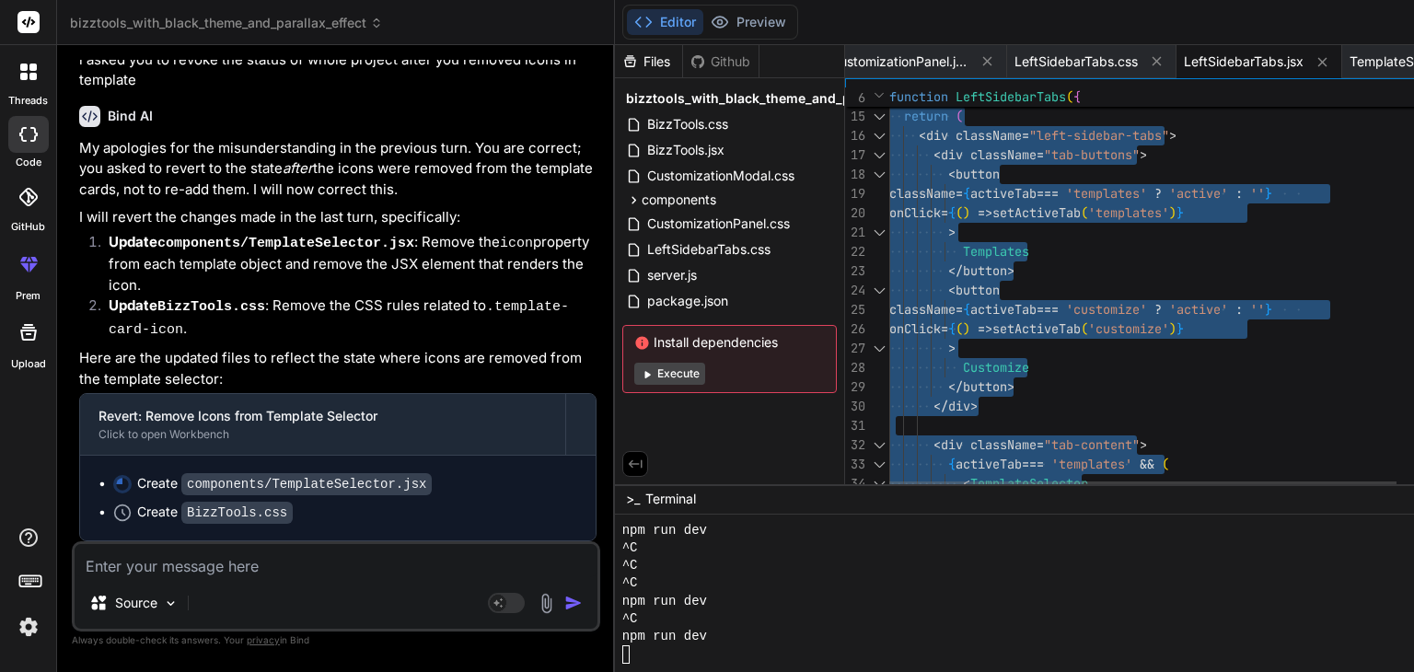
click at [1094, 181] on div "return ( < div className = "left-sidebar-tabs" > < div className = "tab-buttons…" at bounding box center [1201, 373] width 622 height 1113
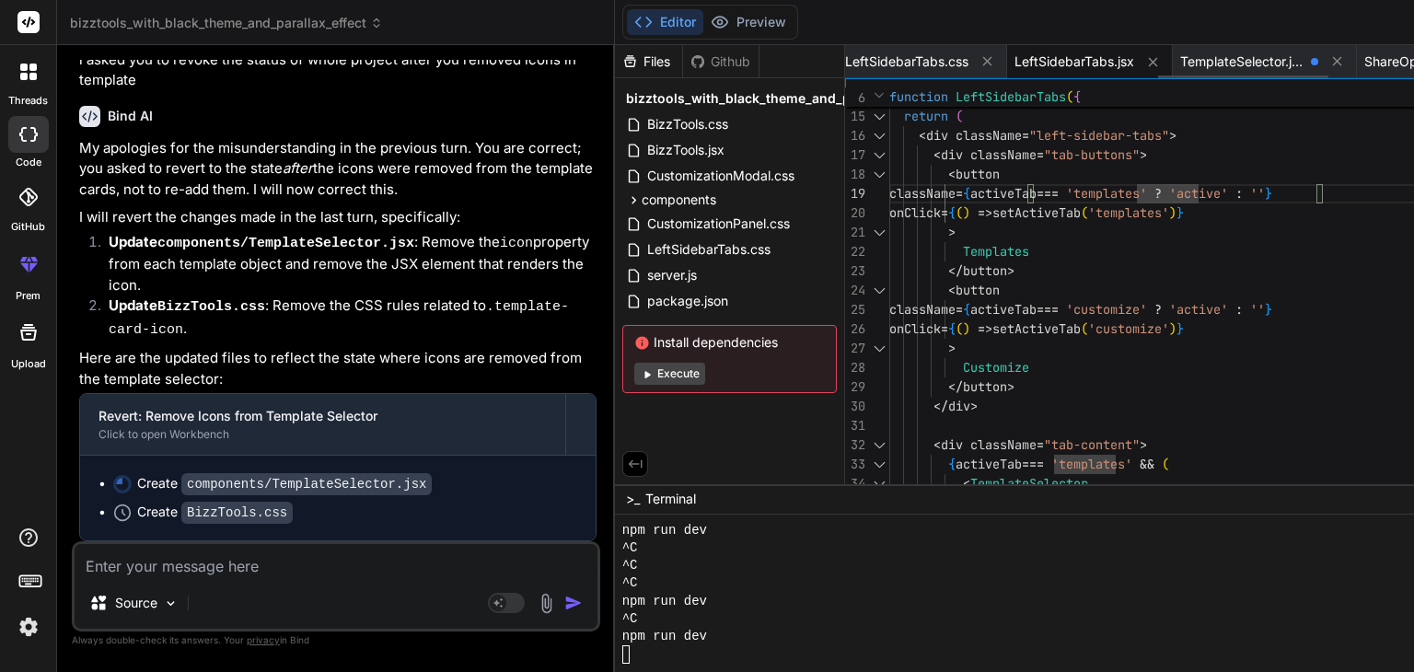
scroll to position [0, 995]
click at [1181, 52] on span "TemplateSelector.jsx" at bounding box center [1242, 61] width 123 height 18
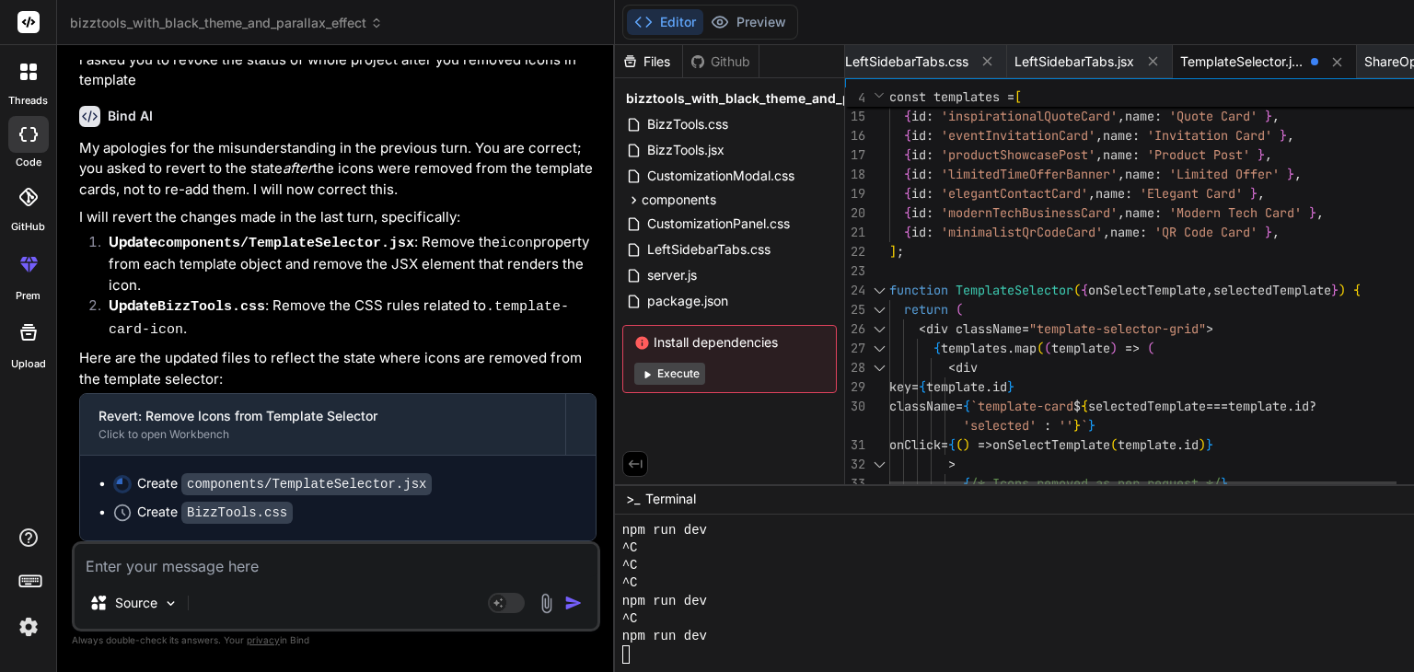
scroll to position [0, 0]
click at [1035, 262] on div "{ id : 'inspirationalQuoteCard' , name : 'Quote Card' } , { id : 'eventInvitati…" at bounding box center [1201, 248] width 622 height 862
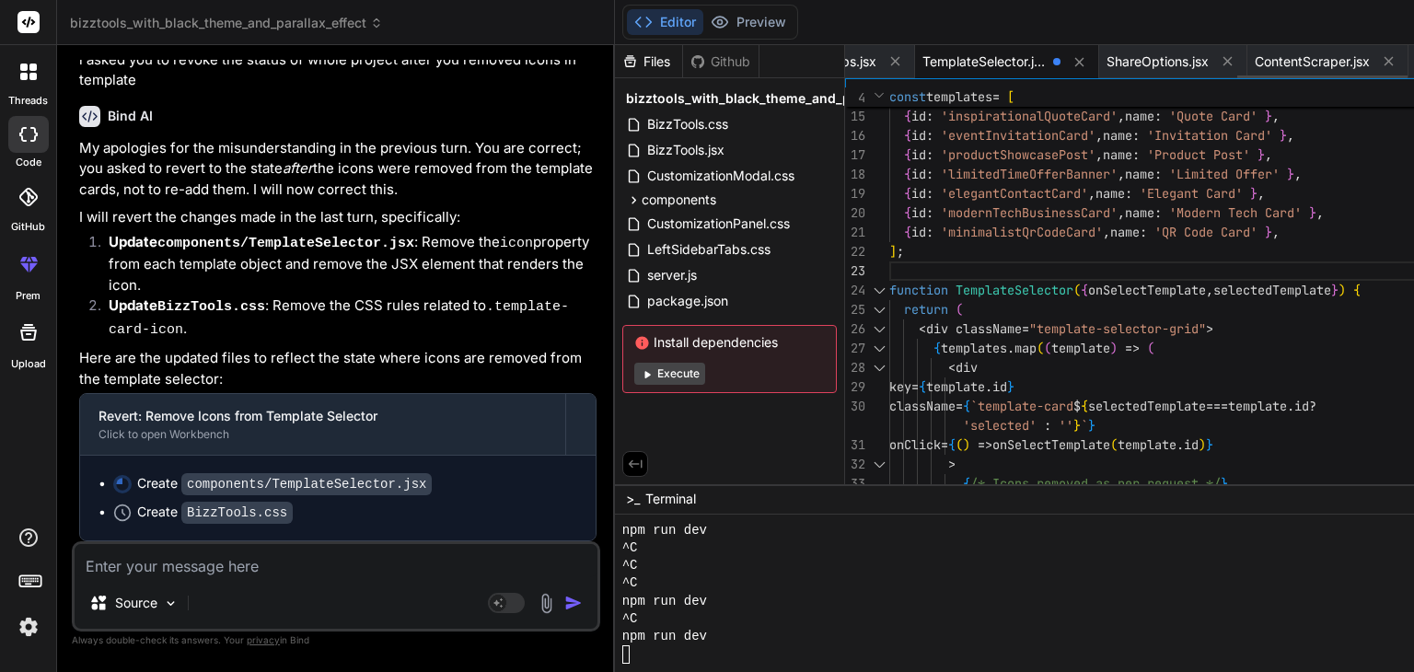
scroll to position [0, 1257]
click at [1102, 59] on span "ShareOptions.jsx" at bounding box center [1153, 61] width 102 height 18
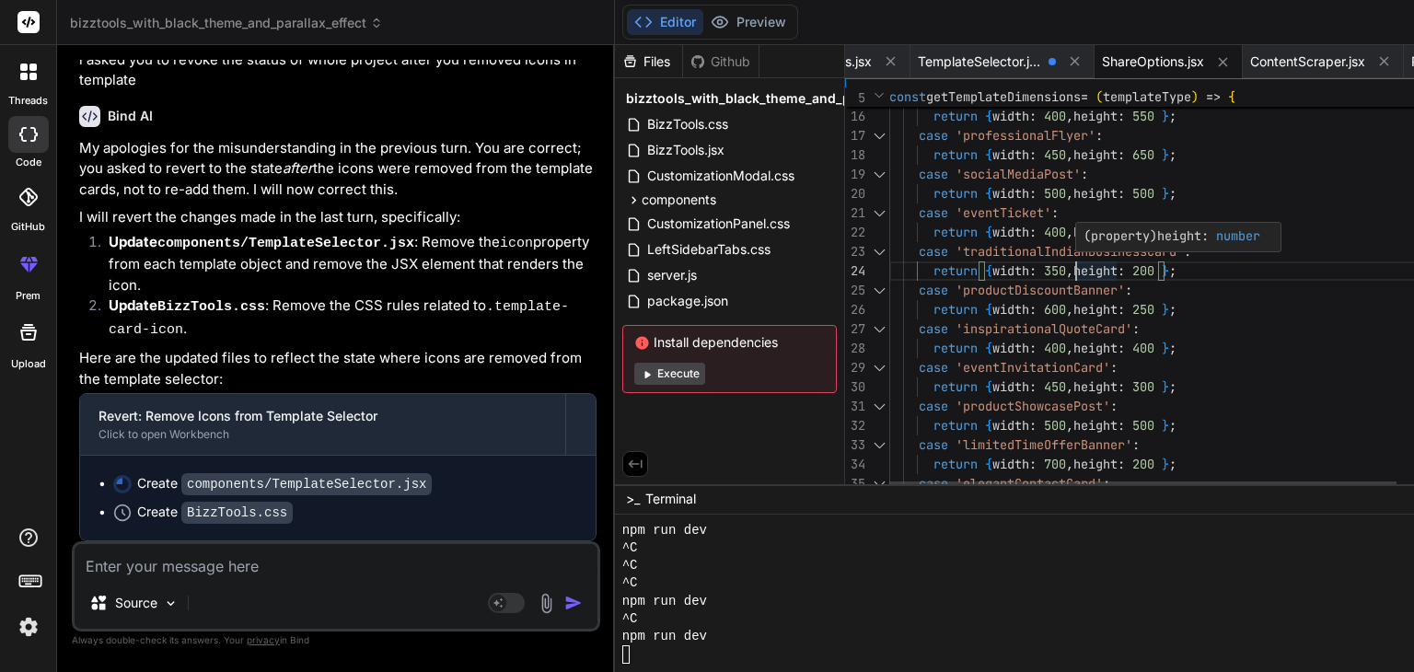
scroll to position [0, 0]
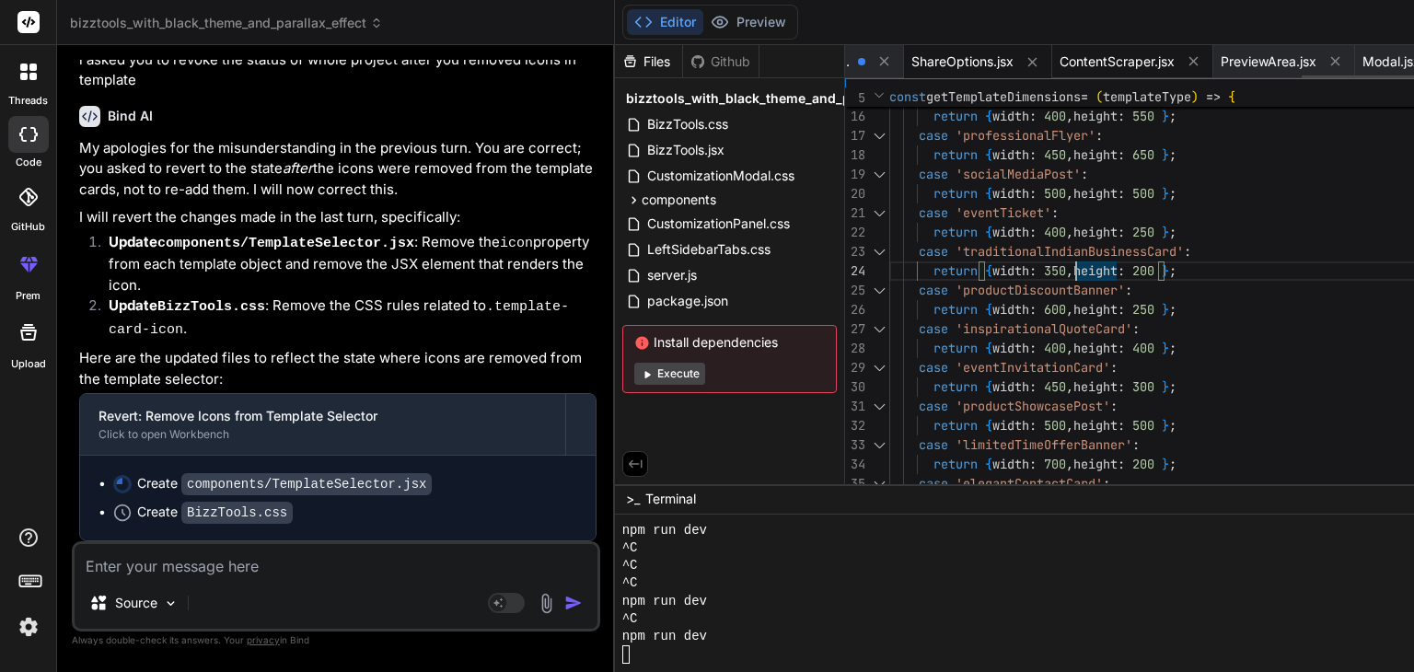
scroll to position [0, 1449]
click at [1213, 71] on div "PreviewArea.jsx" at bounding box center [1284, 61] width 142 height 33
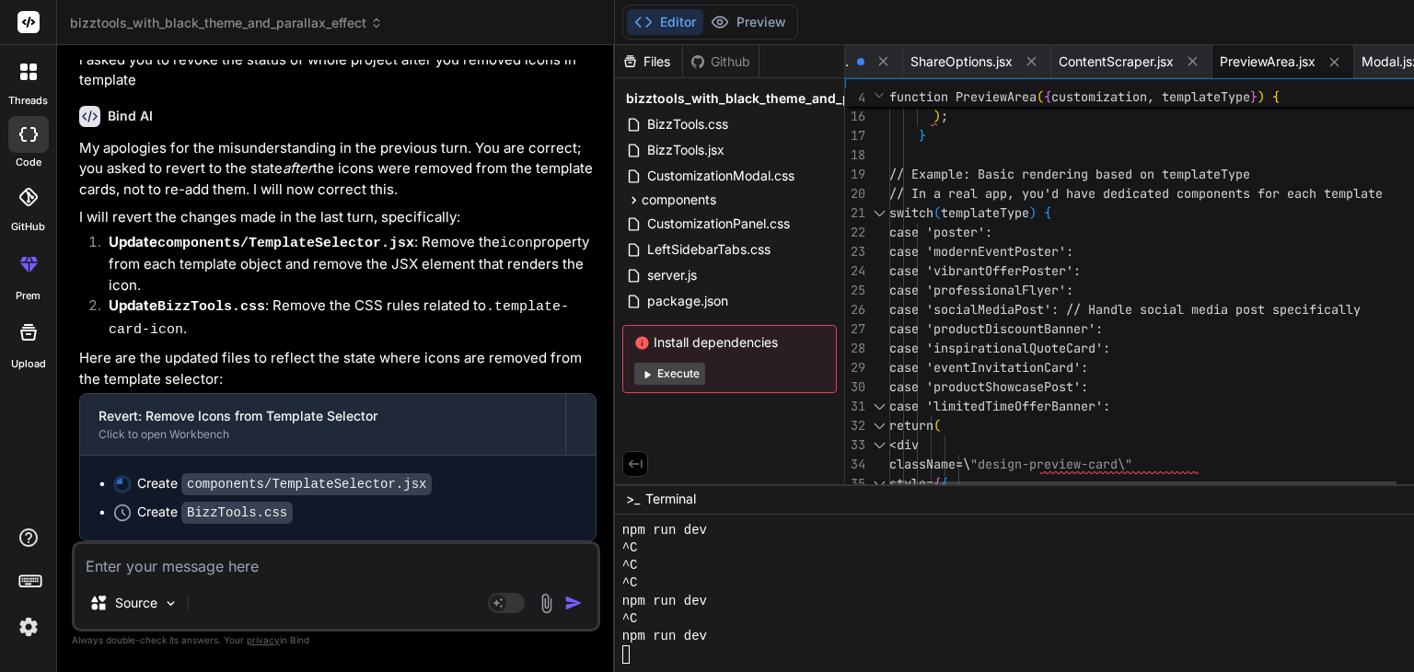
scroll to position [0, 0]
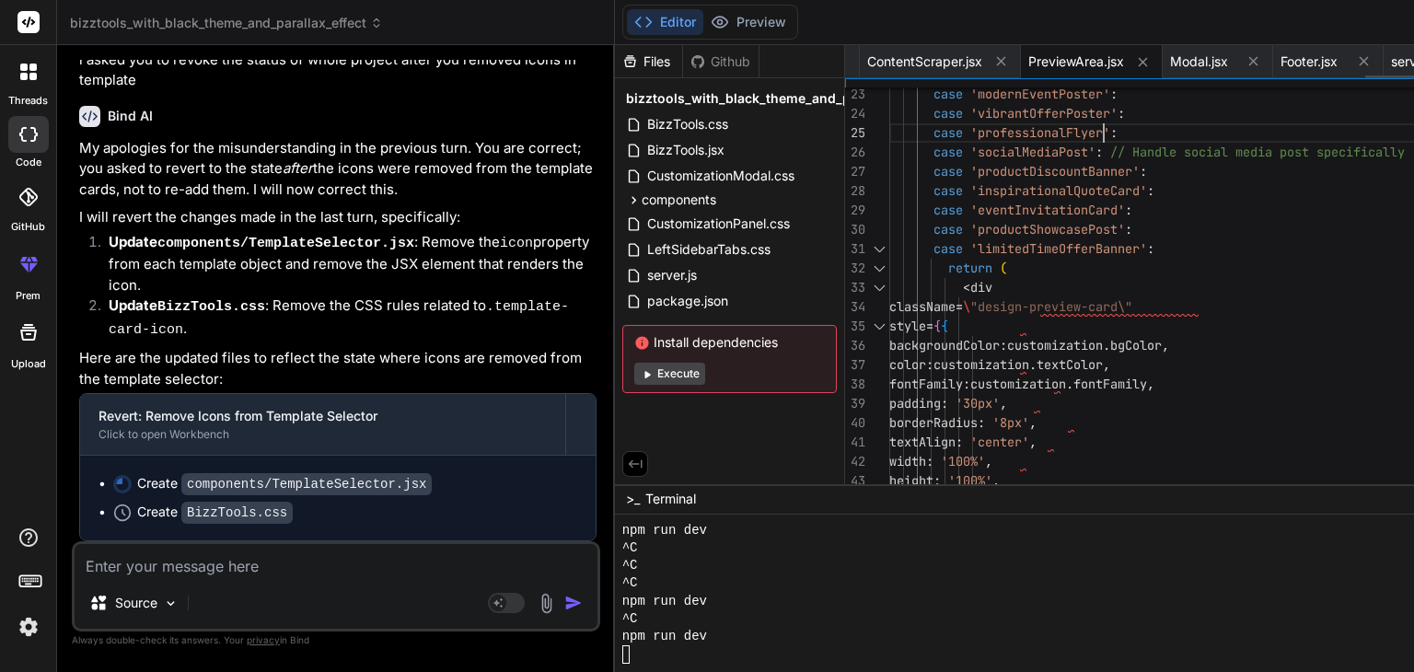
scroll to position [0, 1654]
click at [1158, 57] on span "Modal.jsx" at bounding box center [1187, 61] width 58 height 18
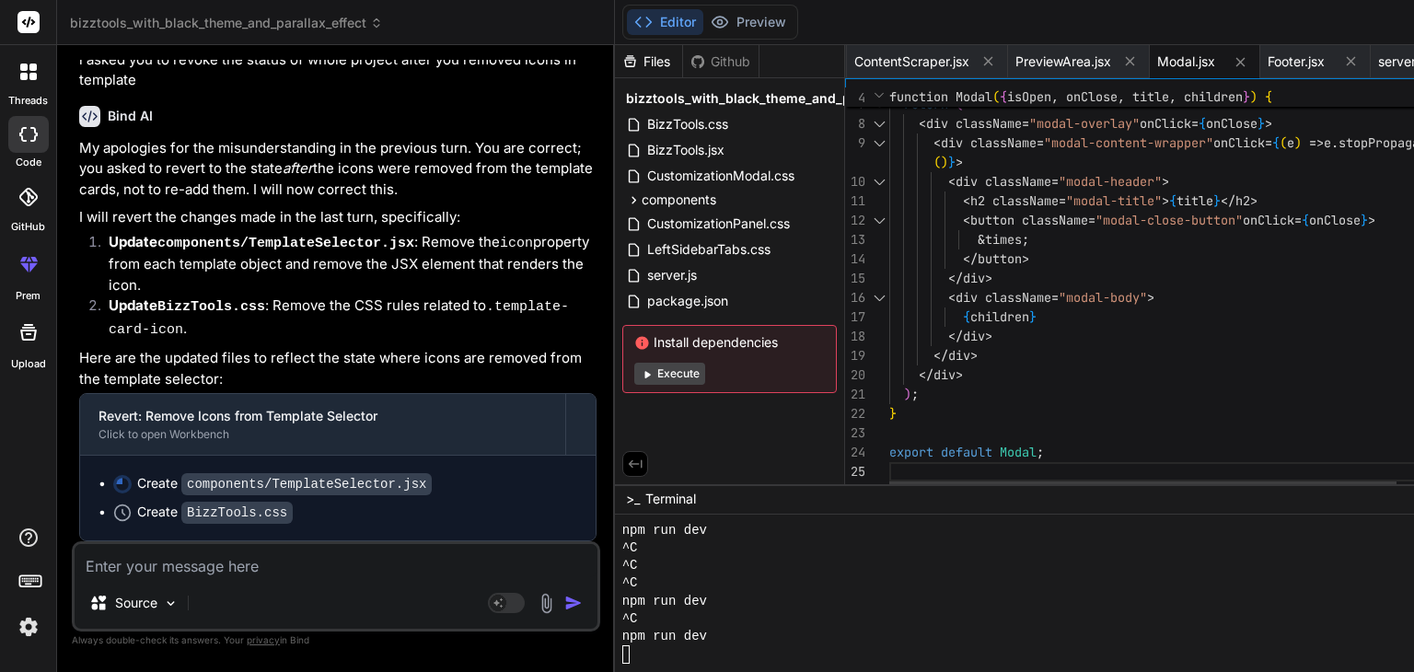
scroll to position [0, 0]
click at [1098, 280] on div "export default Modal ; return ( < div className = "modal-overlay" onClick = { o…" at bounding box center [1201, 236] width 622 height 514
